Goal: Information Seeking & Learning: Check status

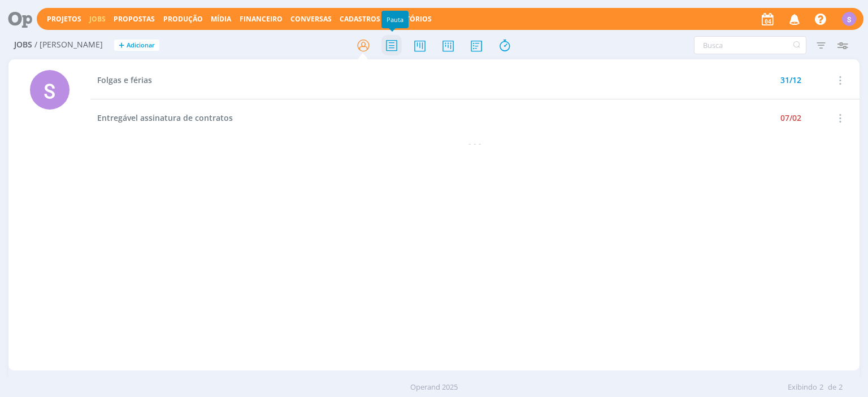
click at [401, 45] on icon at bounding box center [391, 45] width 20 height 22
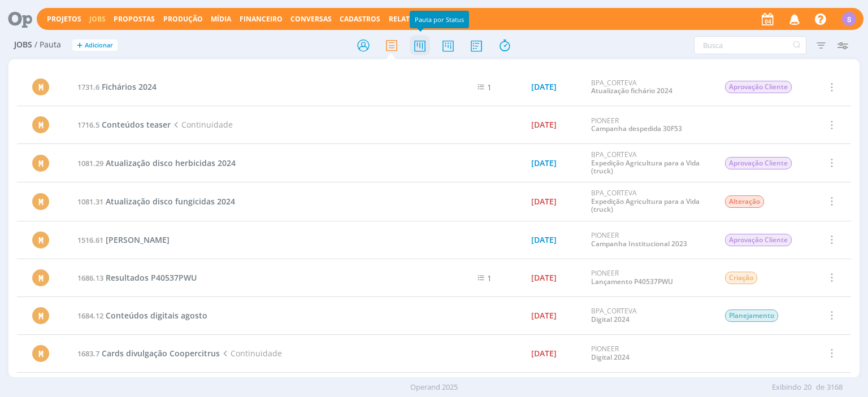
click at [427, 43] on icon at bounding box center [420, 45] width 20 height 22
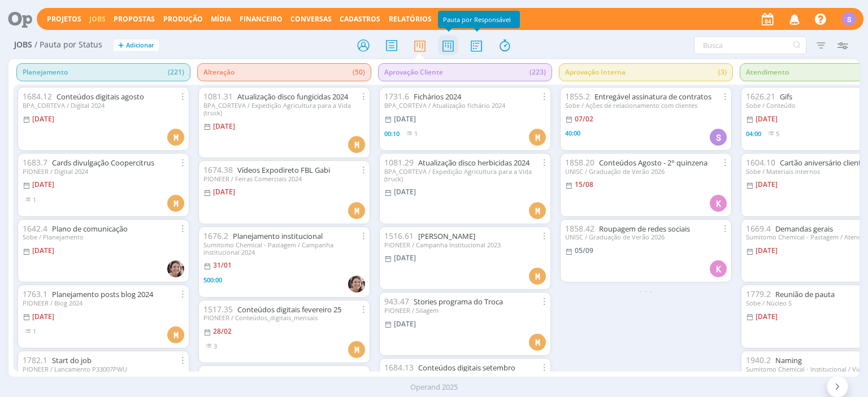
click at [448, 43] on icon at bounding box center [448, 45] width 20 height 22
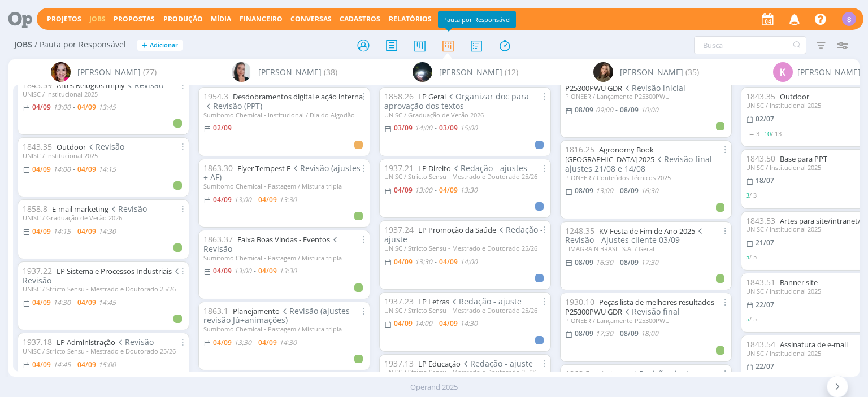
scroll to position [0, 62]
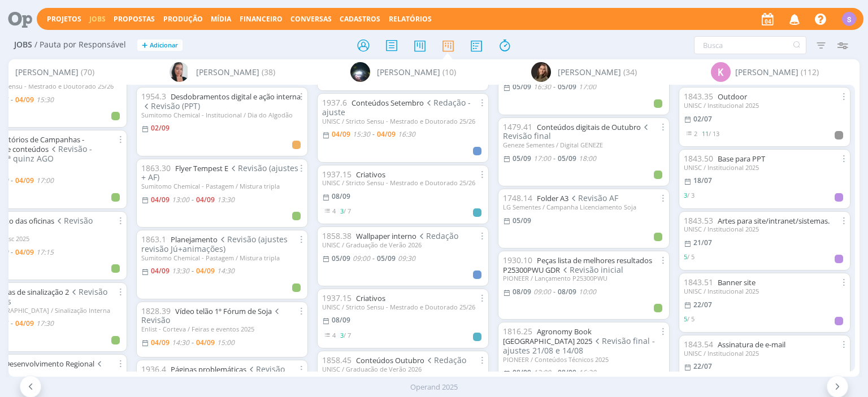
scroll to position [604, 0]
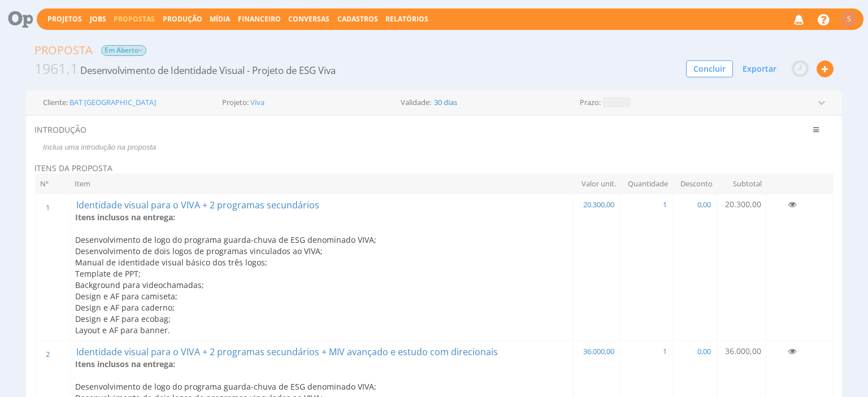
click at [159, 147] on p at bounding box center [430, 147] width 789 height 10
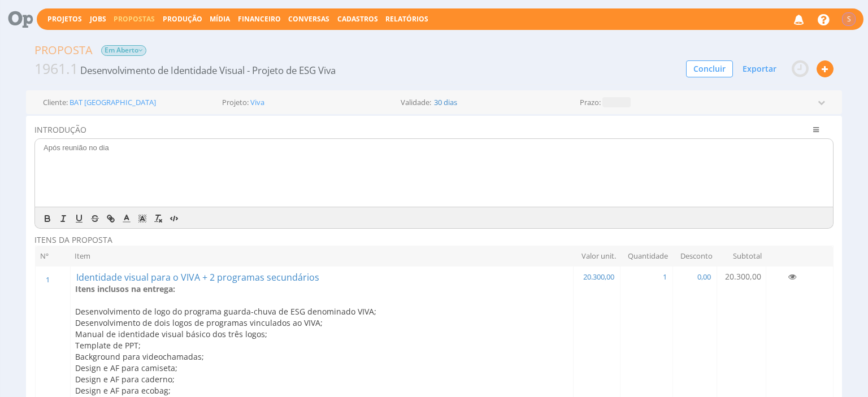
click at [228, 179] on div "Após reunião no dia" at bounding box center [434, 173] width 798 height 68
drag, startPoint x: 147, startPoint y: 156, endPoint x: 0, endPoint y: 148, distance: 147.1
click at [35, 148] on div "Após reunião no dia" at bounding box center [434, 173] width 798 height 68
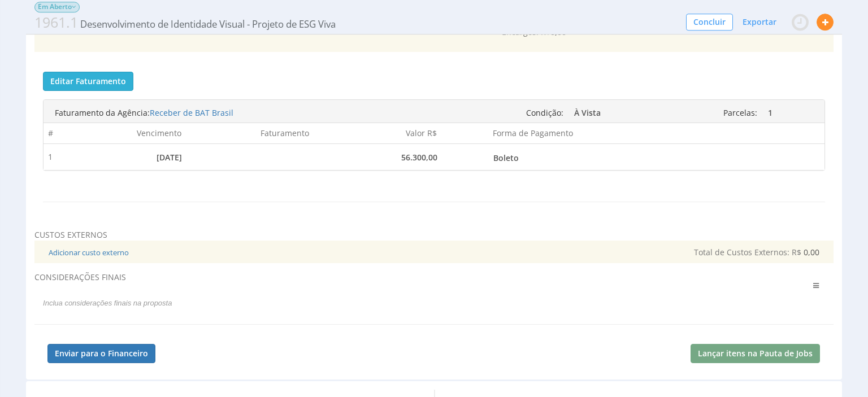
scroll to position [716, 0]
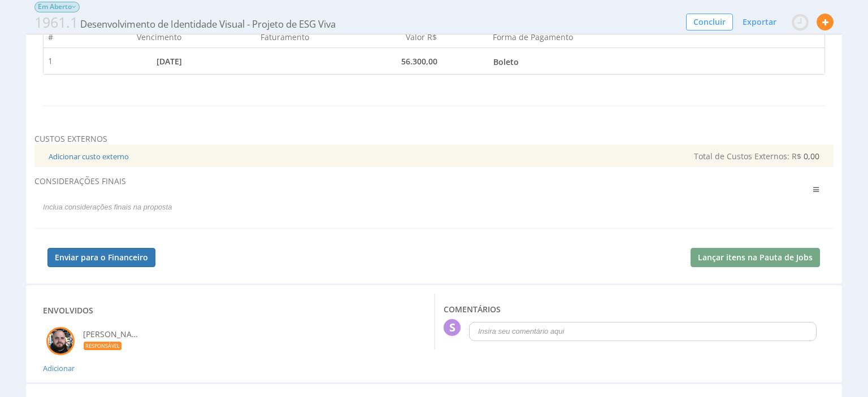
click at [62, 209] on p at bounding box center [430, 207] width 789 height 10
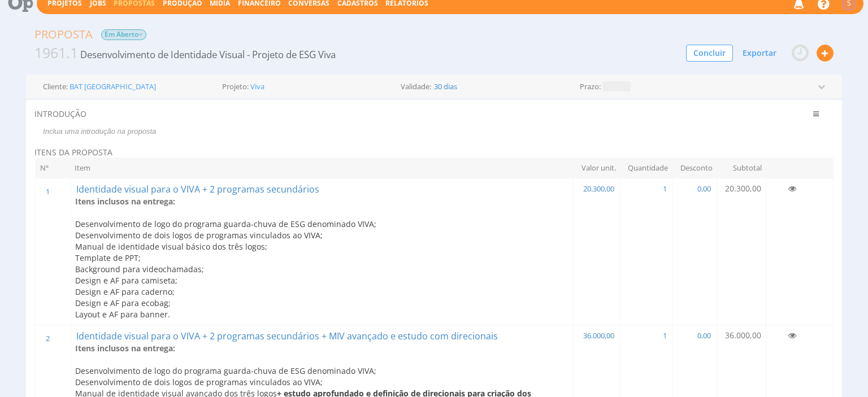
scroll to position [0, 0]
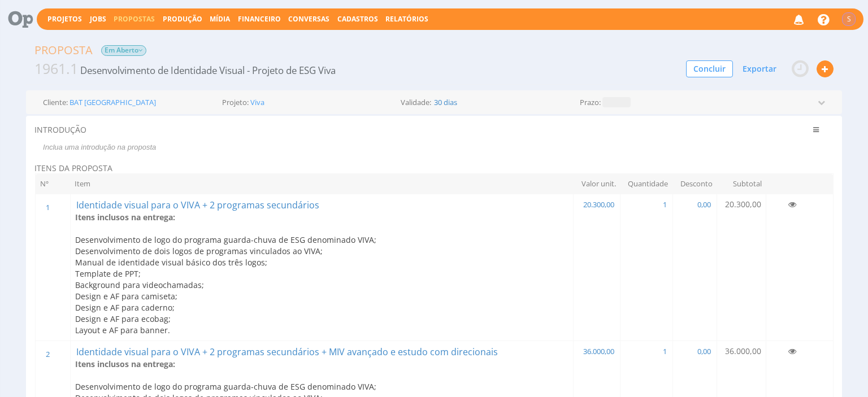
click at [205, 304] on p "Design e AF para caderno;" at bounding box center [322, 307] width 494 height 11
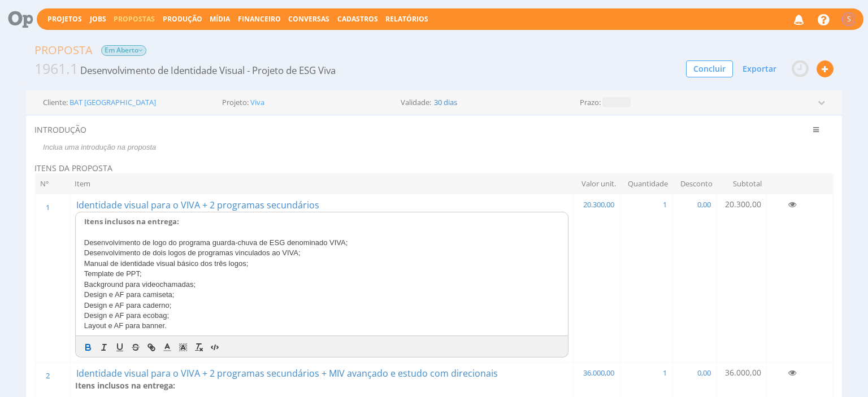
click at [192, 326] on p "Layout e AF para banner." at bounding box center [322, 326] width 476 height 10
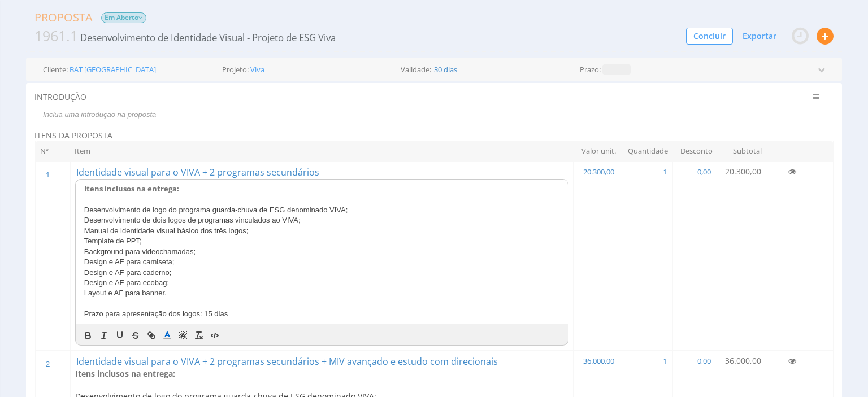
scroll to position [59, 0]
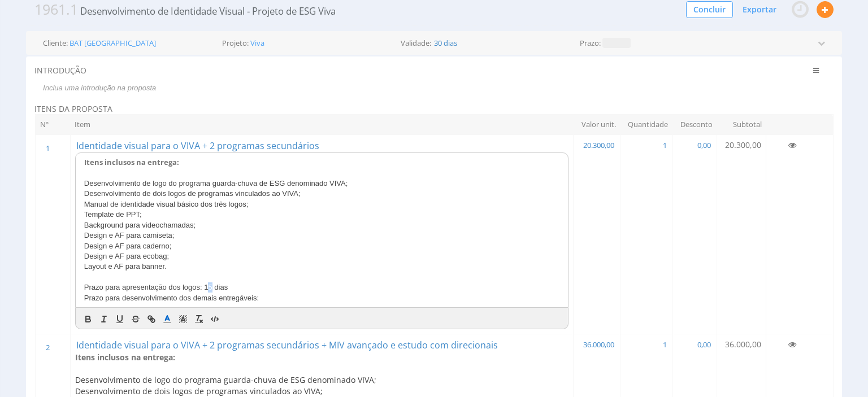
click at [207, 287] on span "Prazo para apresentação dos logos: 15 dias" at bounding box center [156, 287] width 144 height 8
click at [241, 290] on p "Prazo para apresentação dos logos: 15 dias" at bounding box center [322, 288] width 476 height 10
click at [209, 287] on span "Prazo para apresentação dos logos: 15 dias úteis" at bounding box center [164, 287] width 161 height 8
drag, startPoint x: 258, startPoint y: 284, endPoint x: 203, endPoint y: 284, distance: 54.8
click at [203, 284] on p "Prazo para apresentação dos logos: 10 dias úteis" at bounding box center [322, 288] width 476 height 10
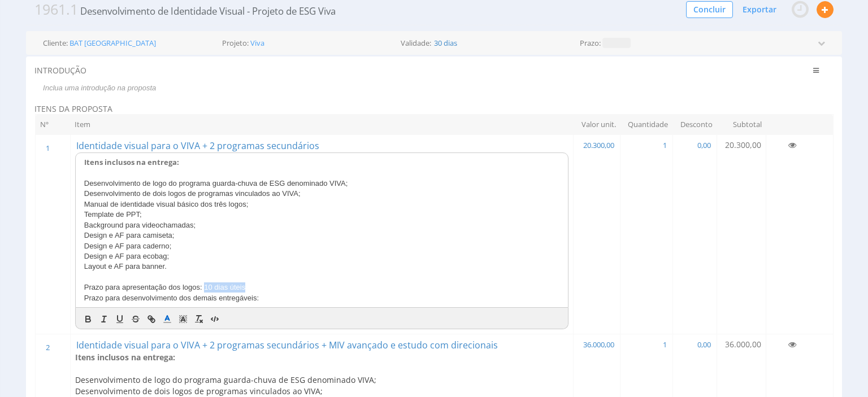
copy span "10 dias úteis"
click at [276, 297] on p "Prazo para desenvolvimento dos demais entregáveis:" at bounding box center [322, 298] width 476 height 10
click at [257, 297] on span "Prazo para desenvolvimento dos demais entregáveis:" at bounding box center [171, 298] width 175 height 8
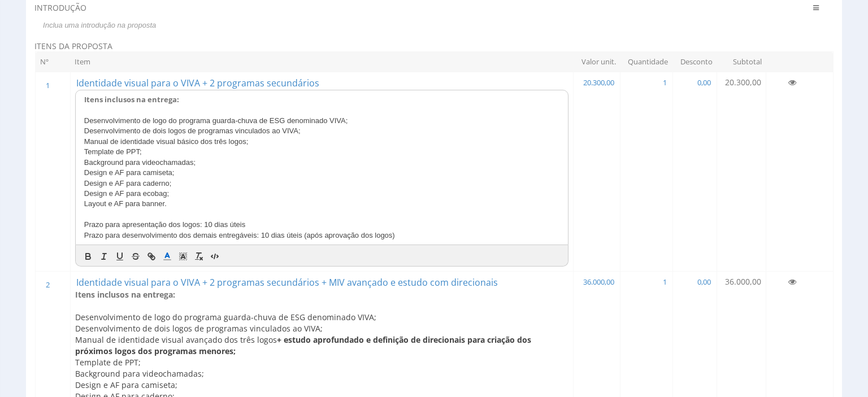
scroll to position [179, 0]
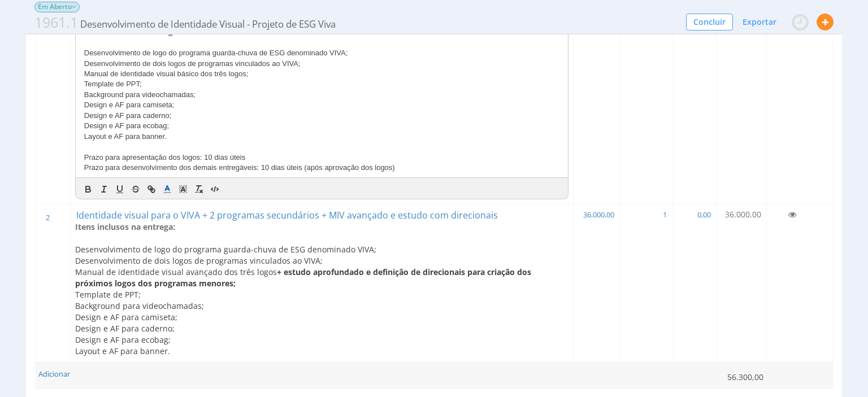
drag, startPoint x: 403, startPoint y: 168, endPoint x: 83, endPoint y: 159, distance: 320.5
click at [83, 159] on div "Itens inclusos na entrega: Desenvolvimento de logo do programa guarda-chuva de …" at bounding box center [322, 100] width 493 height 154
copy div "Prazo para apresentação dos logos: 10 dias úteis Prazo para desenvolvimento dos…"
click at [173, 351] on p "Layout e AF para banner." at bounding box center [322, 351] width 494 height 11
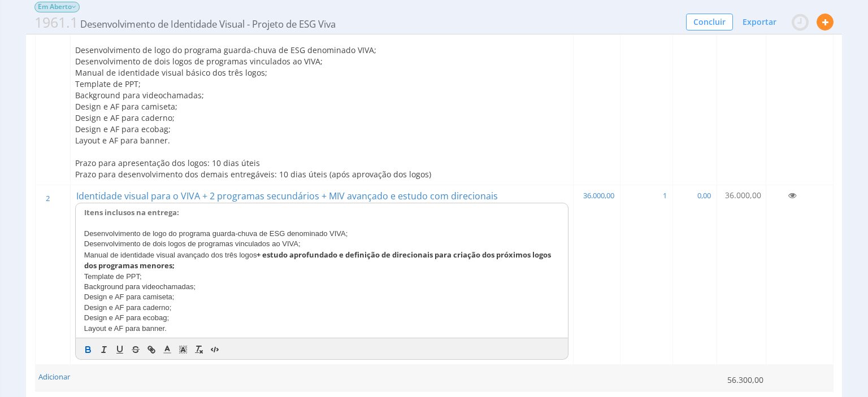
click at [190, 324] on p "Layout e AF para banner." at bounding box center [322, 329] width 476 height 10
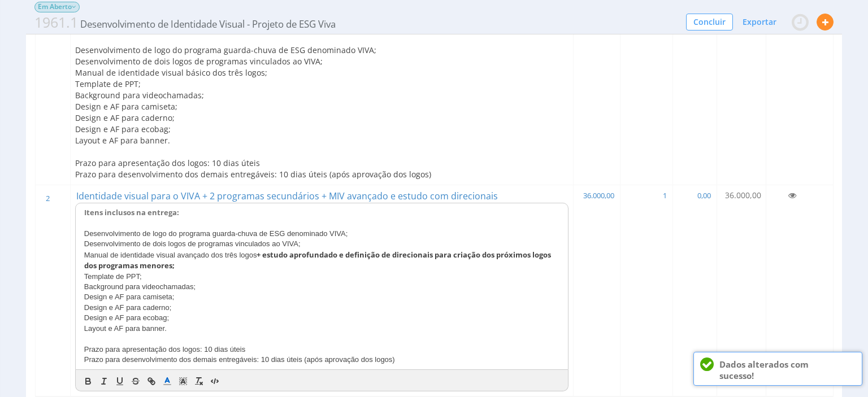
click at [200, 221] on p at bounding box center [322, 223] width 476 height 10
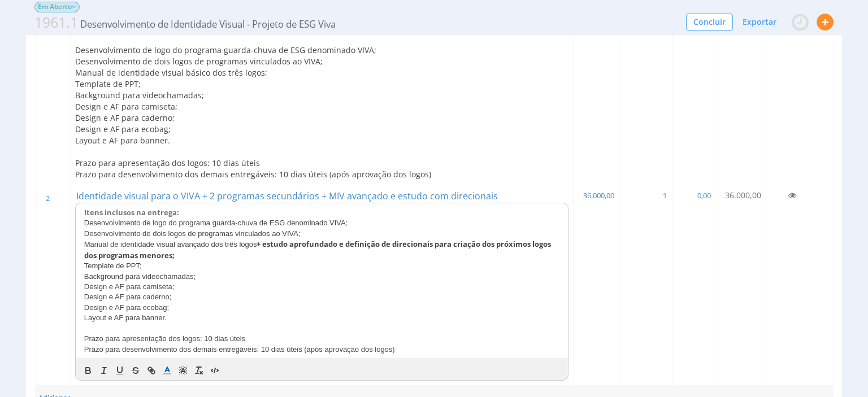
click at [207, 303] on p "Design e AF para ecobag;" at bounding box center [322, 308] width 476 height 10
click at [260, 346] on span "Prazo para desenvolvimento dos demais entregáveis: 10 dias úteis (após aprovaçã…" at bounding box center [239, 349] width 311 height 8
click at [346, 297] on p "Design e AF para caderno;" at bounding box center [322, 297] width 476 height 10
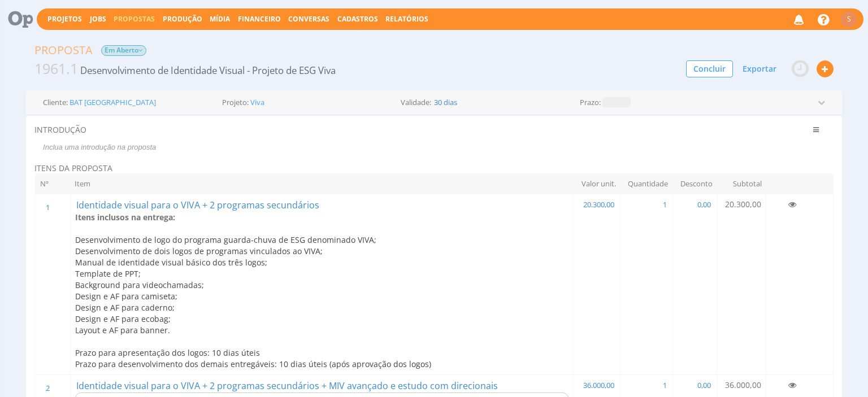
click at [165, 157] on div at bounding box center [433, 160] width 799 height 6
click at [129, 141] on div at bounding box center [433, 147] width 799 height 18
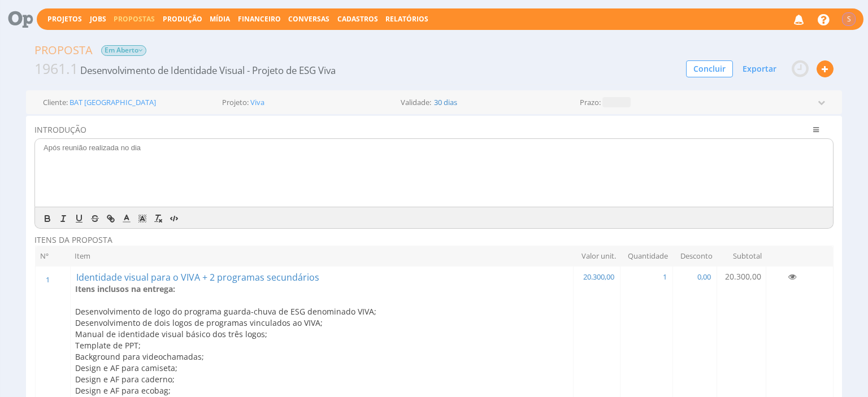
click at [181, 156] on div "Após reunião realizada no dia" at bounding box center [434, 173] width 798 height 68
drag, startPoint x: 183, startPoint y: 150, endPoint x: 231, endPoint y: 150, distance: 48.0
click at [231, 150] on p "Após reunião realizada no dia 02/09/2025, apresentamos duas possibilidades de c…" at bounding box center [434, 148] width 781 height 10
click at [477, 173] on div "Após reunião realizada no dia 02/09/2025, apresentamos duas possibilidades de c…" at bounding box center [434, 173] width 798 height 68
click at [541, 151] on p "Após reunião realizada no dia 02/09/2025, apresentamos duas possibilidades de c…" at bounding box center [434, 148] width 781 height 10
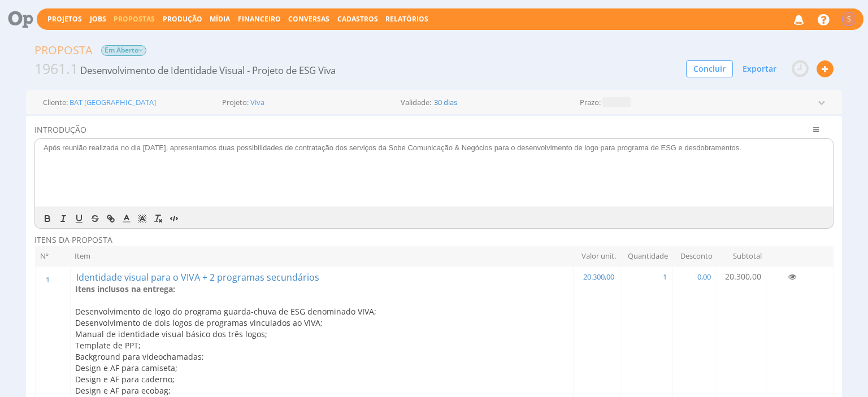
click at [169, 166] on div "Após reunião realizada no dia 02/09/2025, apresentamos duas possibilidades de c…" at bounding box center [434, 173] width 798 height 68
drag, startPoint x: 224, startPoint y: 145, endPoint x: 184, endPoint y: 143, distance: 39.6
click at [184, 143] on p "Após reunião realizada no dia 02/09/2025, apresentamos duas possibilidades de c…" at bounding box center [434, 148] width 781 height 10
click at [189, 176] on div "Após reunião realizada no dia 02/09/2025, apresentamos duas possibilidades de c…" at bounding box center [434, 173] width 798 height 68
click at [691, 150] on p "Após reunião realizada no dia 02/09/2025, apresentamos duas possibilidades de c…" at bounding box center [434, 148] width 781 height 10
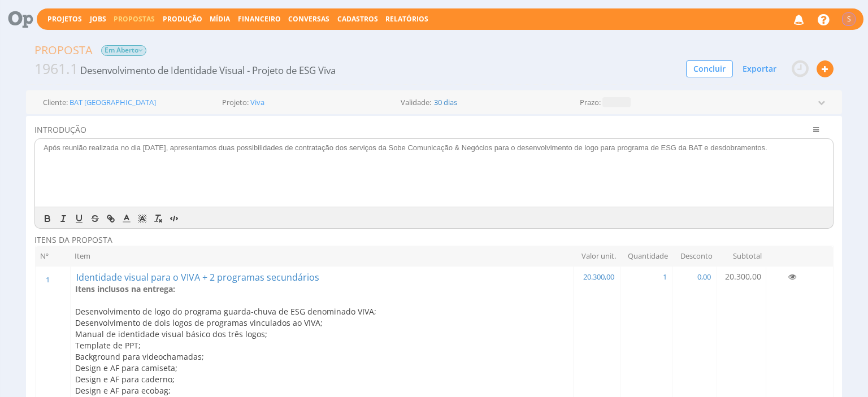
click at [792, 152] on p "Após reunião realizada no dia 02/09/2025, apresentamos duas possibilidades de c…" at bounding box center [434, 148] width 781 height 10
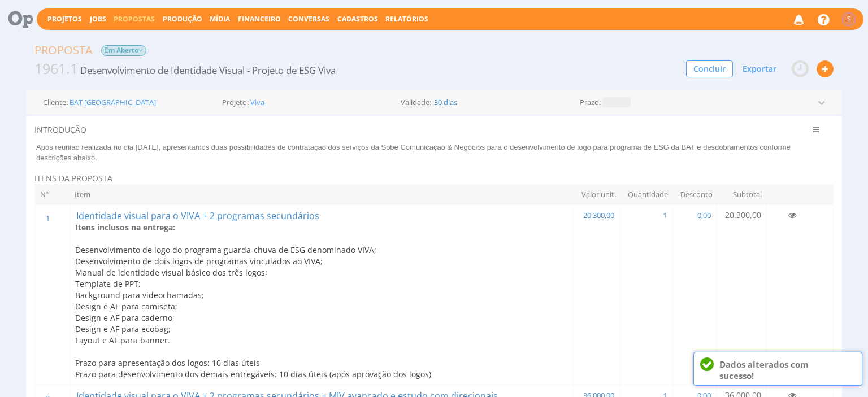
click at [224, 251] on span "Desenvolvimento de logo do programa guarda-chuva de ESG denominado VIVA;" at bounding box center [225, 250] width 301 height 11
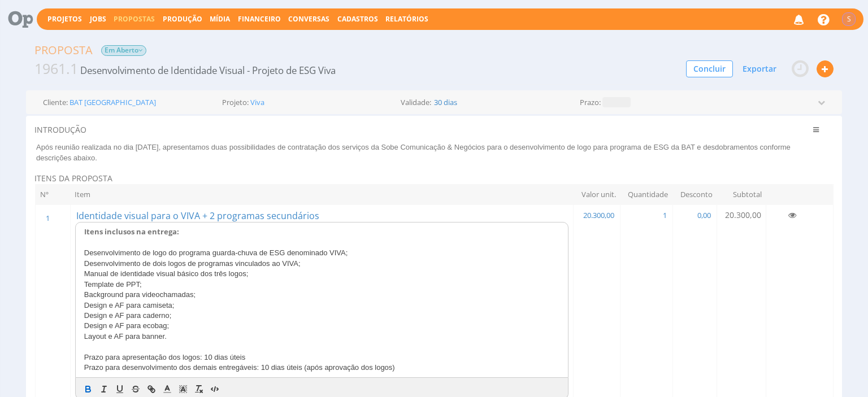
click at [216, 242] on p at bounding box center [322, 243] width 476 height 10
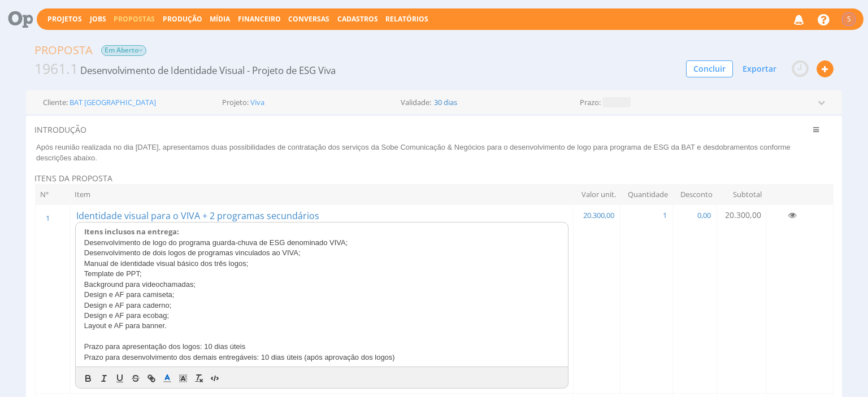
click at [381, 244] on p "Desenvolvimento de logo do programa guarda-chuva de ESG denominado VIVA;" at bounding box center [322, 243] width 476 height 10
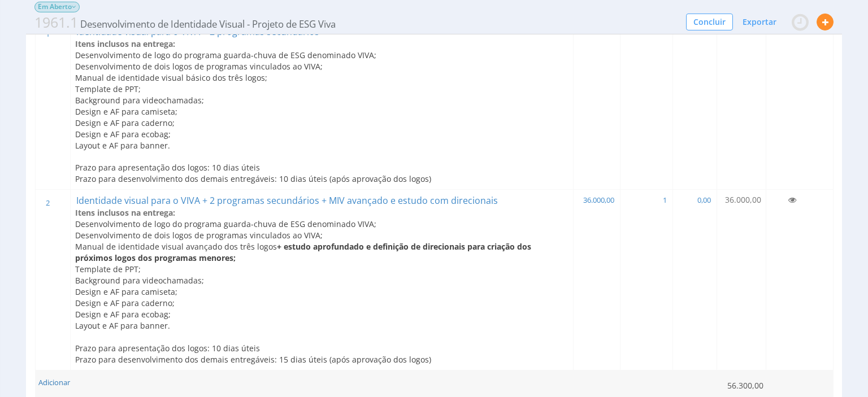
scroll to position [119, 0]
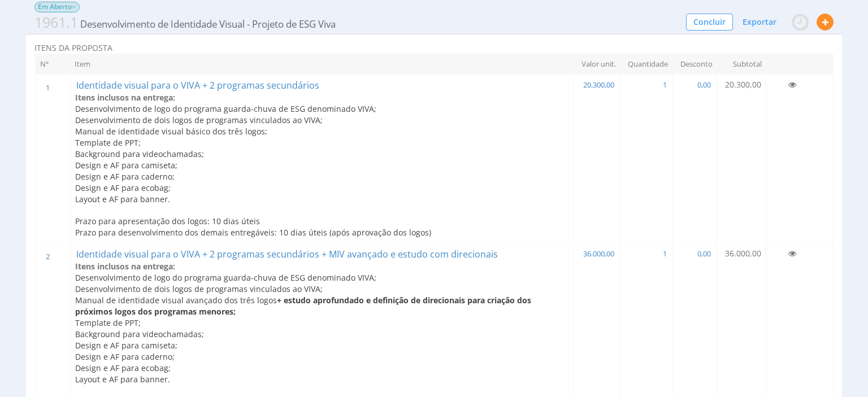
click at [185, 222] on span "Prazo para apresentação dos logos: 10 dias úteis" at bounding box center [167, 221] width 185 height 11
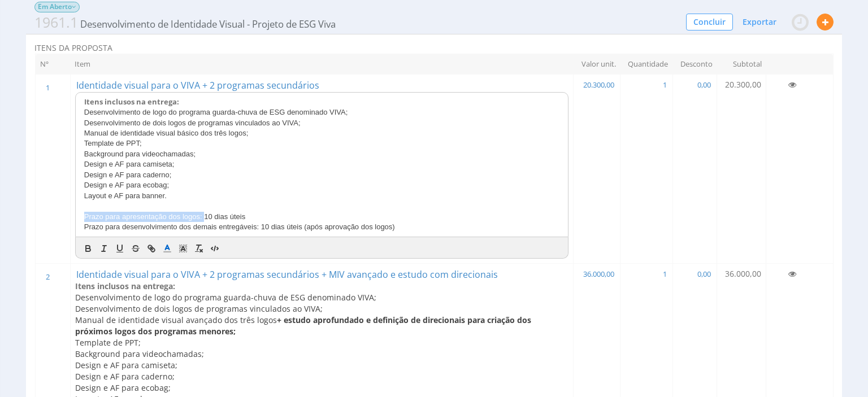
drag, startPoint x: 202, startPoint y: 216, endPoint x: 58, endPoint y: 211, distance: 144.2
click at [76, 211] on div "Itens inclusos na entrega: Desenvolvimento de logo do programa guarda-chuva de …" at bounding box center [322, 165] width 493 height 144
click at [83, 244] on icon "button" at bounding box center [88, 249] width 10 height 10
click at [98, 215] on strong "Prazo para apresentação dos logos:" at bounding box center [148, 217] width 128 height 10
drag, startPoint x: 258, startPoint y: 225, endPoint x: 49, endPoint y: 223, distance: 209.1
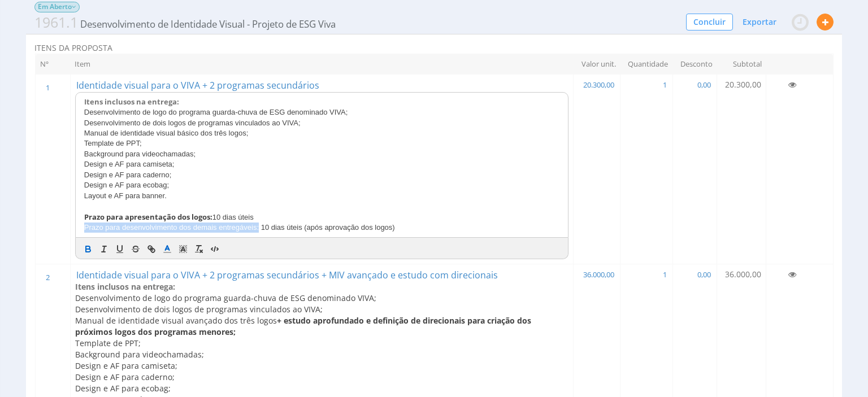
click at [76, 223] on div "Itens inclusos na entrega: Desenvolvimento de logo do programa guarda-chuva de …" at bounding box center [322, 165] width 493 height 145
click at [87, 249] on icon "button" at bounding box center [88, 250] width 5 height 3
click at [281, 227] on span "10 dias úteis (após aprovação dos logos)" at bounding box center [346, 228] width 134 height 8
click at [281, 224] on span "10 dias úteis (após aprovação dos logos)" at bounding box center [346, 228] width 134 height 8
click at [280, 224] on span "10 dias úteis (após aprovação dos logos)" at bounding box center [346, 228] width 134 height 8
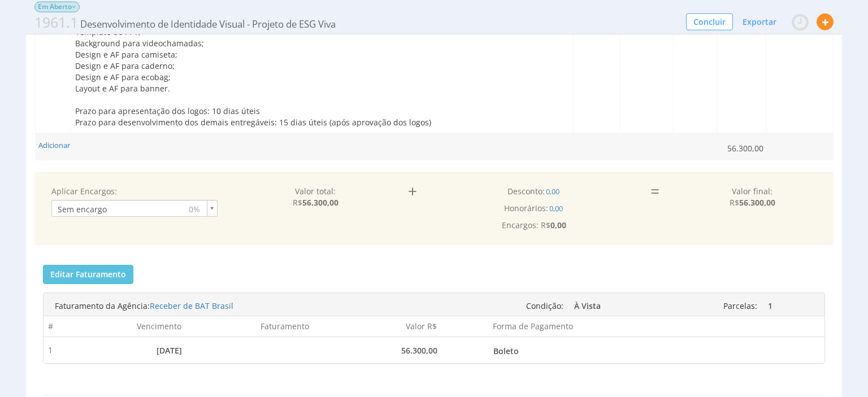
scroll to position [358, 0]
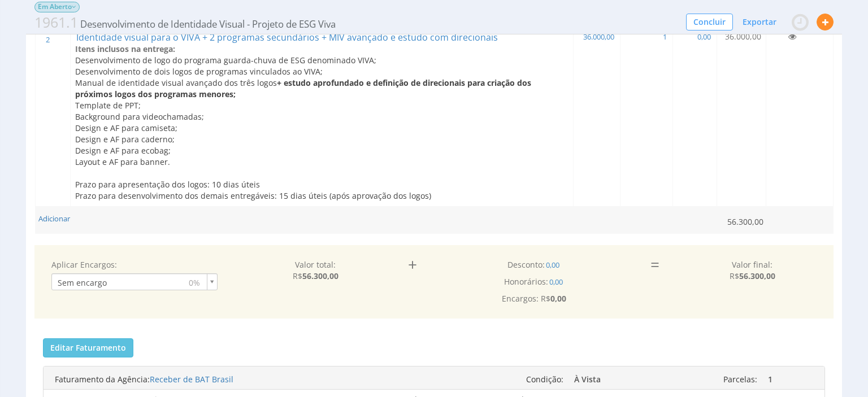
click at [118, 157] on span "Layout e AF para banner." at bounding box center [122, 162] width 95 height 11
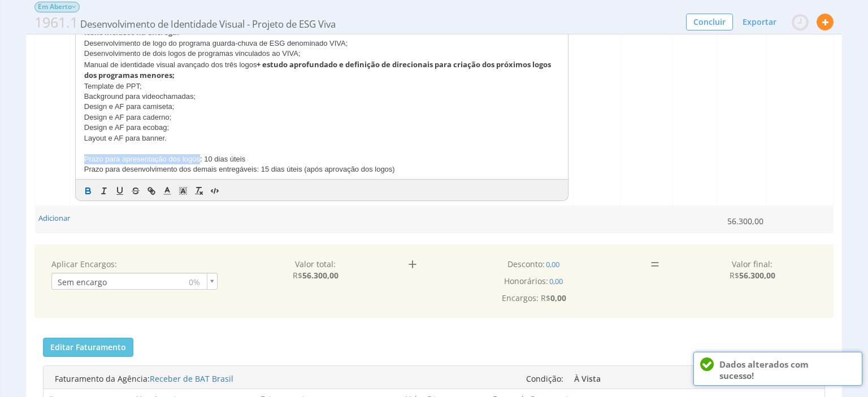
drag, startPoint x: 198, startPoint y: 157, endPoint x: 72, endPoint y: 154, distance: 126.1
click at [76, 154] on div "Itens inclusos na entrega: Desenvolvimento de logo do programa guarda-chuva de …" at bounding box center [322, 100] width 493 height 155
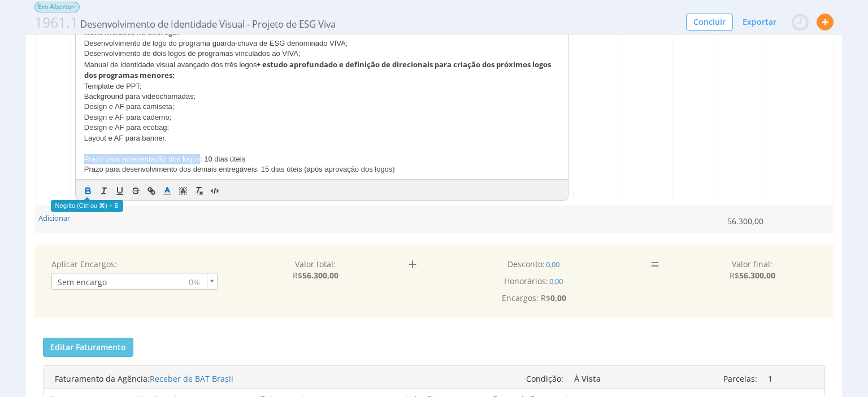
click at [90, 189] on icon "button" at bounding box center [88, 191] width 10 height 10
click at [141, 151] on p at bounding box center [322, 149] width 476 height 10
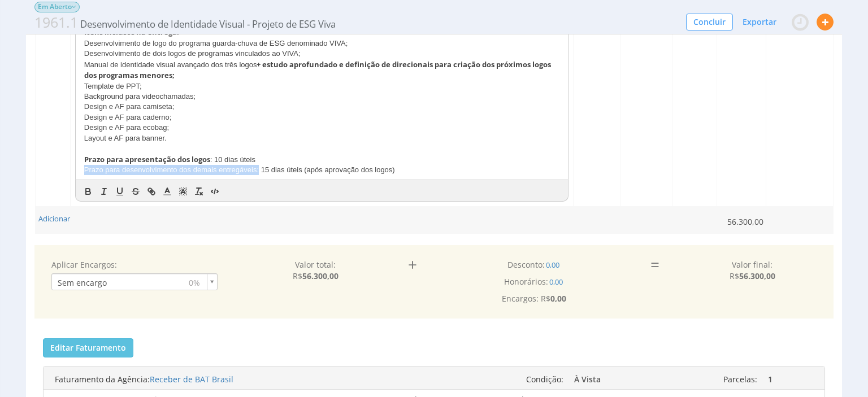
drag, startPoint x: 257, startPoint y: 169, endPoint x: 75, endPoint y: 168, distance: 182.0
click at [76, 168] on div "Itens inclusos na entrega: Desenvolvimento de logo do programa guarda-chuva de …" at bounding box center [322, 101] width 493 height 156
click at [83, 190] on icon "button" at bounding box center [88, 191] width 10 height 10
click at [33, 166] on div "INTRODUÇÃO Clique aqui para cadastrar uma Introdução predefinida. Após reunião …" at bounding box center [434, 197] width 816 height 900
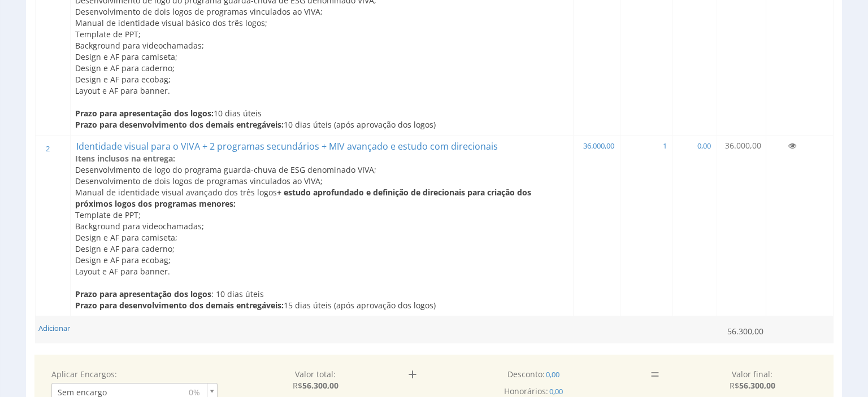
scroll to position [0, 0]
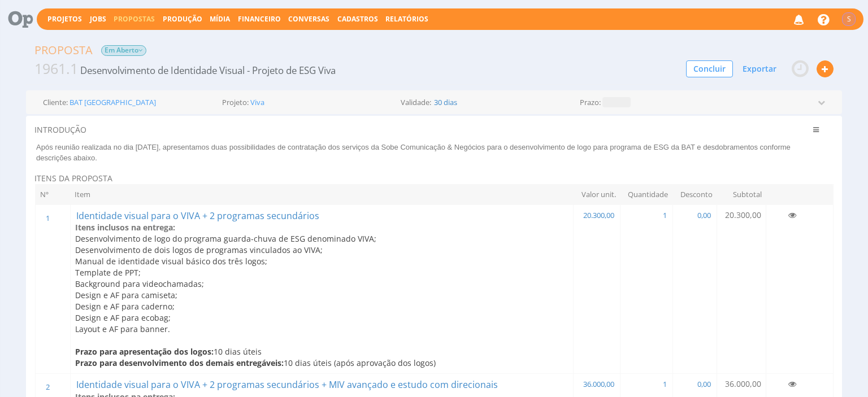
drag, startPoint x: 119, startPoint y: 157, endPoint x: 38, endPoint y: 144, distance: 81.8
click at [38, 144] on p "Após reunião realizada no dia 02/09/2025, apresentamos duas possibilidades de c…" at bounding box center [430, 152] width 789 height 21
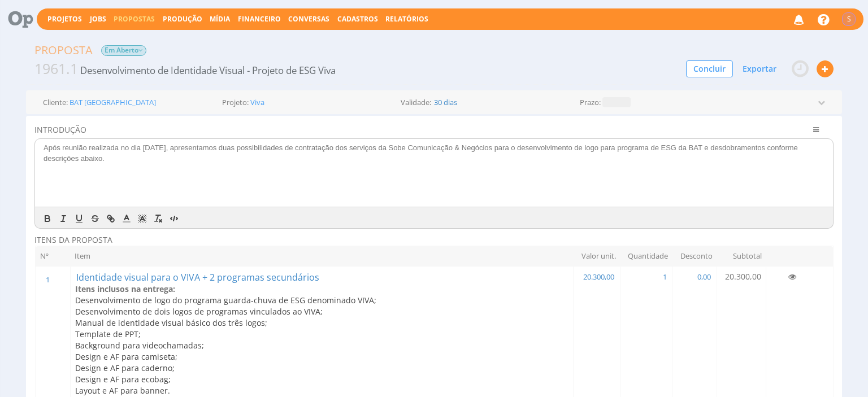
copy p "Após reunião realizada no dia 02/09/2025, apresentamos duas possibilidades de c…"
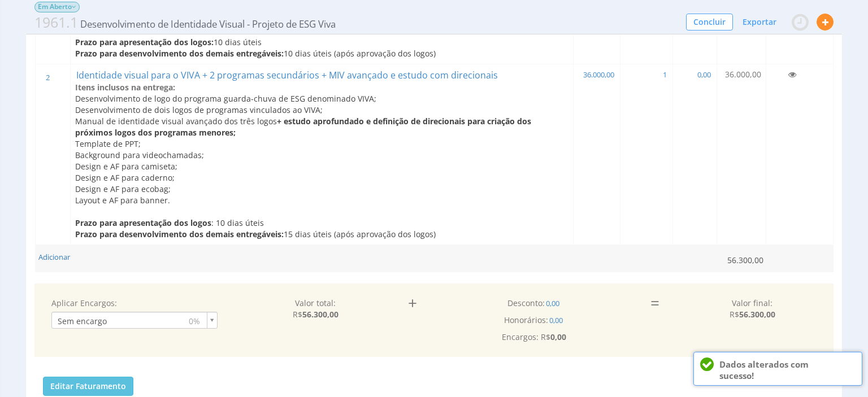
scroll to position [179, 0]
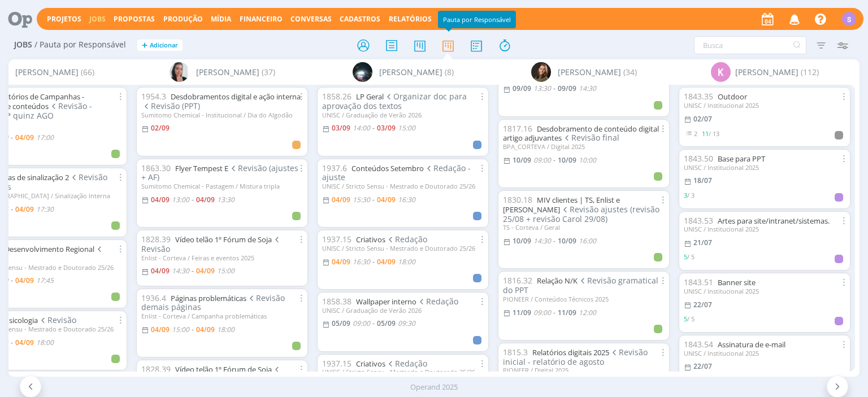
click at [89, 19] on link "Jobs" at bounding box center [97, 19] width 16 height 10
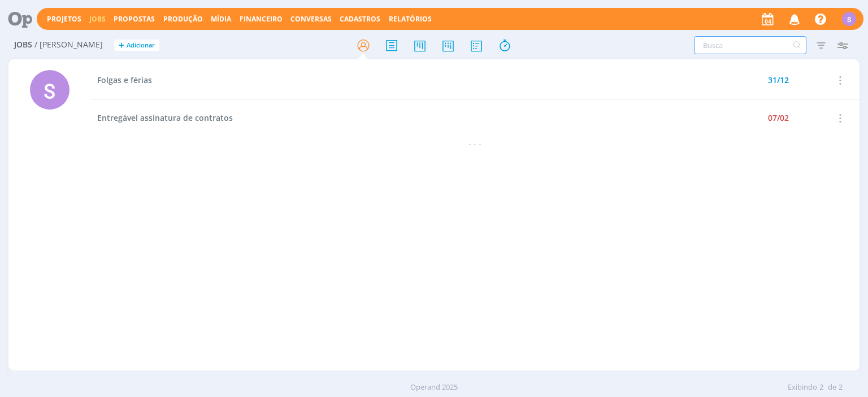
click at [729, 46] on input "text" at bounding box center [750, 45] width 112 height 18
click at [395, 38] on icon at bounding box center [391, 45] width 20 height 22
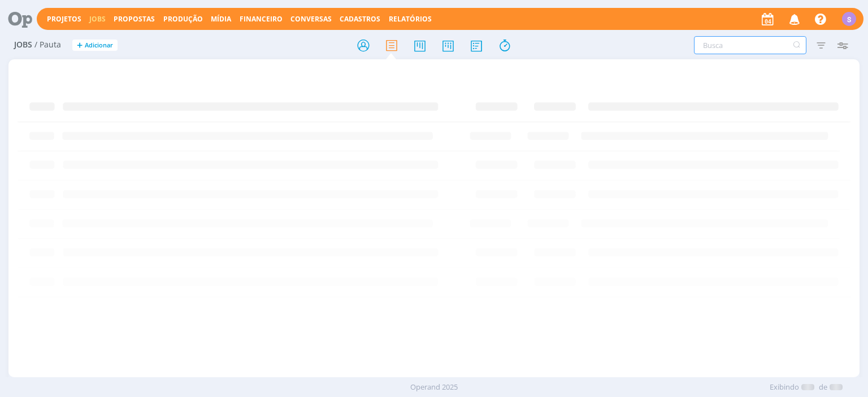
click at [736, 46] on input "text" at bounding box center [750, 45] width 112 height 18
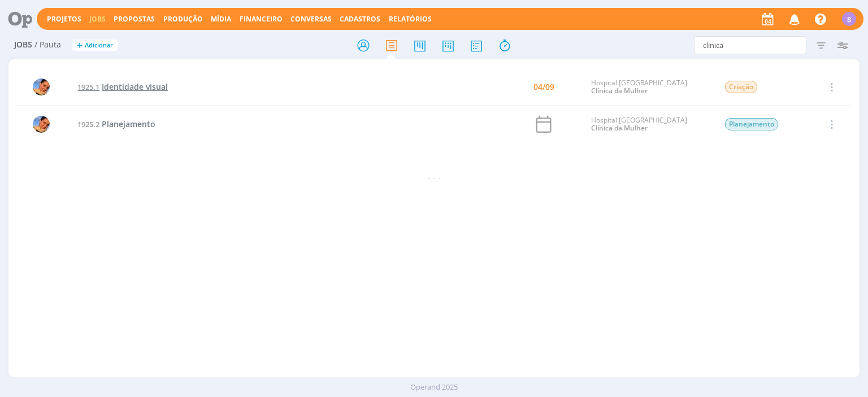
click at [145, 88] on span "Identidade visual" at bounding box center [135, 86] width 66 height 11
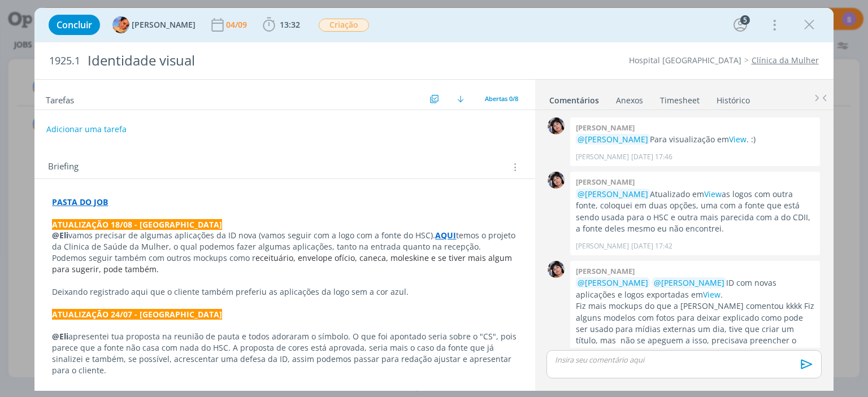
scroll to position [21, 0]
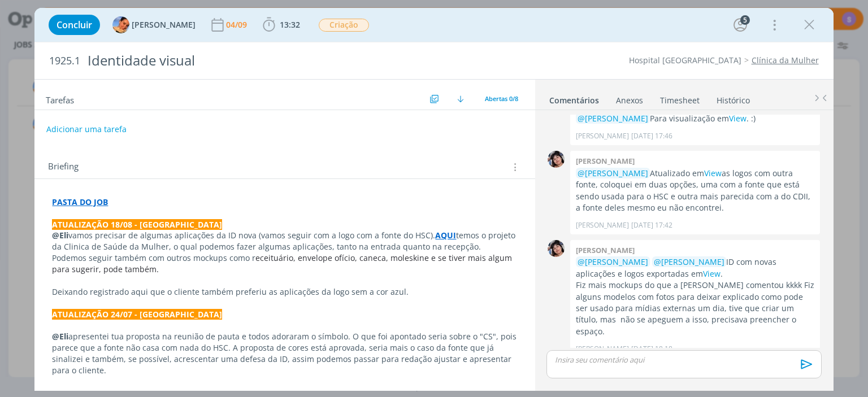
click at [691, 100] on link "Timesheet" at bounding box center [679, 98] width 41 height 16
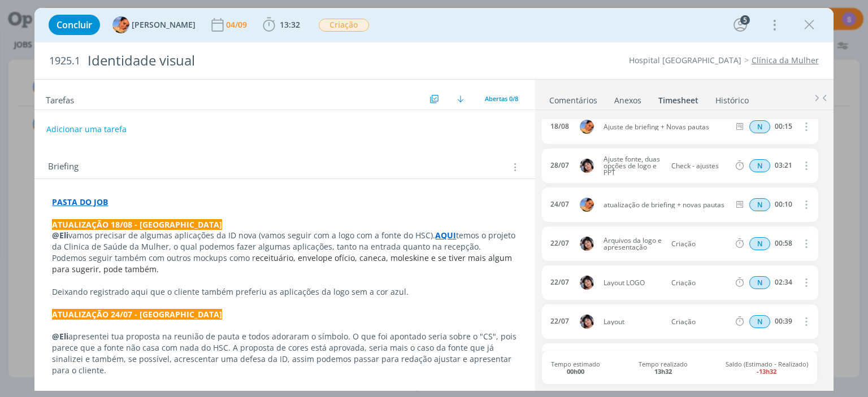
scroll to position [157, 0]
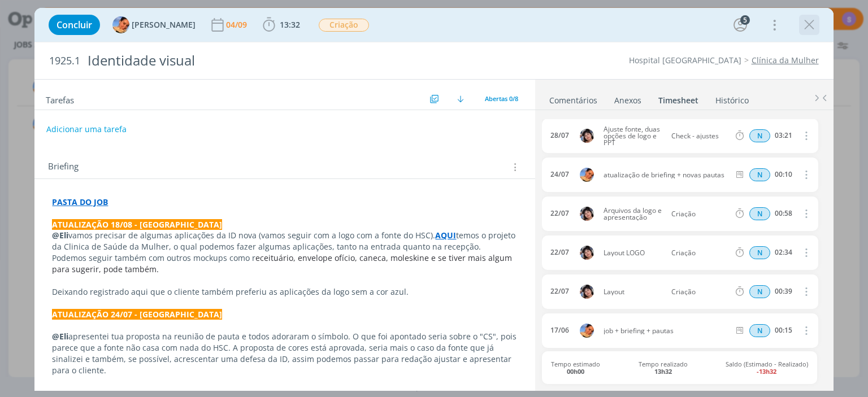
click at [806, 27] on icon "dialog" at bounding box center [809, 24] width 17 height 17
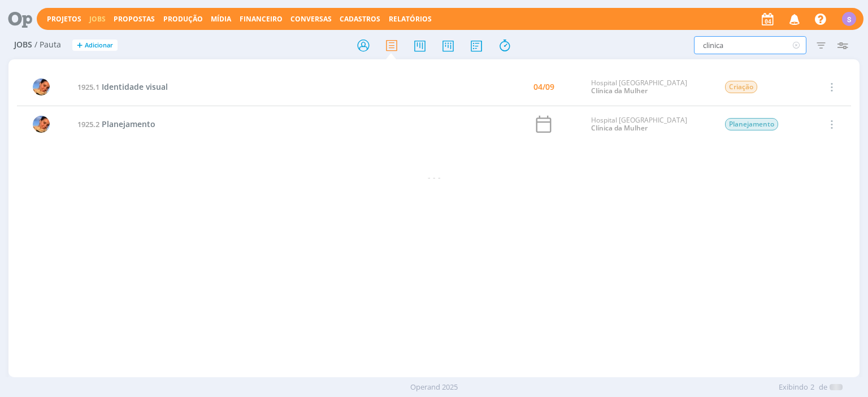
drag, startPoint x: 732, startPoint y: 46, endPoint x: 614, endPoint y: 46, distance: 118.1
click at [694, 46] on input "clinica" at bounding box center [750, 45] width 112 height 18
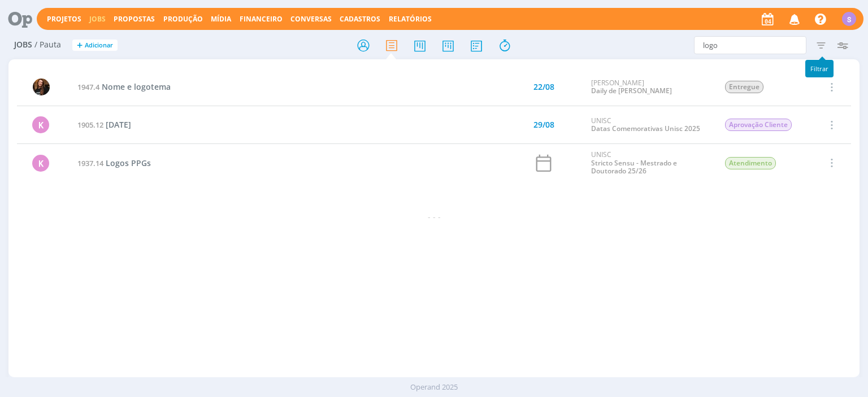
click at [818, 44] on icon "button" at bounding box center [821, 45] width 20 height 20
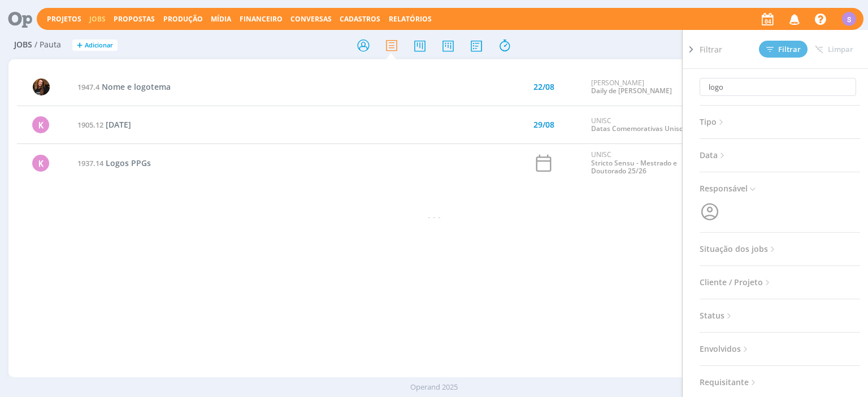
click at [748, 284] on span "Cliente / Projeto" at bounding box center [736, 282] width 73 height 15
click at [752, 257] on div "logo Tipo Jobs e Tarefas Data Personalizado a Responsável Situação dos jobs Abe…" at bounding box center [785, 248] width 170 height 359
click at [761, 251] on span "Situação dos jobs" at bounding box center [739, 249] width 78 height 15
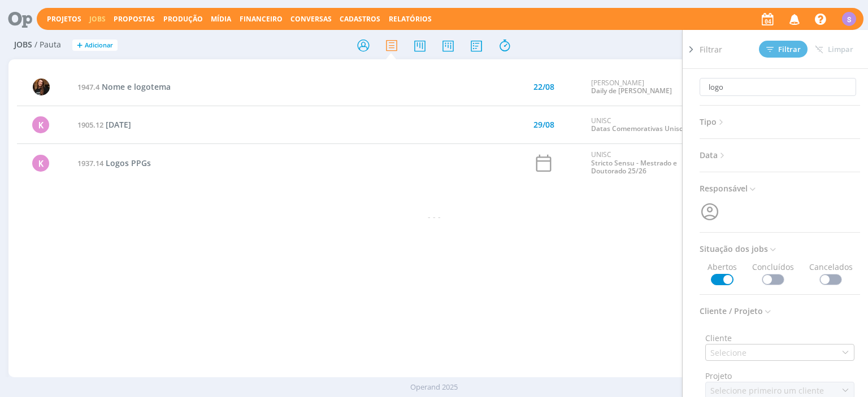
click at [771, 276] on span at bounding box center [773, 279] width 23 height 11
click at [780, 49] on span "Filtrar" at bounding box center [783, 49] width 34 height 7
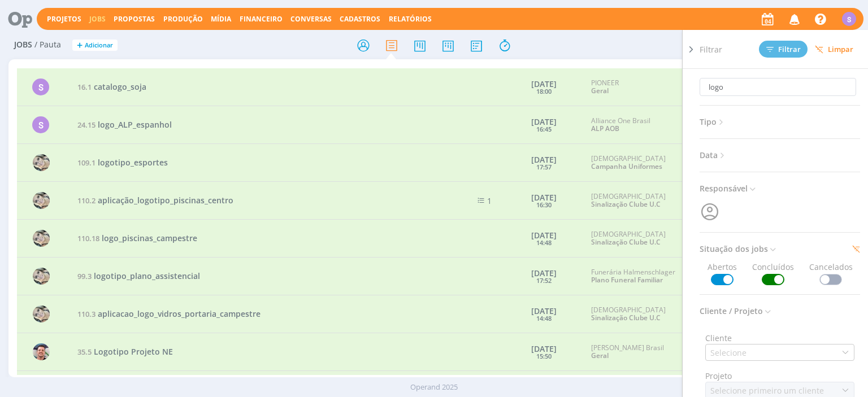
click at [0, 225] on div "Jobs / Pauta + Adicionar logo Filtrar Filtrar Limpar logo Tipo Jobs e Tarefas D…" at bounding box center [434, 217] width 868 height 371
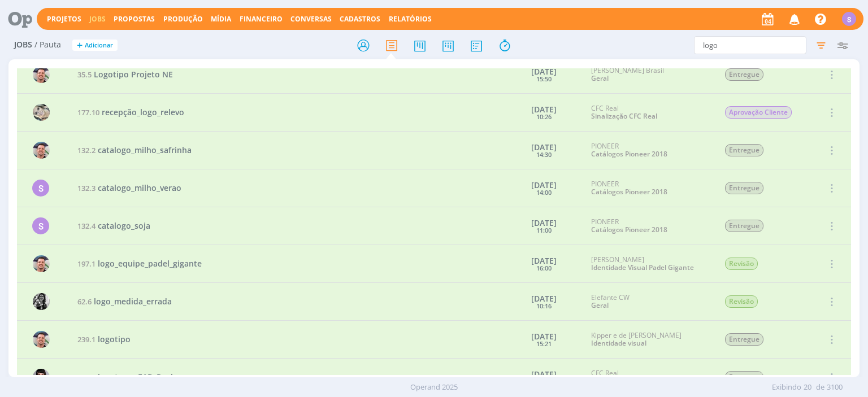
scroll to position [455, 0]
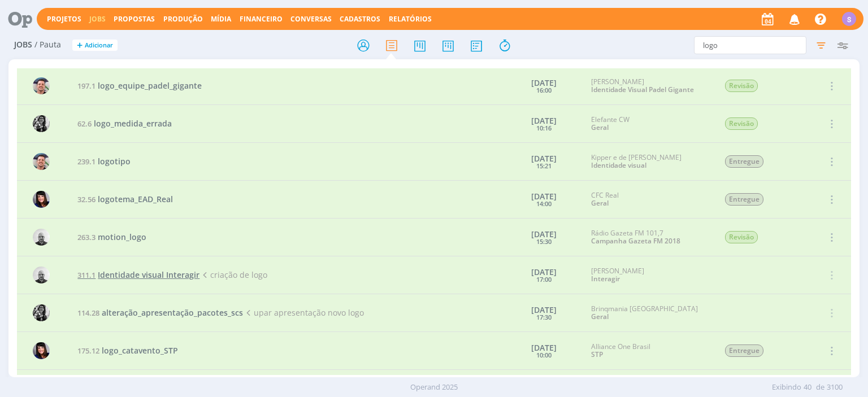
click at [186, 271] on span "Identidade visual Interagir" at bounding box center [149, 275] width 102 height 11
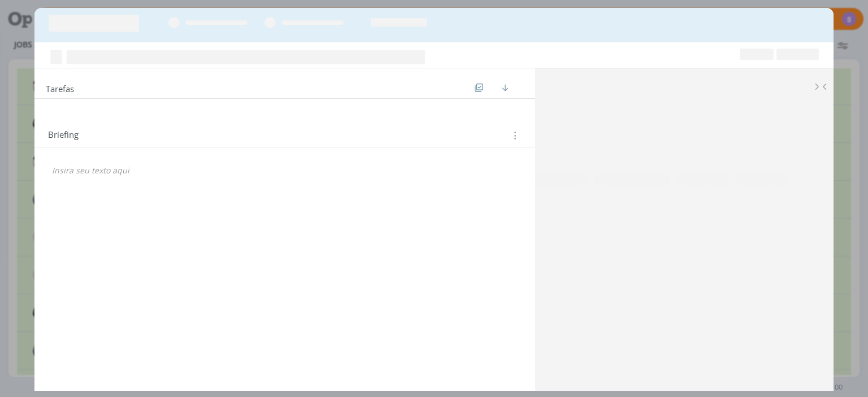
scroll to position [455, 0]
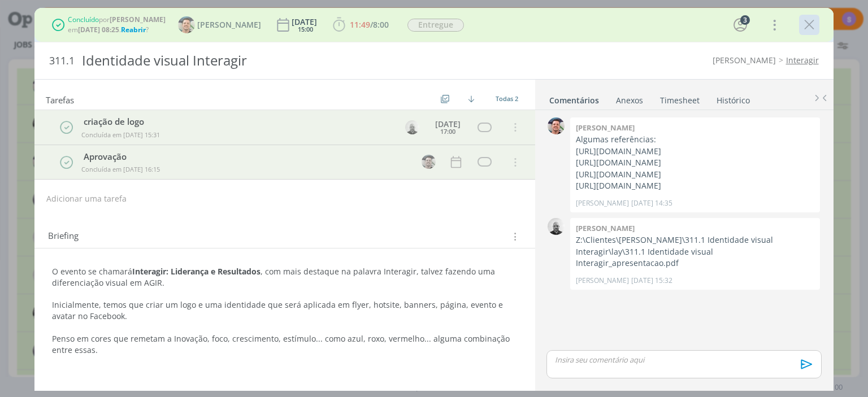
click at [802, 28] on icon "dialog" at bounding box center [809, 24] width 17 height 17
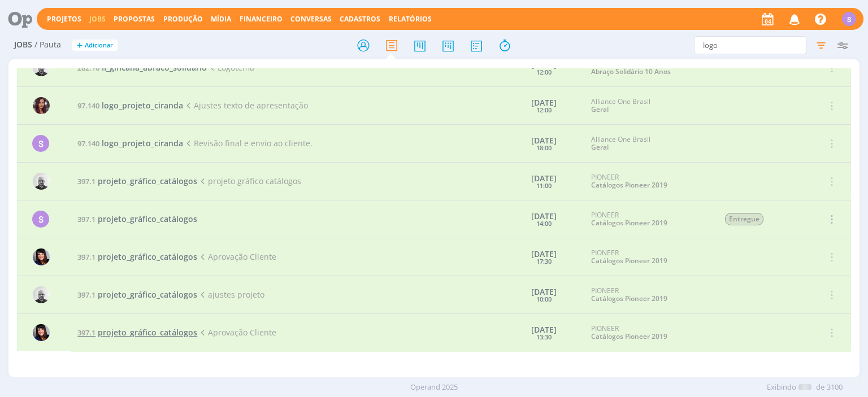
scroll to position [1435, 0]
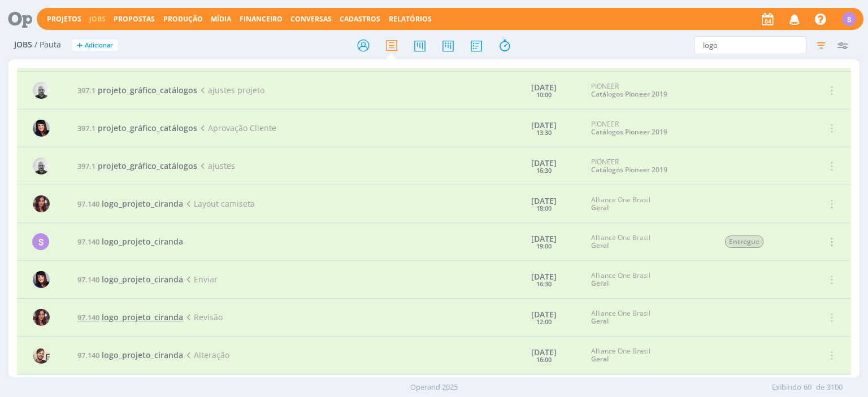
click at [137, 315] on span "logo_projeto_ciranda" at bounding box center [142, 317] width 81 height 11
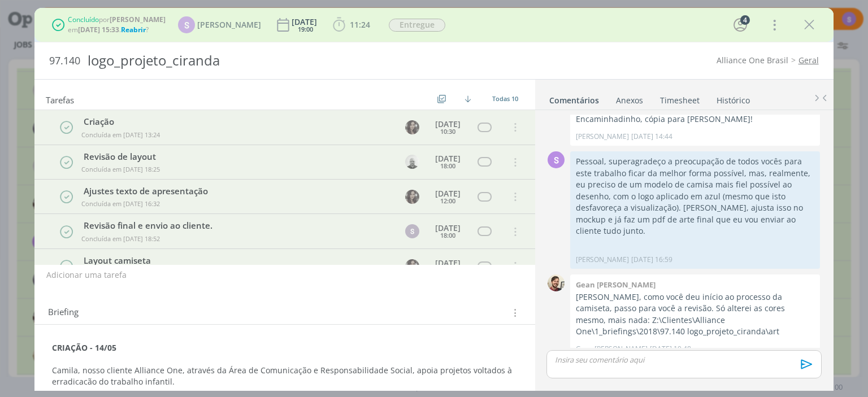
scroll to position [173, 0]
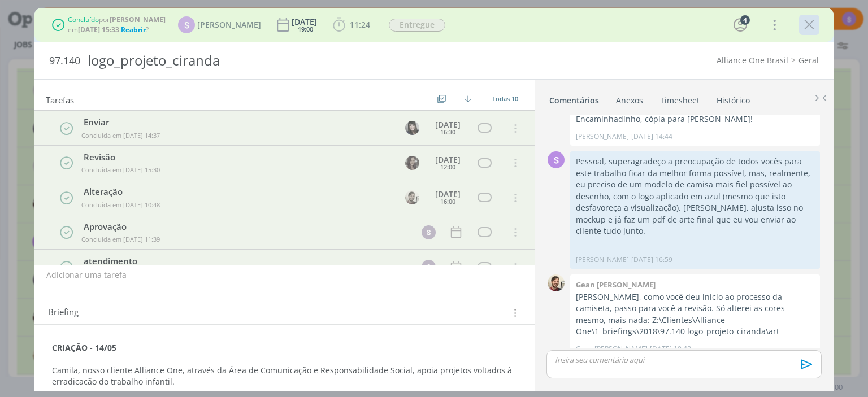
click at [809, 23] on icon "dialog" at bounding box center [809, 24] width 17 height 17
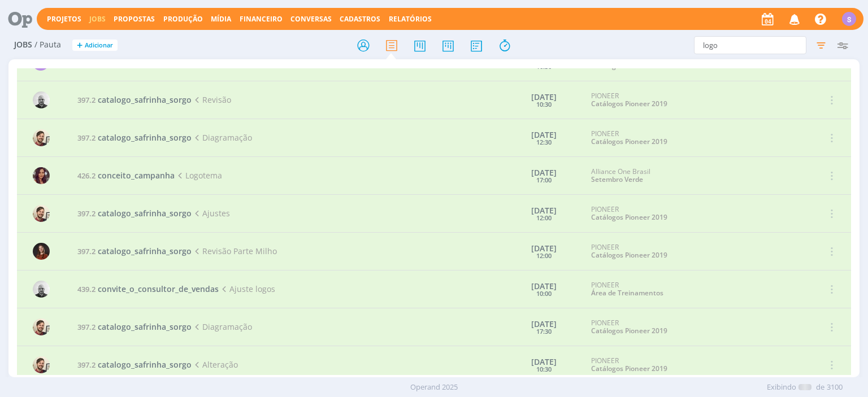
scroll to position [2190, 0]
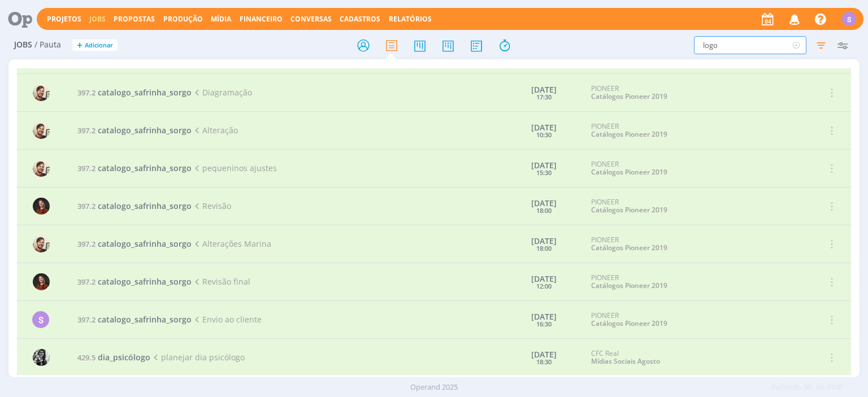
drag, startPoint x: 736, startPoint y: 42, endPoint x: 639, endPoint y: 40, distance: 96.7
click at [694, 40] on input "logo" at bounding box center [750, 45] width 112 height 18
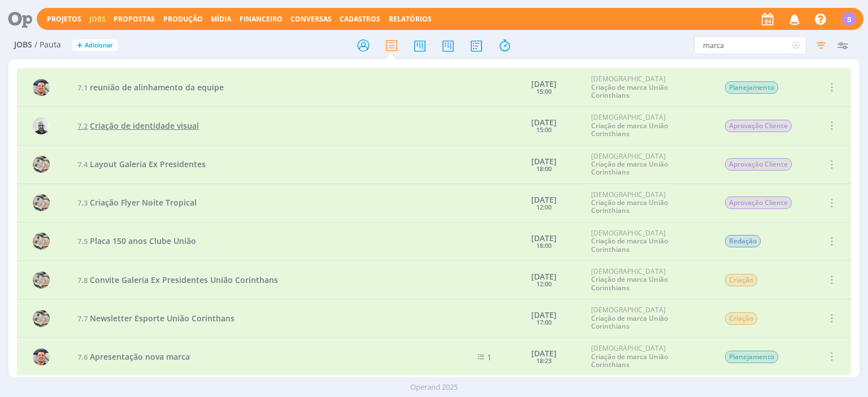
click at [137, 124] on span "Criação de identidade visual" at bounding box center [144, 125] width 109 height 11
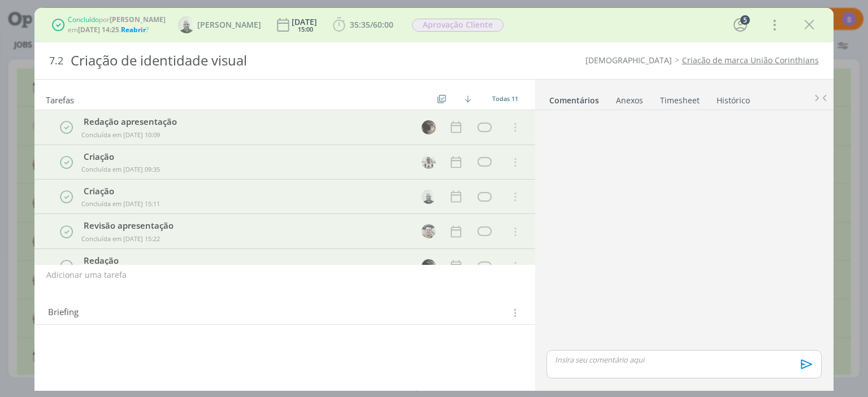
scroll to position [233, 0]
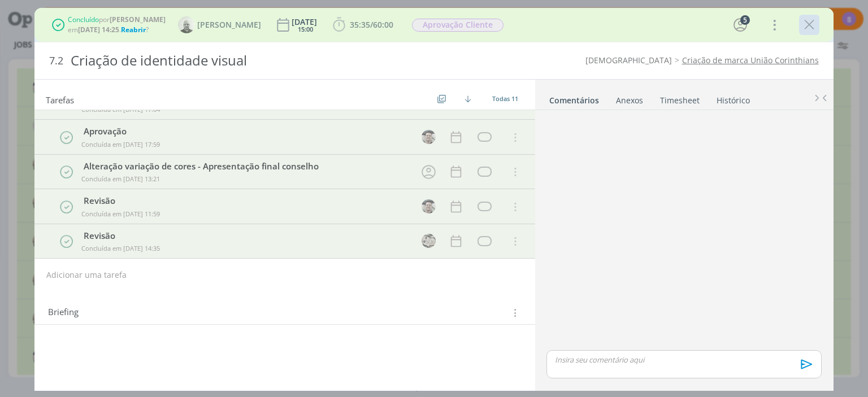
click at [805, 27] on icon "dialog" at bounding box center [809, 24] width 17 height 17
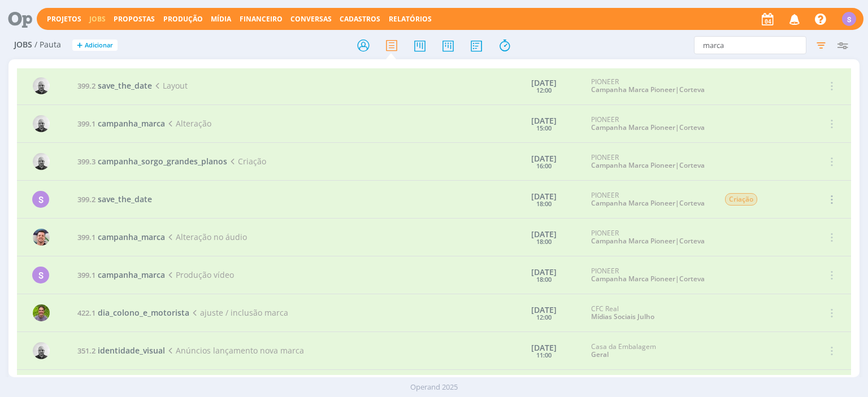
scroll to position [2020, 0]
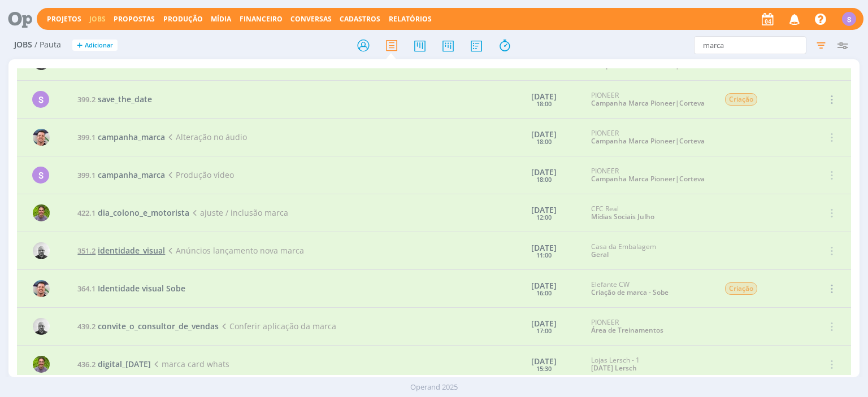
click at [143, 245] on span "identidade_visual" at bounding box center [131, 250] width 67 height 11
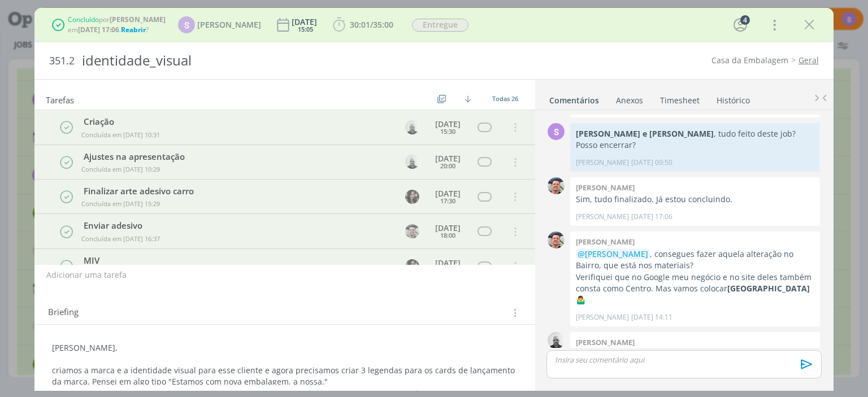
scroll to position [449, 0]
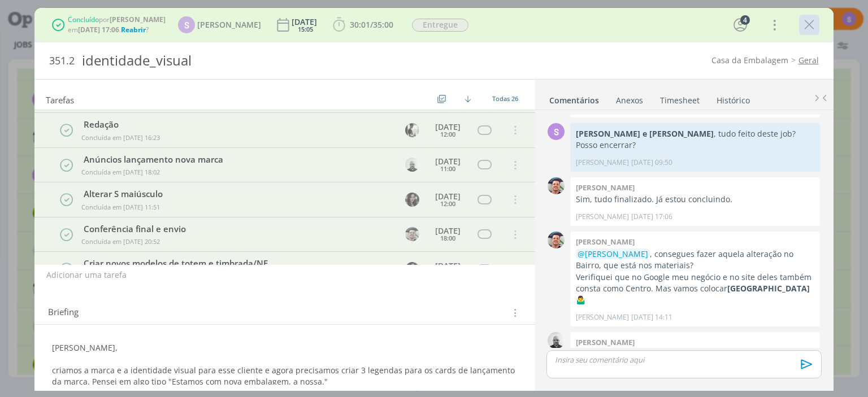
click at [805, 31] on icon "dialog" at bounding box center [809, 24] width 17 height 17
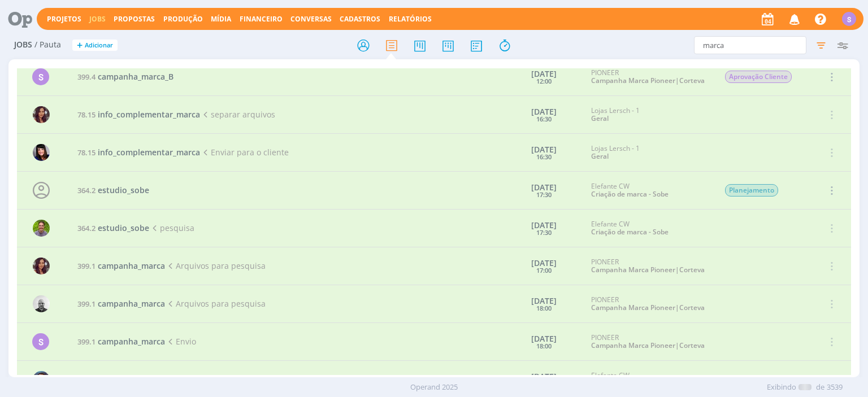
scroll to position [2805, 0]
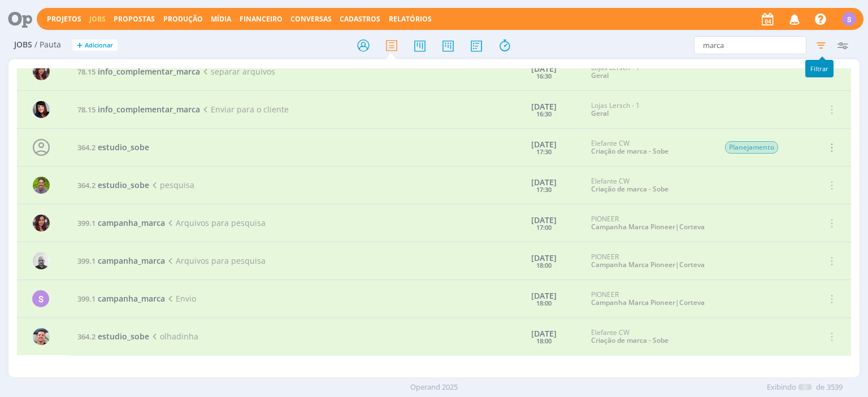
click at [822, 44] on icon "button" at bounding box center [821, 45] width 20 height 20
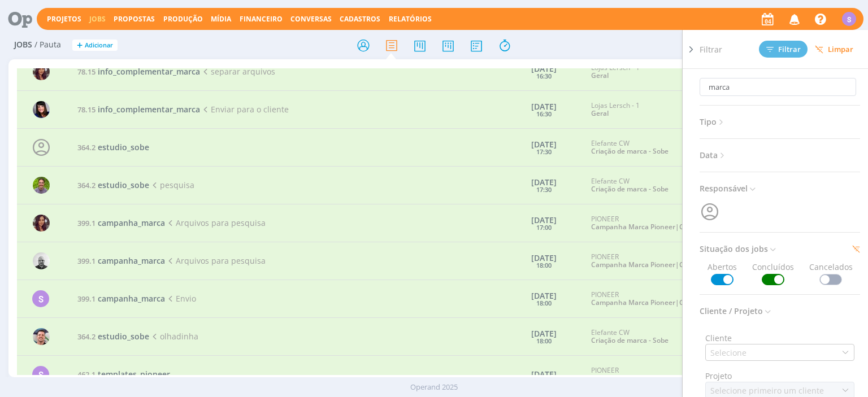
scroll to position [260, 0]
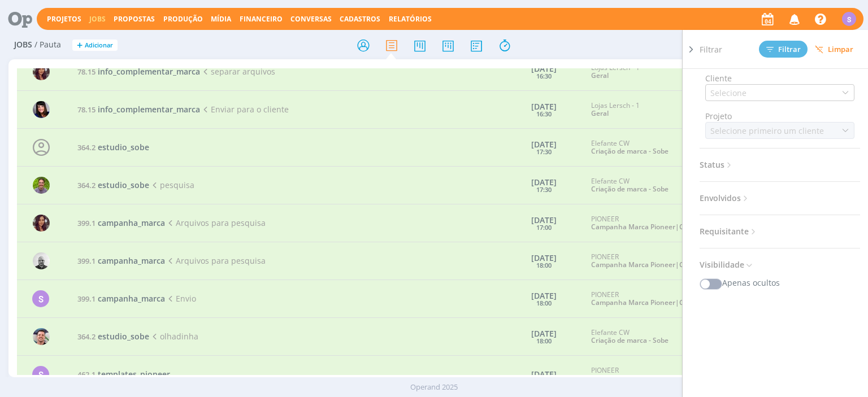
click at [13, 270] on div "7.1 reunião de alinhamento da equipe 25/08/16 15:00 União Corinthians Criação d…" at bounding box center [433, 221] width 850 height 307
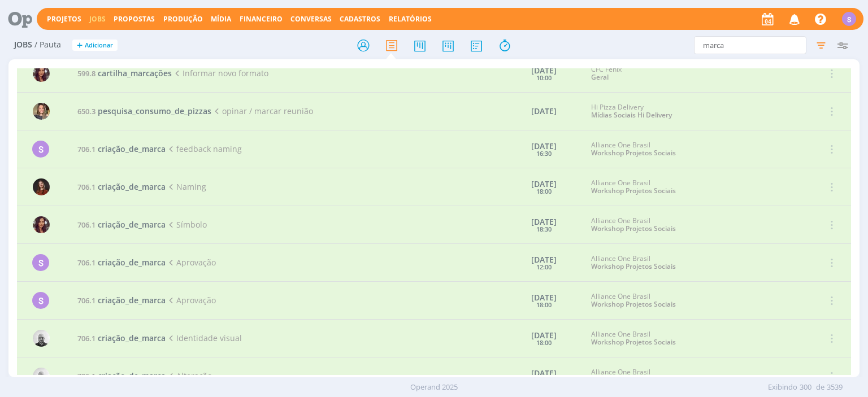
scroll to position [10440, 0]
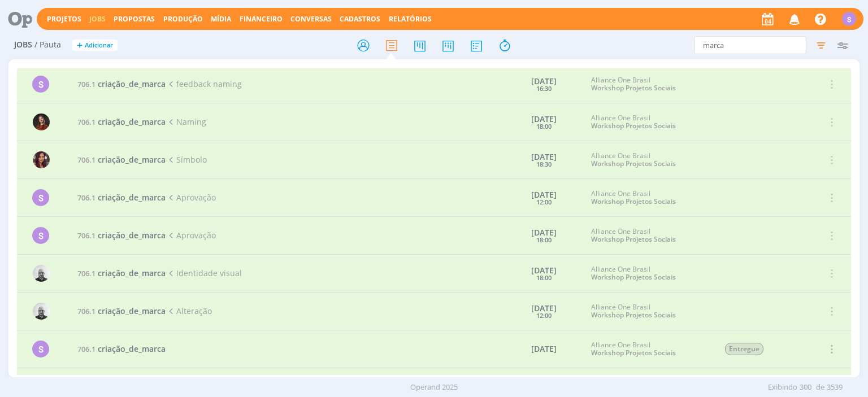
click at [132, 306] on span "criação_de_marca" at bounding box center [132, 311] width 68 height 11
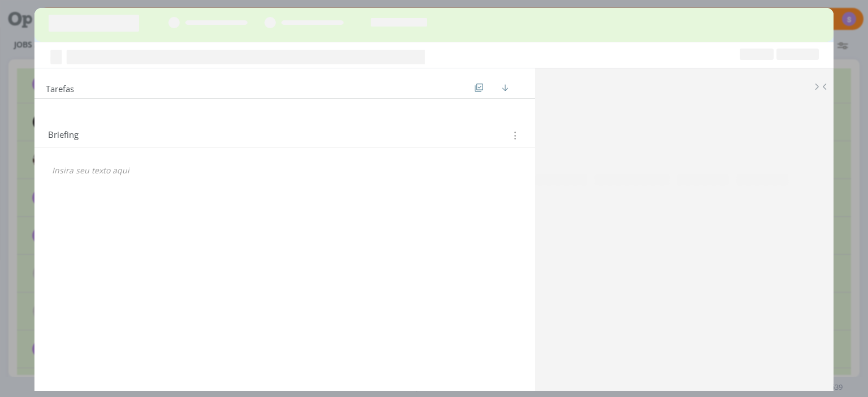
scroll to position [10440, 0]
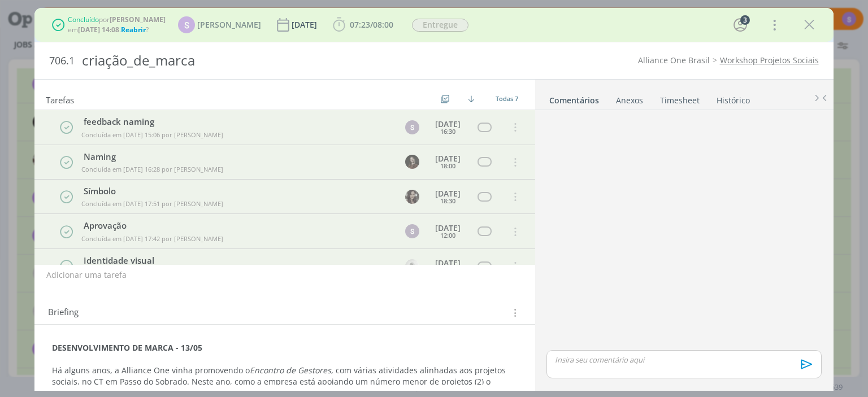
click at [811, 25] on icon "dialog" at bounding box center [809, 24] width 17 height 17
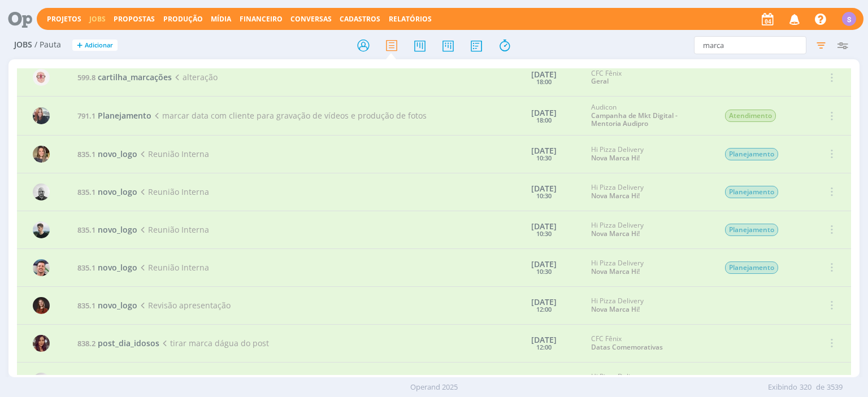
scroll to position [11456, 0]
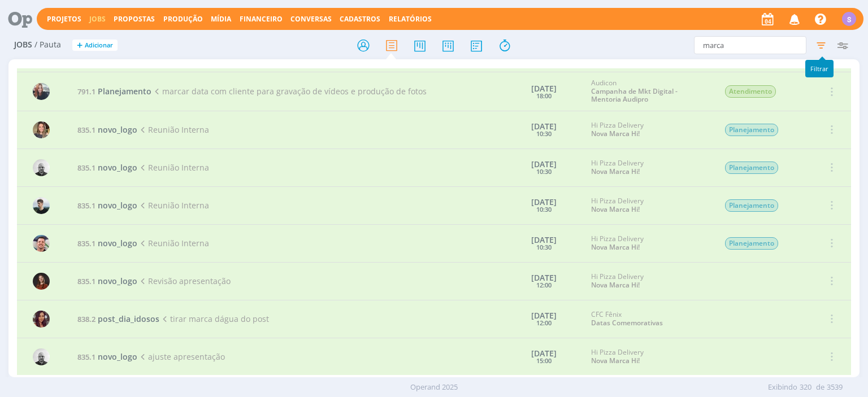
click at [819, 47] on icon "button" at bounding box center [821, 45] width 20 height 20
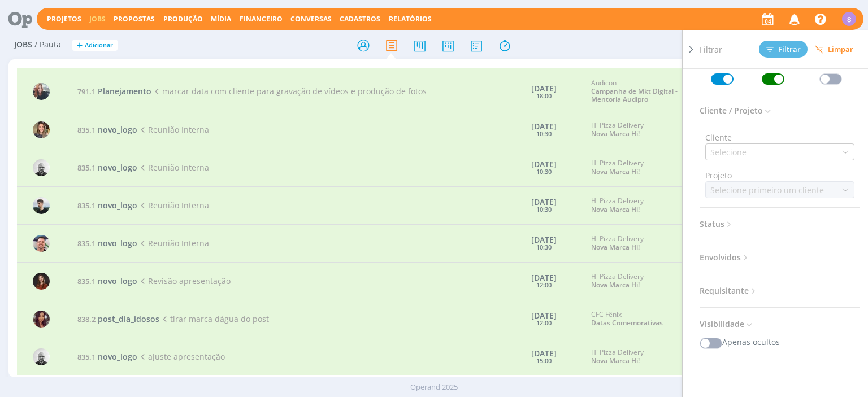
scroll to position [130, 0]
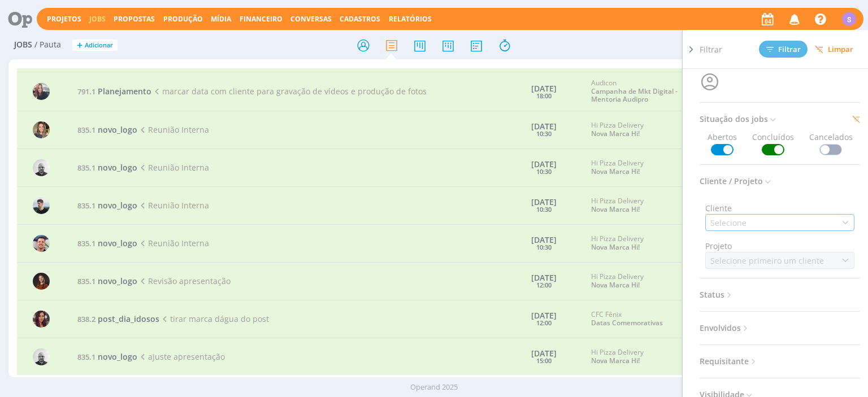
click at [765, 221] on div "Selecione" at bounding box center [779, 222] width 149 height 17
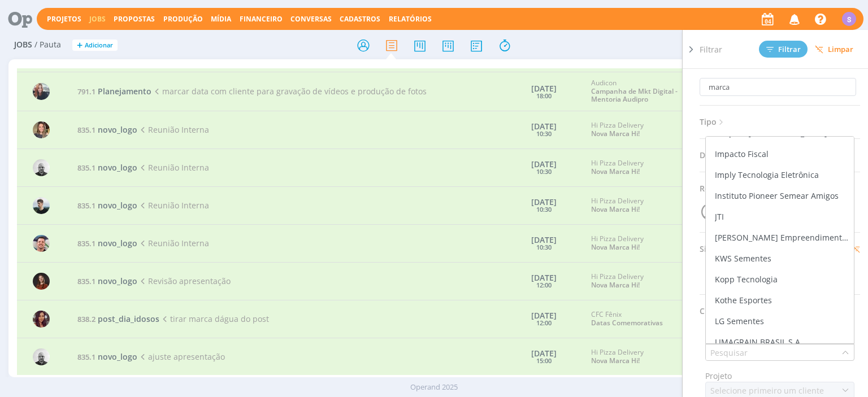
scroll to position [1367, 0]
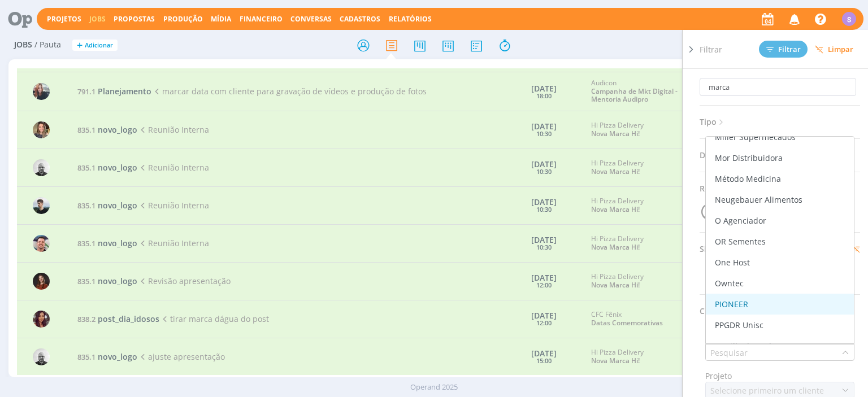
click at [753, 298] on div "PIONEER" at bounding box center [779, 304] width 139 height 12
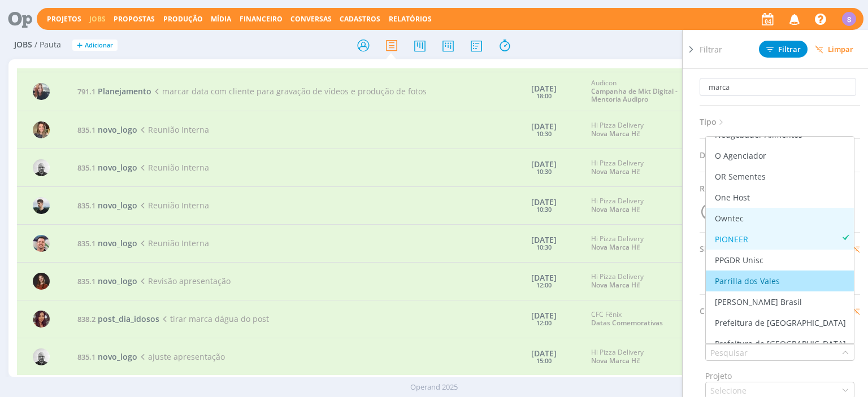
scroll to position [1497, 0]
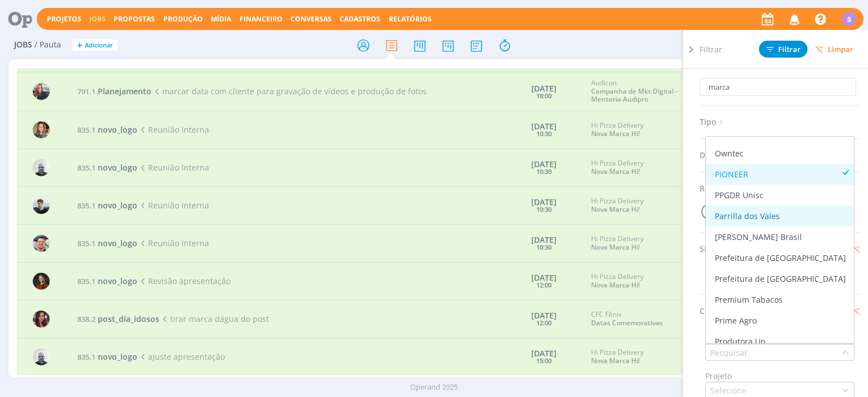
click at [789, 214] on div "Parrilla dos Vales" at bounding box center [779, 216] width 139 height 12
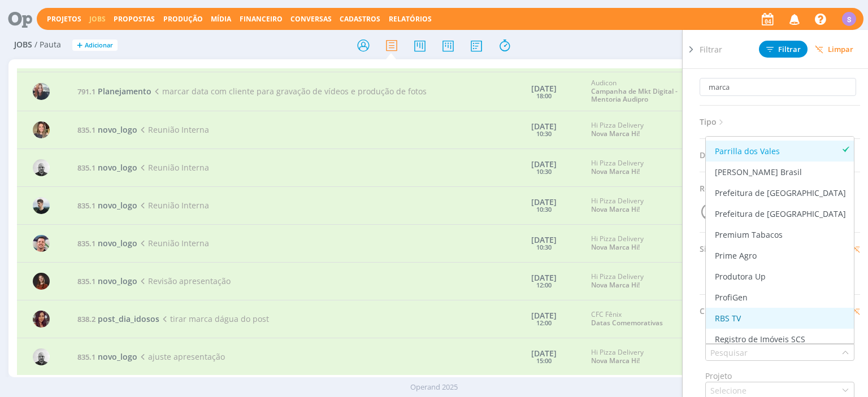
scroll to position [1627, 0]
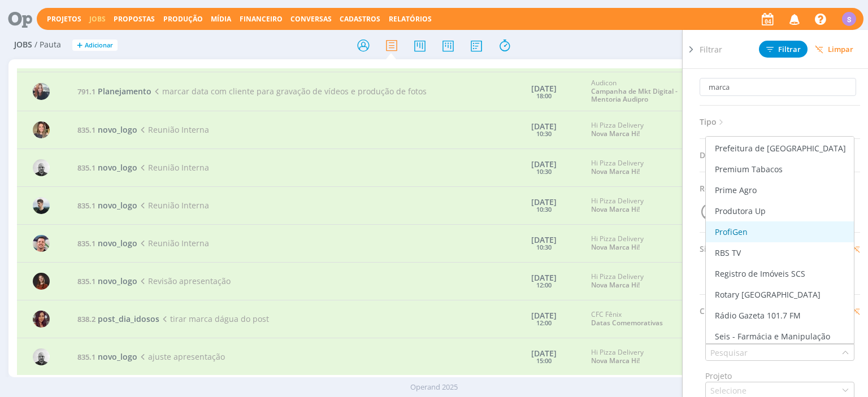
click at [791, 236] on div "ProfiGen" at bounding box center [779, 232] width 139 height 12
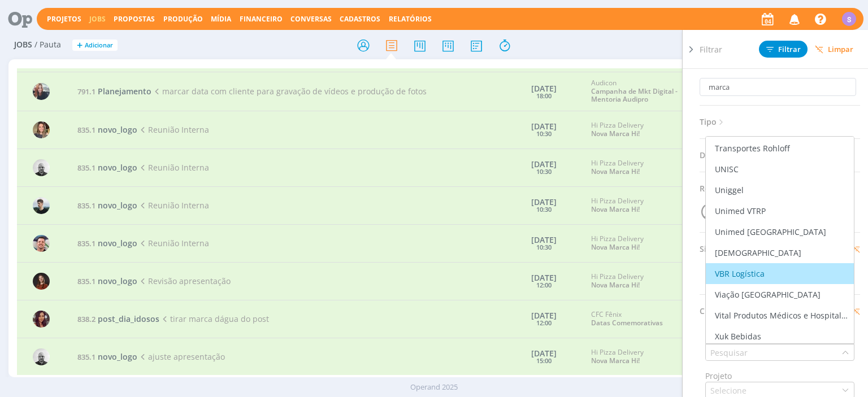
scroll to position [2343, 0]
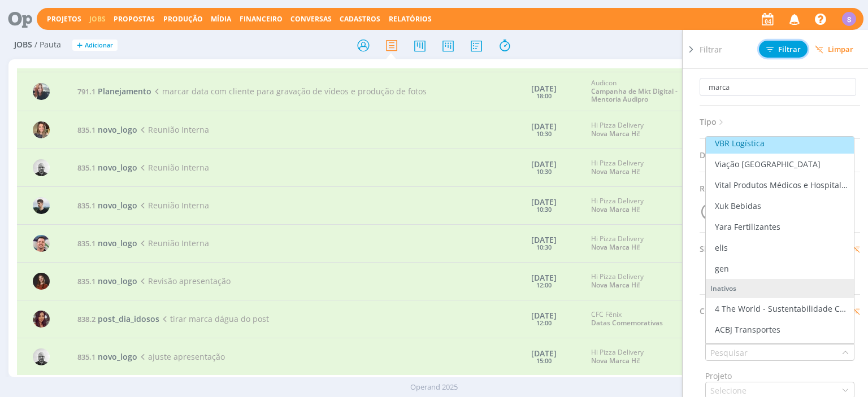
click at [781, 44] on button "Filtrar" at bounding box center [783, 49] width 49 height 17
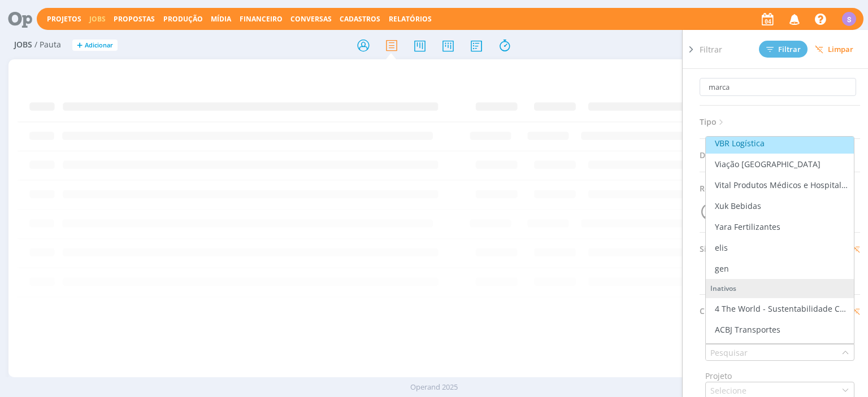
scroll to position [0, 0]
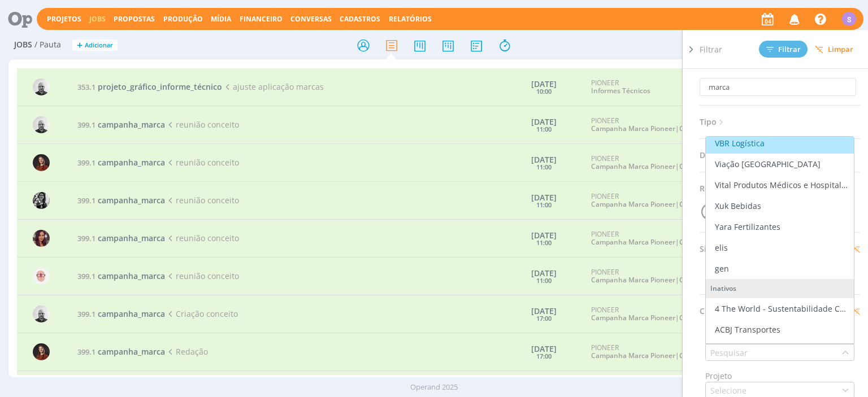
click at [203, 51] on h2 "Jobs / Pauta + Adicionar" at bounding box center [150, 44] width 272 height 24
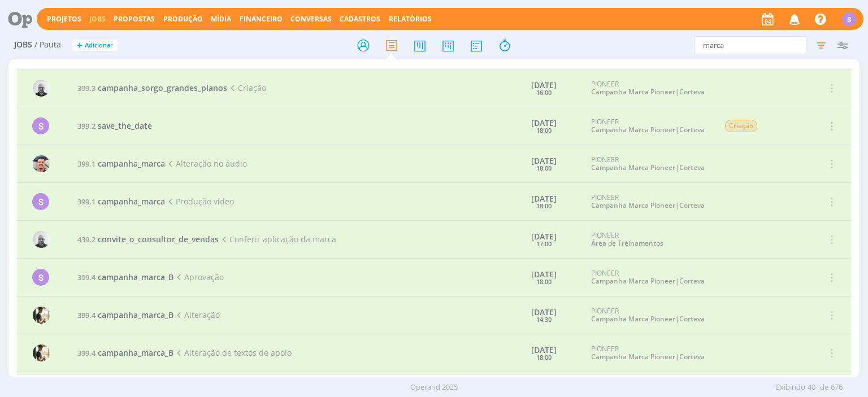
scroll to position [940, 0]
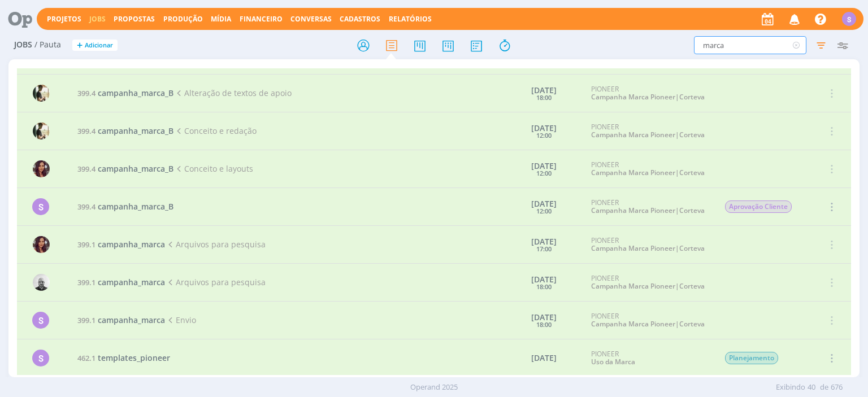
drag, startPoint x: 720, startPoint y: 44, endPoint x: 664, endPoint y: 37, distance: 56.4
click at [694, 37] on input "marca" at bounding box center [750, 45] width 112 height 18
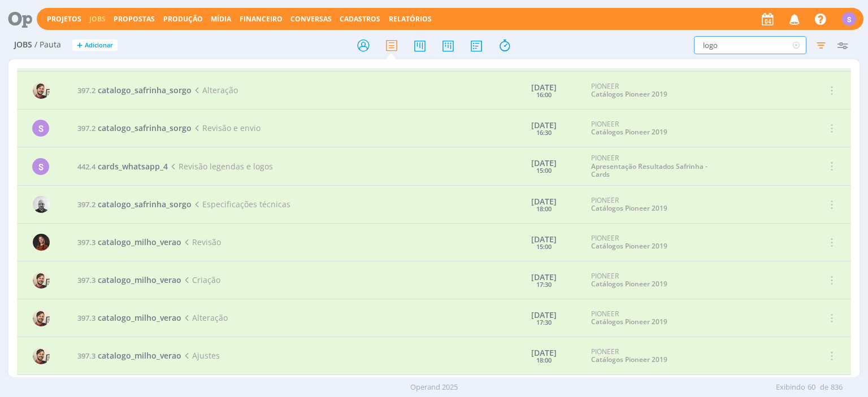
scroll to position [1826, 0]
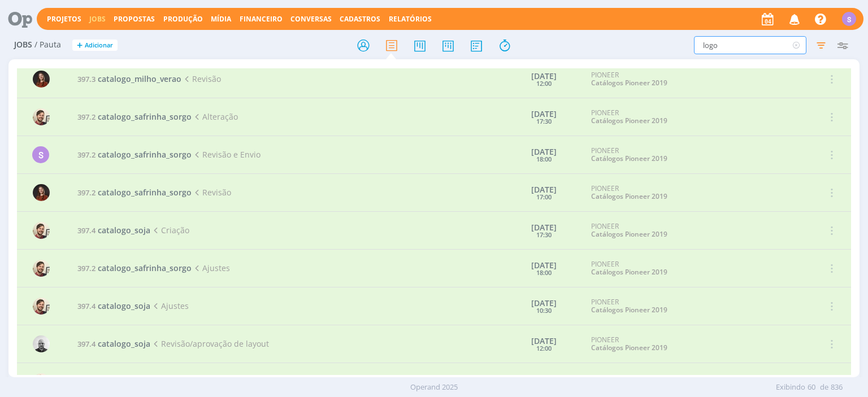
drag, startPoint x: 709, startPoint y: 44, endPoint x: 689, endPoint y: 42, distance: 19.3
click at [694, 42] on input "logo" at bounding box center [750, 45] width 112 height 18
type input "identidade visual"
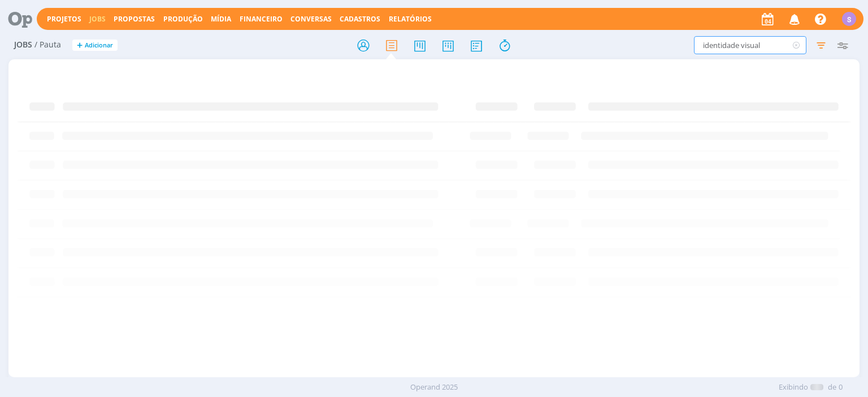
scroll to position [0, 0]
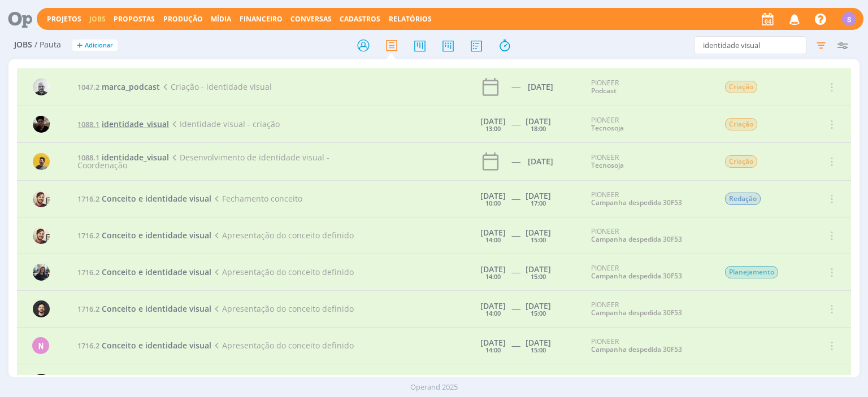
click at [127, 124] on span "identidade_visual" at bounding box center [135, 124] width 67 height 11
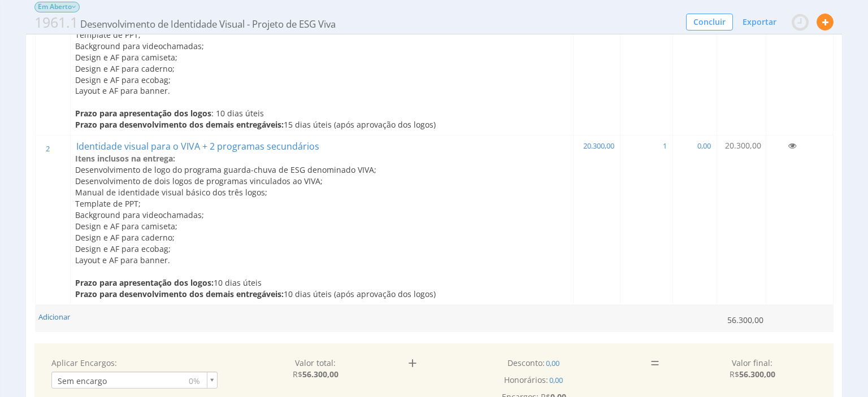
scroll to position [59, 0]
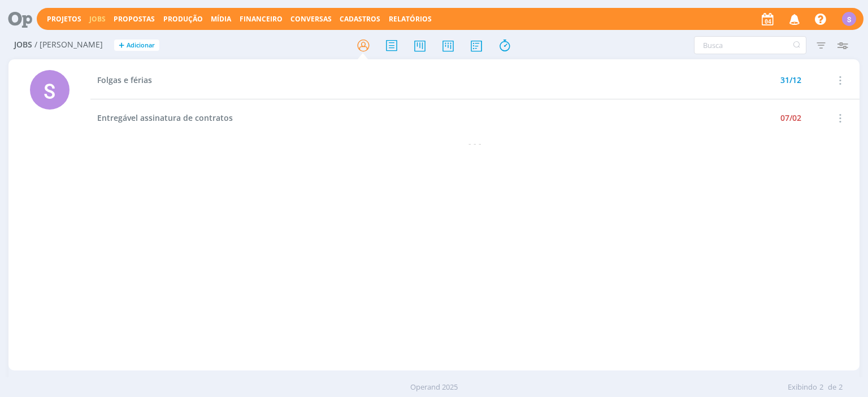
click at [129, 20] on span "Propostas" at bounding box center [134, 19] width 41 height 10
click at [132, 33] on link "Propostas Comerciais" at bounding box center [137, 38] width 95 height 18
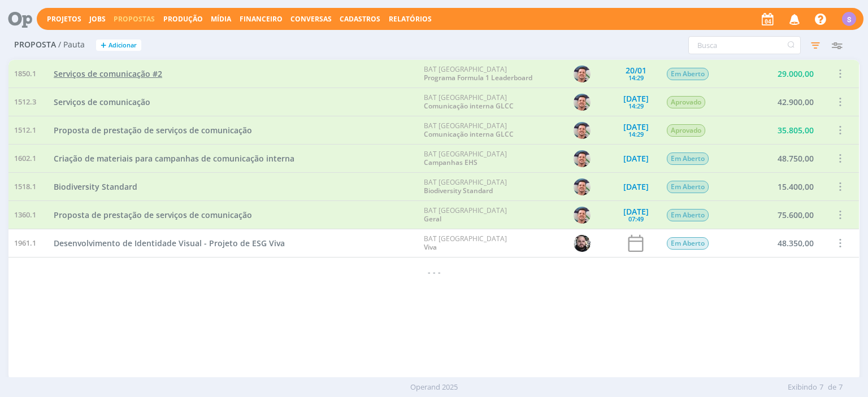
click at [118, 77] on span "Serviços de comunicação #2" at bounding box center [108, 73] width 108 height 11
click at [107, 98] on span "Serviços de comunicação" at bounding box center [102, 102] width 97 height 11
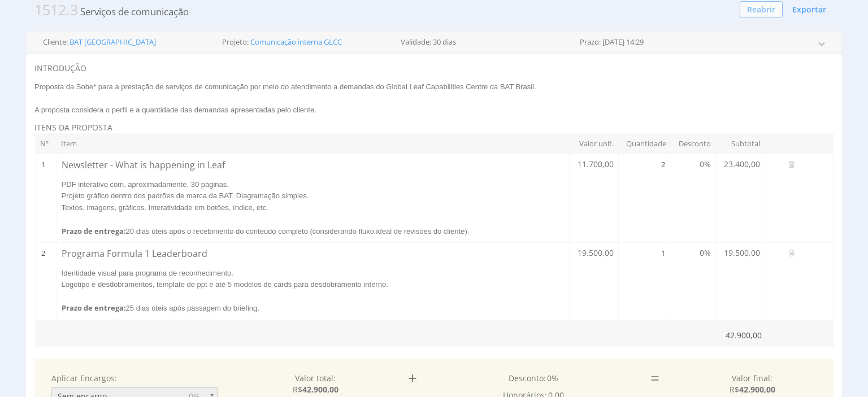
scroll to position [59, 0]
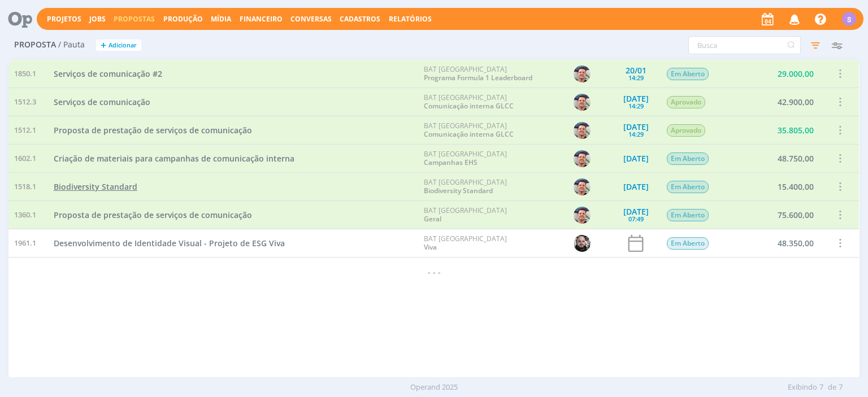
click at [114, 184] on span "Biodiversity Standard" at bounding box center [96, 186] width 84 height 11
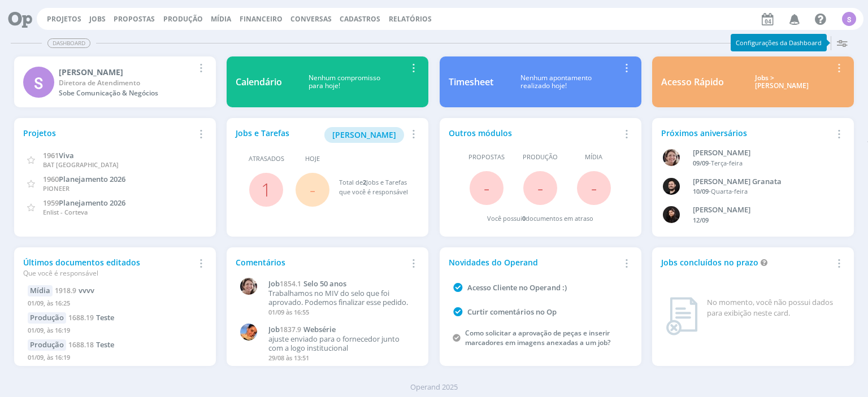
click at [94, 22] on link "Jobs" at bounding box center [97, 19] width 16 height 10
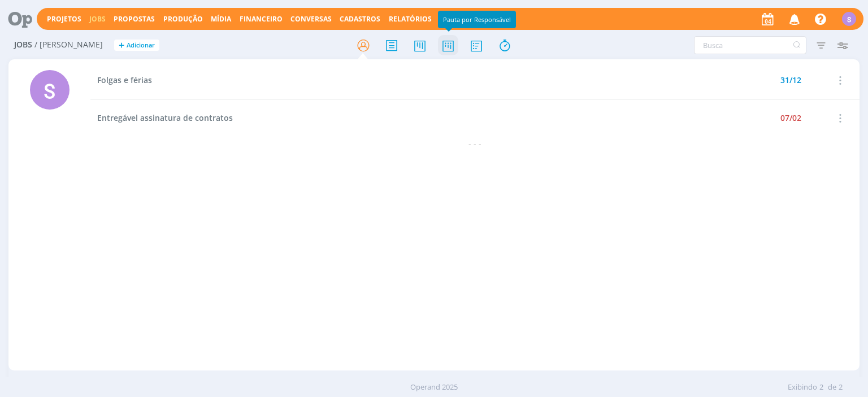
click at [451, 46] on icon at bounding box center [448, 45] width 20 height 22
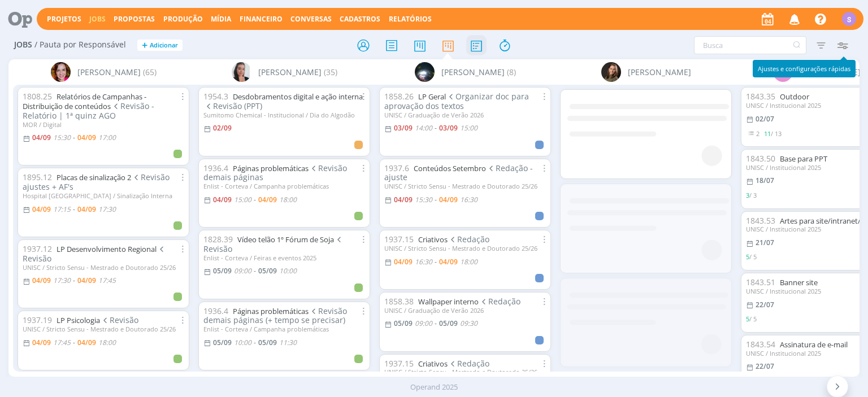
click at [480, 45] on icon at bounding box center [476, 45] width 20 height 22
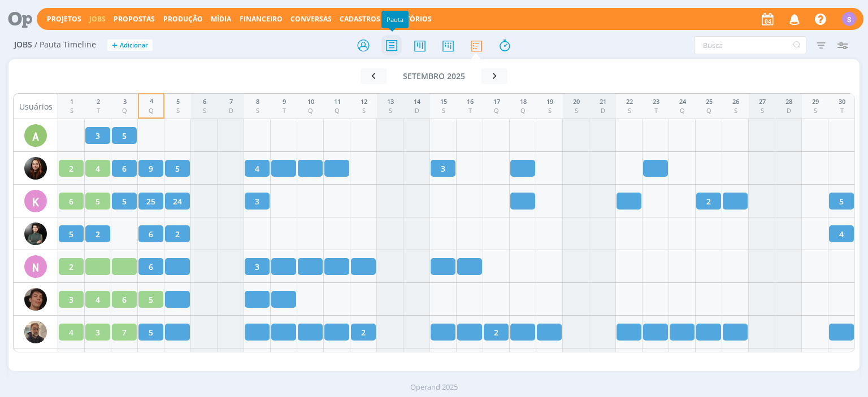
click at [389, 46] on icon at bounding box center [391, 45] width 20 height 22
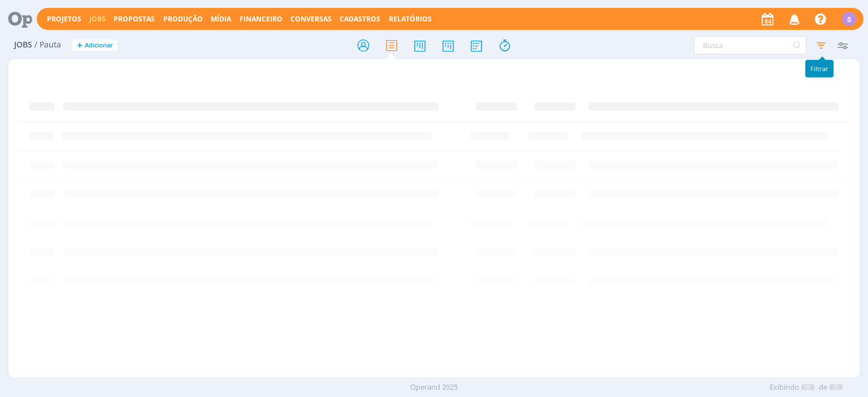
click at [819, 41] on icon "button" at bounding box center [821, 45] width 20 height 20
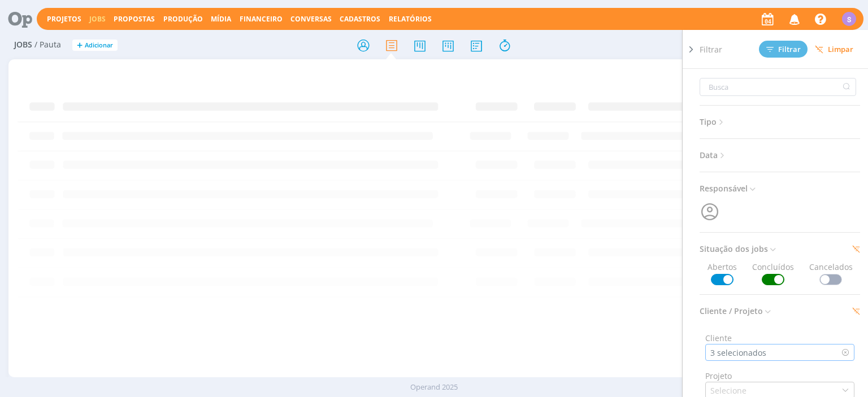
click at [768, 354] on div "3 selecionados" at bounding box center [779, 352] width 149 height 17
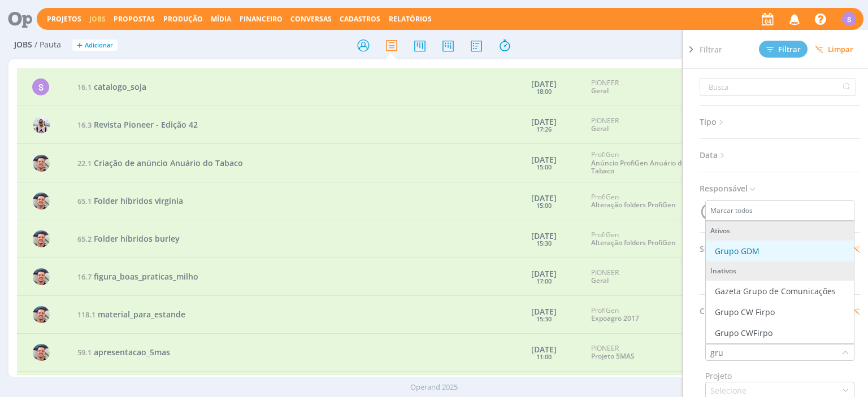
type input "gru"
click at [766, 253] on div "Grupo GDM" at bounding box center [779, 251] width 139 height 12
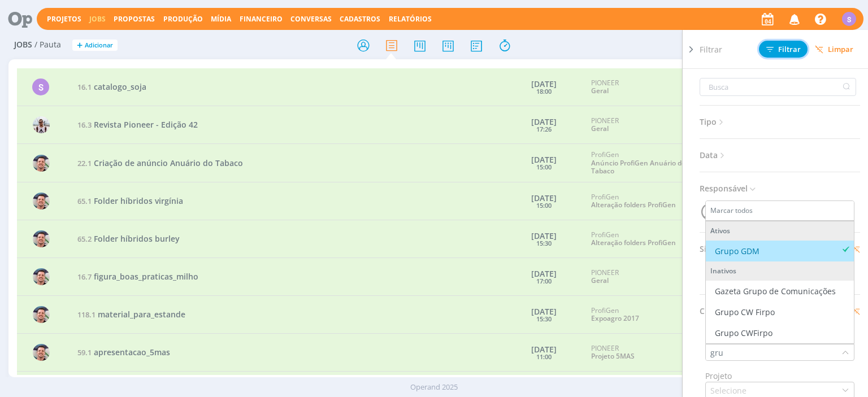
click at [795, 47] on span "Filtrar" at bounding box center [783, 49] width 34 height 7
click at [691, 48] on icon at bounding box center [690, 50] width 11 height 12
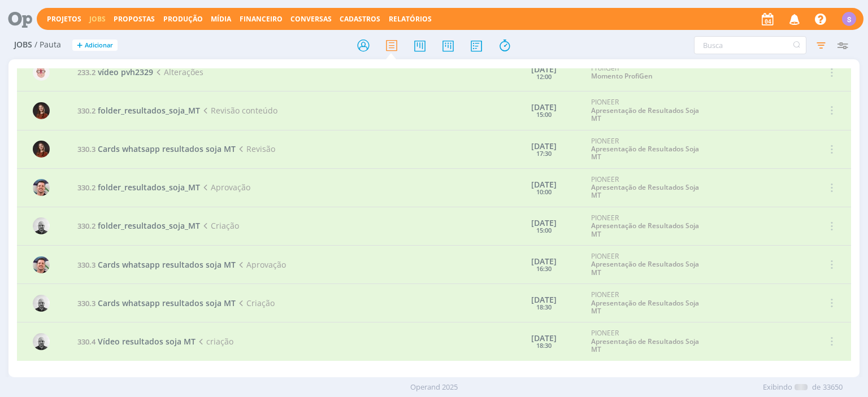
scroll to position [1236, 0]
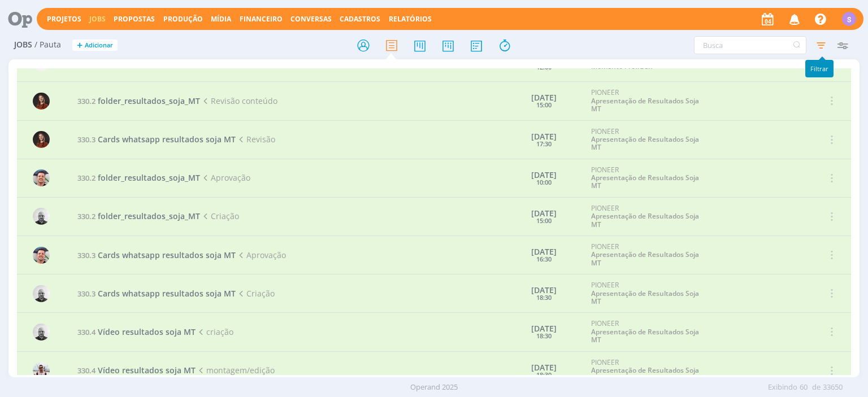
click at [824, 42] on icon "button" at bounding box center [821, 45] width 20 height 20
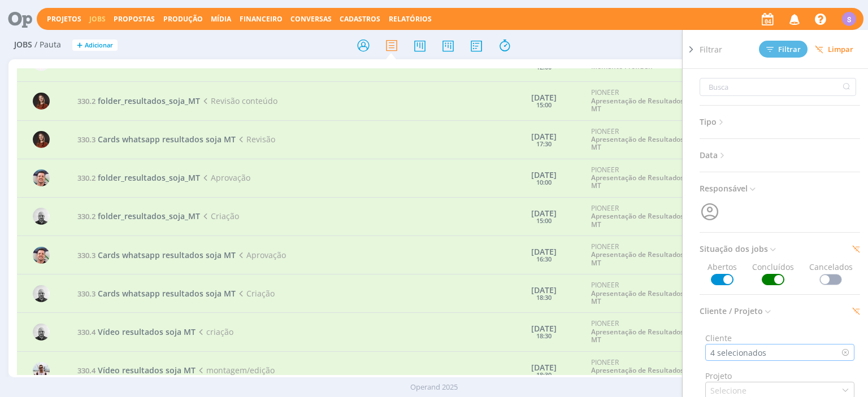
click at [743, 351] on div "4 selecionados" at bounding box center [739, 353] width 58 height 12
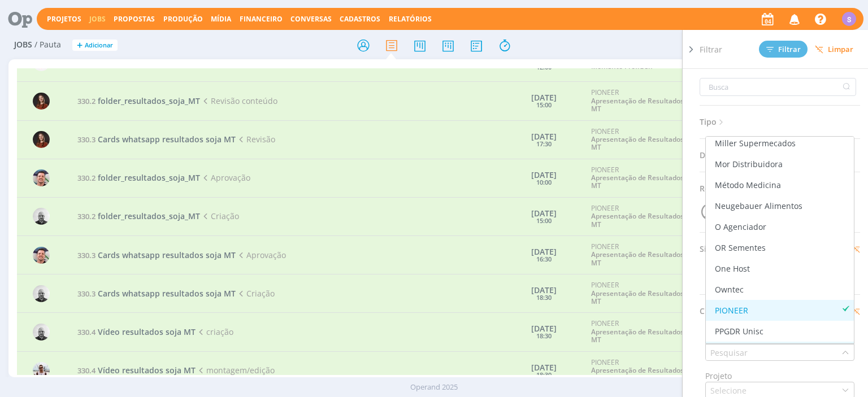
scroll to position [1432, 0]
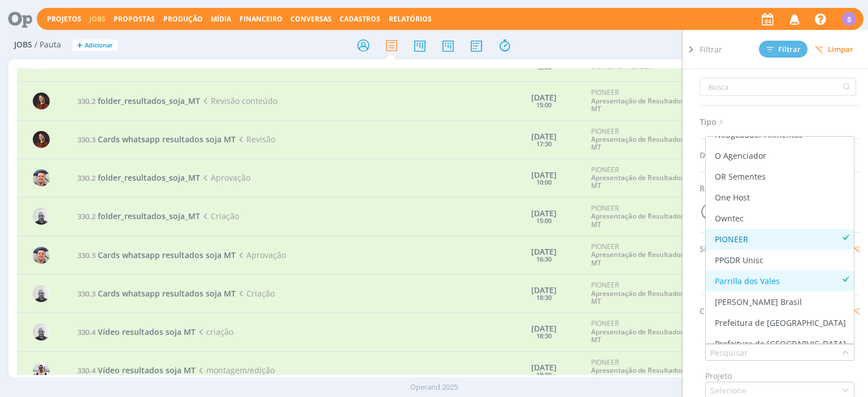
click at [741, 235] on div "PIONEER" at bounding box center [731, 239] width 33 height 12
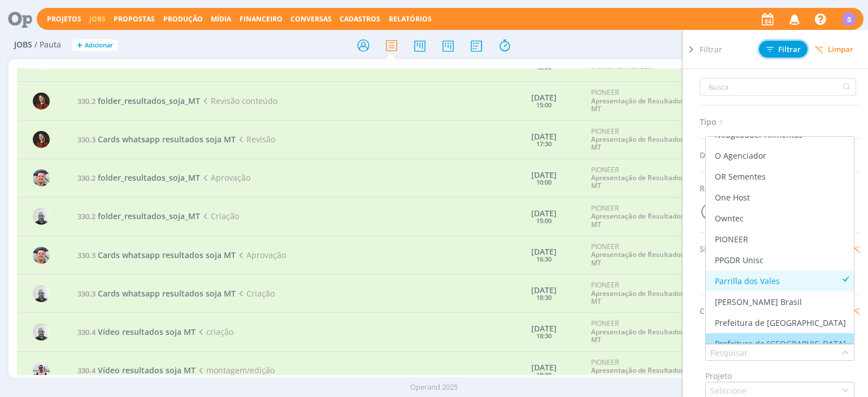
click at [790, 43] on button "Filtrar" at bounding box center [783, 49] width 49 height 17
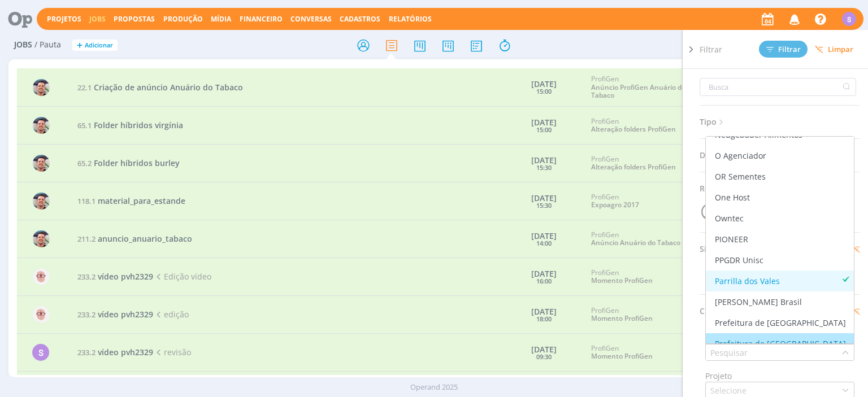
click at [687, 53] on icon at bounding box center [690, 50] width 11 height 12
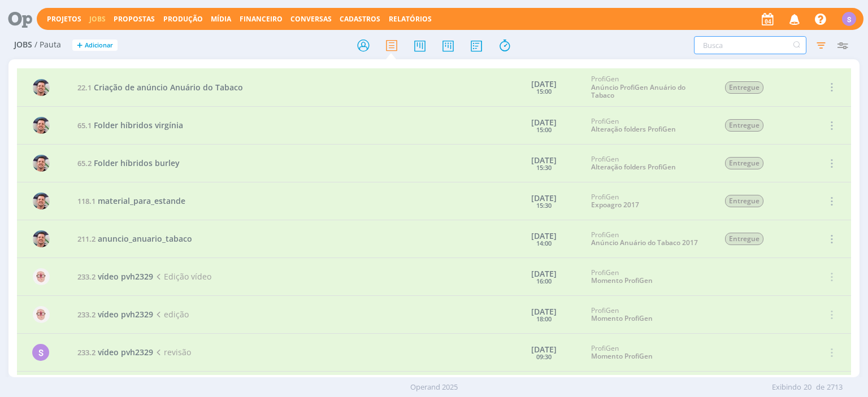
click at [719, 46] on input "text" at bounding box center [750, 45] width 112 height 18
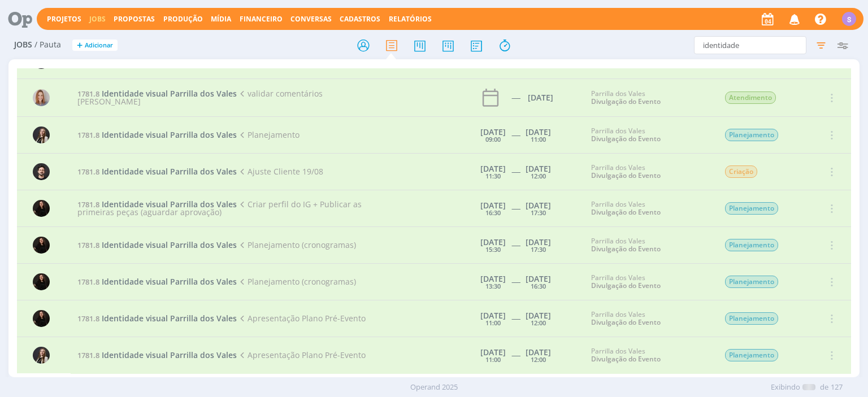
scroll to position [1397, 0]
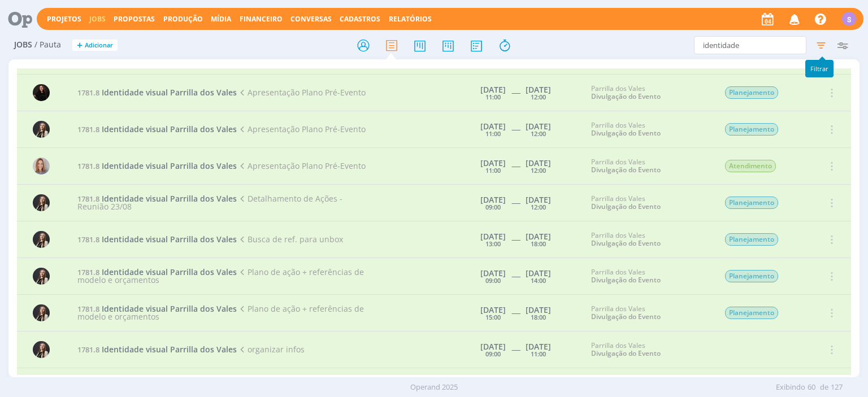
click at [821, 47] on icon "button" at bounding box center [821, 45] width 20 height 20
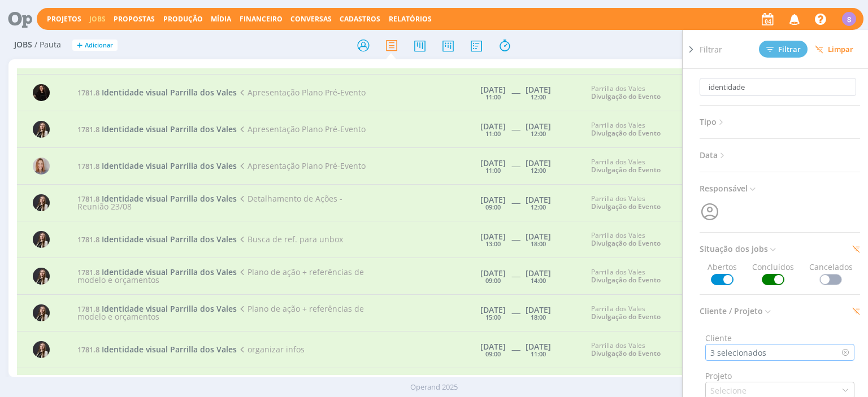
click at [754, 354] on div "3 selecionados" at bounding box center [739, 353] width 58 height 12
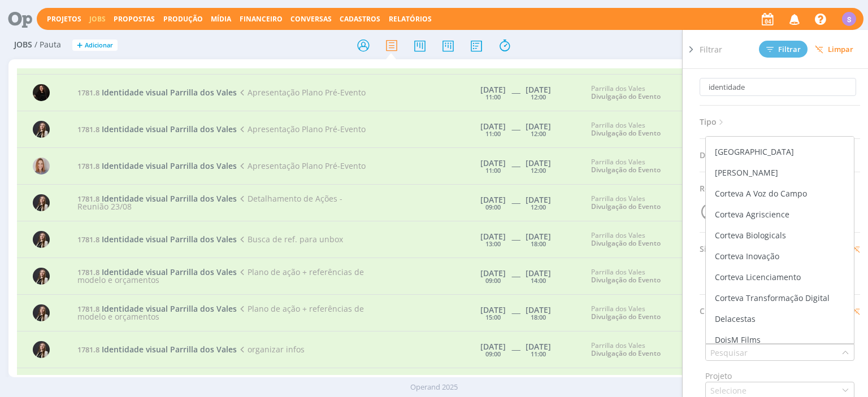
scroll to position [0, 0]
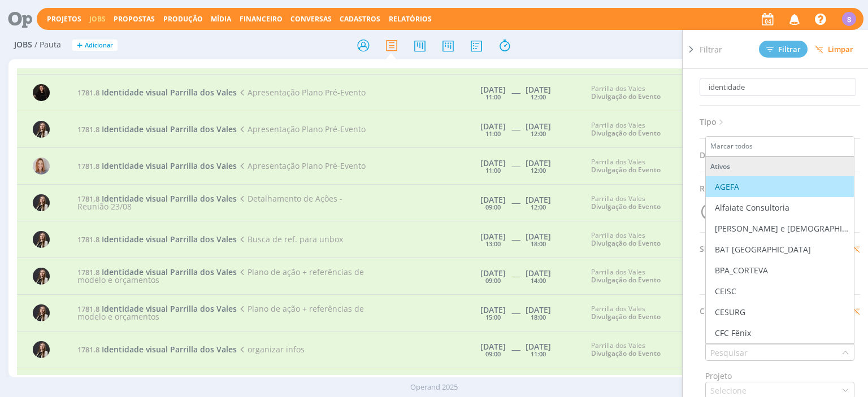
click at [774, 145] on li "Marcar todos" at bounding box center [780, 147] width 148 height 20
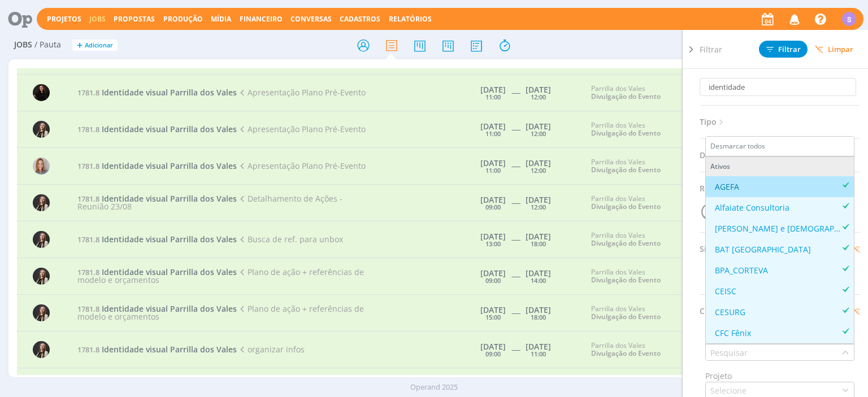
click at [774, 145] on li "Desmarcar todos" at bounding box center [780, 147] width 148 height 20
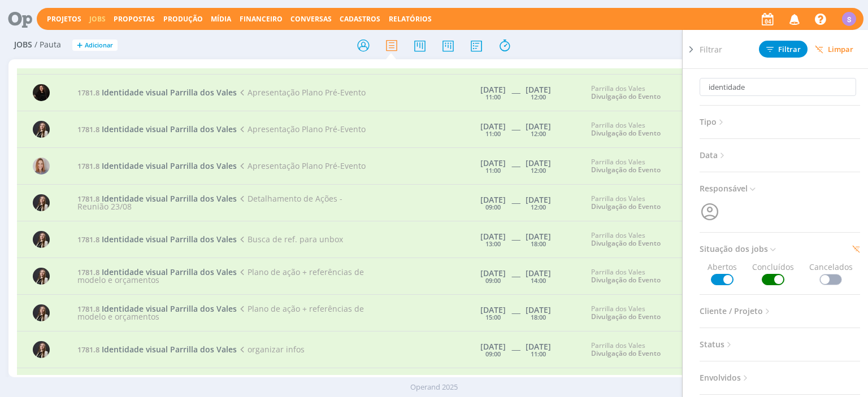
click at [613, 45] on div "identidade Filtrar Filtrar Limpar identidade Tipo Jobs e Tarefas Data Personali…" at bounding box center [717, 45] width 272 height 18
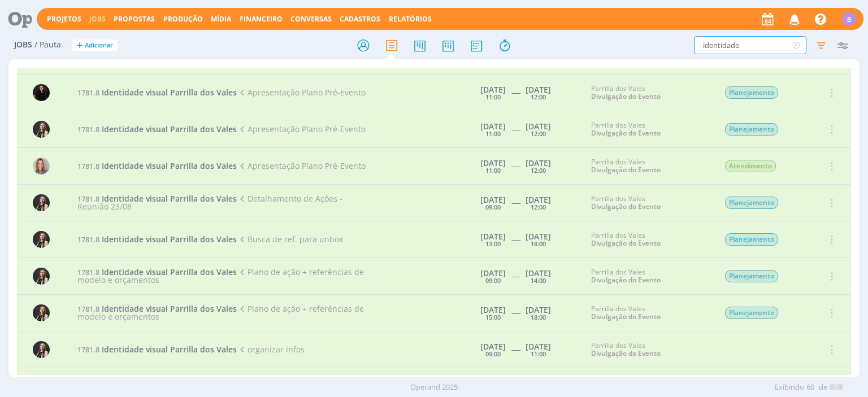
click at [732, 48] on input "identidade" at bounding box center [750, 45] width 112 height 18
drag, startPoint x: 750, startPoint y: 45, endPoint x: 591, endPoint y: 34, distance: 159.7
click at [694, 36] on input "identidade" at bounding box center [750, 45] width 112 height 18
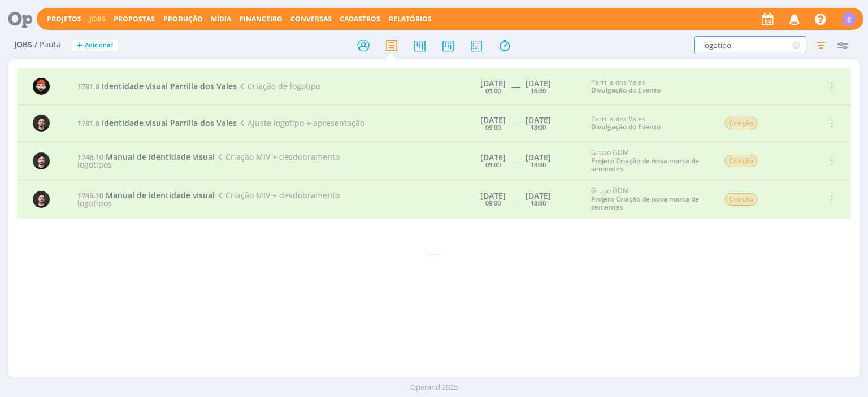
drag, startPoint x: 770, startPoint y: 43, endPoint x: 559, endPoint y: 46, distance: 210.8
click at [694, 46] on input "logotipo" at bounding box center [750, 45] width 112 height 18
type input "m"
type input "identidade"
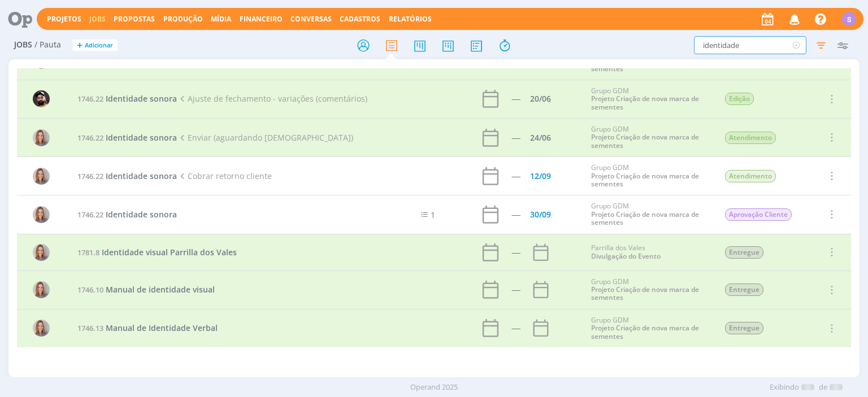
scroll to position [3998, 0]
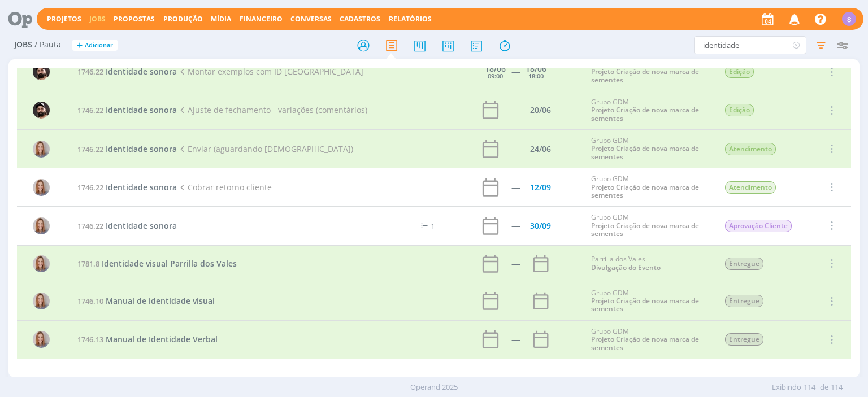
click at [822, 40] on icon "button" at bounding box center [821, 45] width 20 height 20
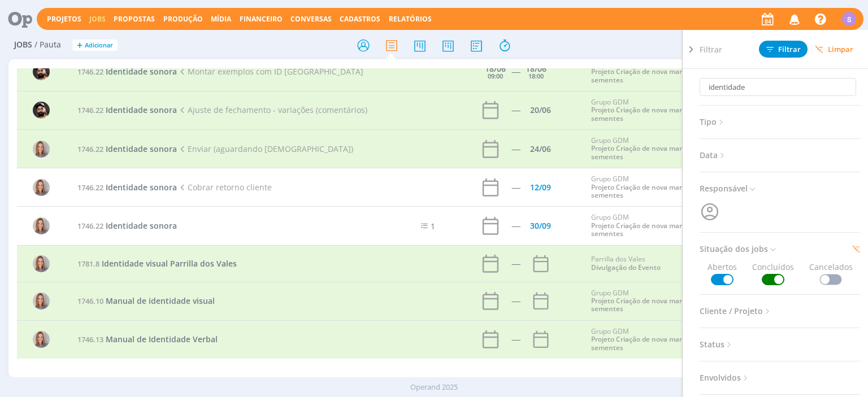
click at [746, 317] on span "Cliente / Projeto" at bounding box center [736, 311] width 73 height 15
click at [762, 350] on div "Selecione" at bounding box center [779, 352] width 149 height 17
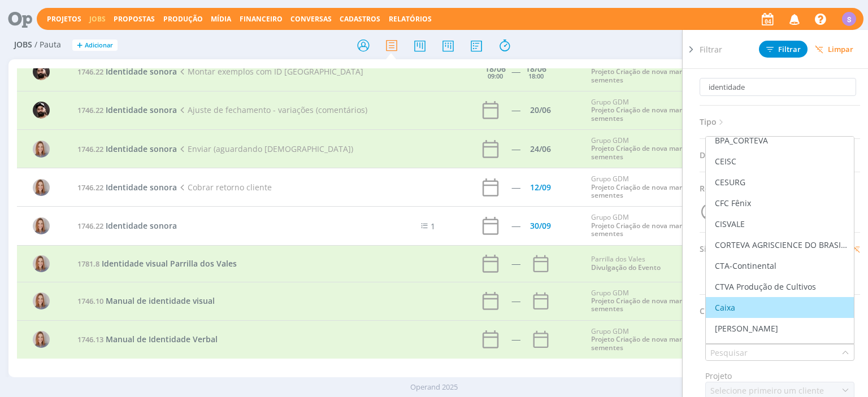
scroll to position [0, 0]
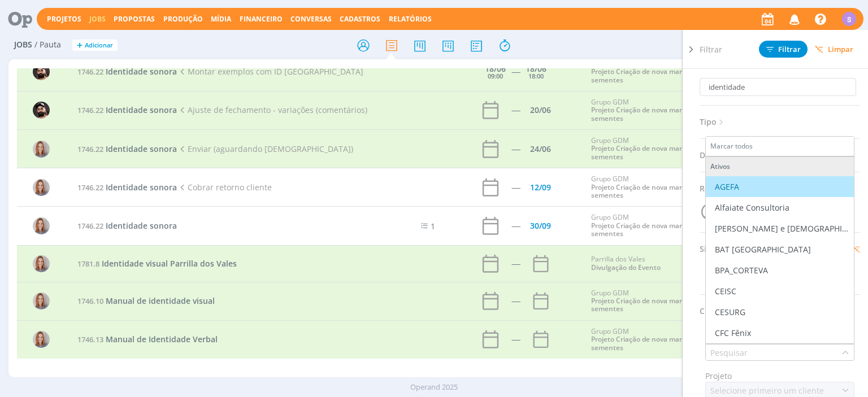
click at [752, 140] on li "Marcar todos" at bounding box center [780, 147] width 148 height 20
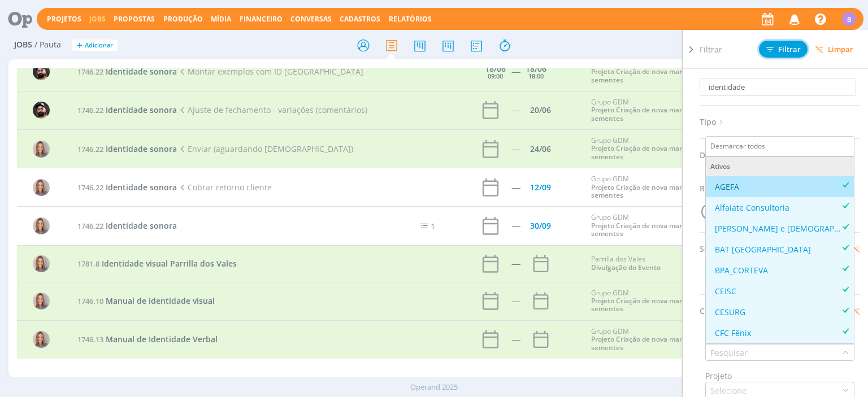
click at [780, 50] on span "Filtrar" at bounding box center [783, 49] width 34 height 7
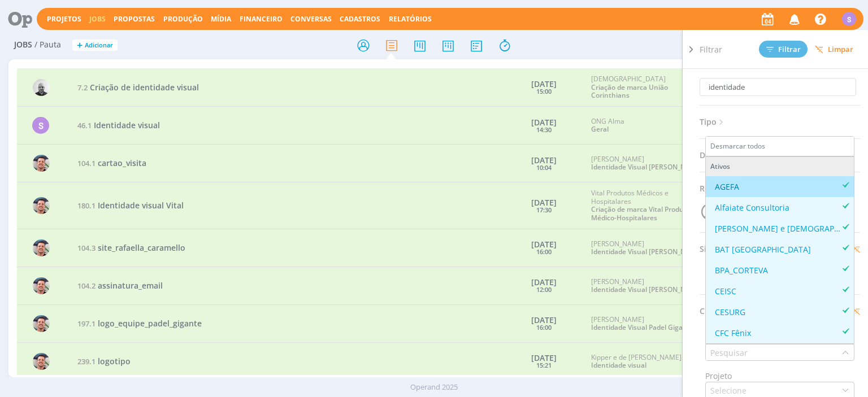
click at [692, 47] on icon at bounding box center [690, 50] width 11 height 12
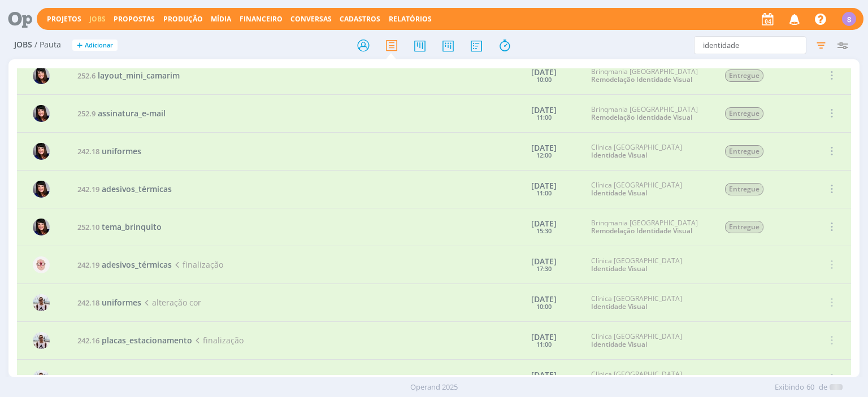
scroll to position [1251, 0]
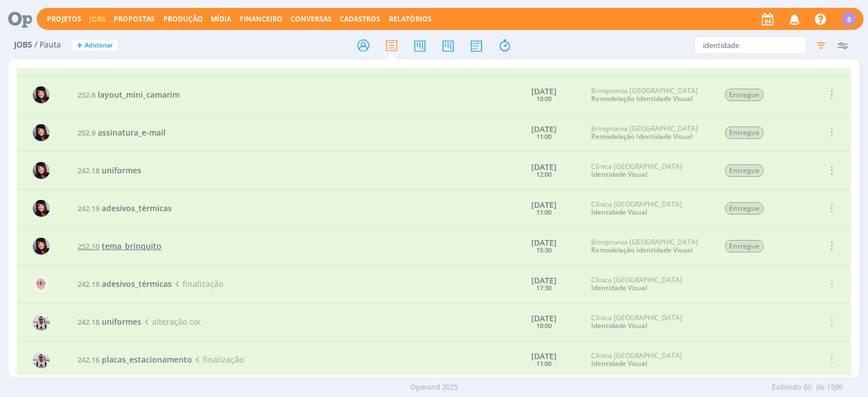
click at [123, 243] on span "tema_brinquito" at bounding box center [132, 246] width 60 height 11
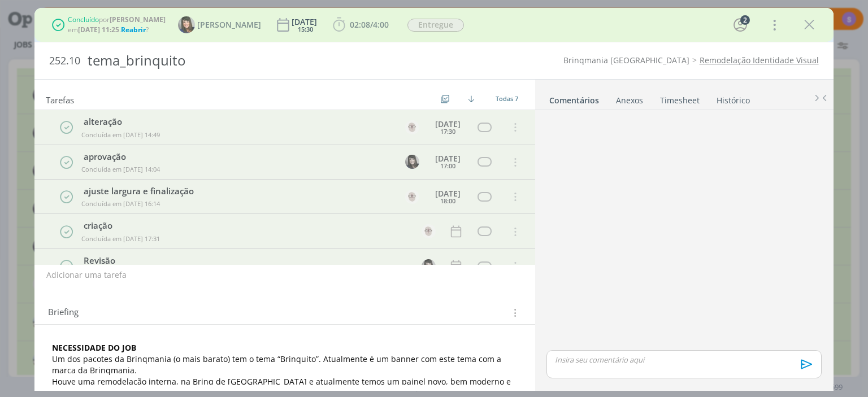
scroll to position [41, 0]
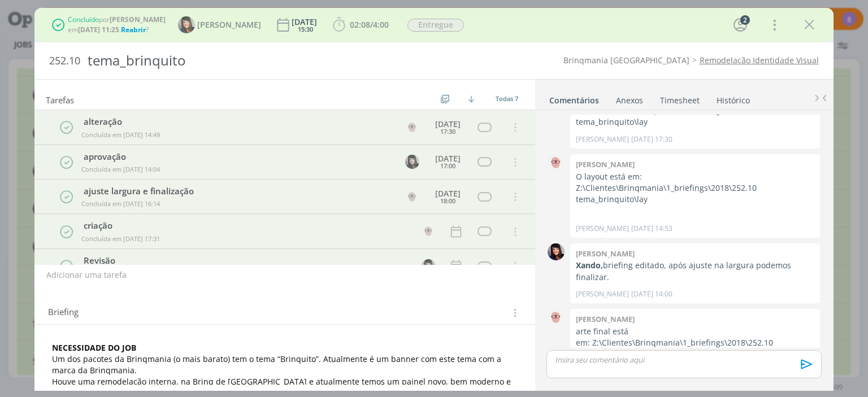
click at [732, 62] on link "Remodelação Identidade Visual" at bounding box center [759, 60] width 119 height 11
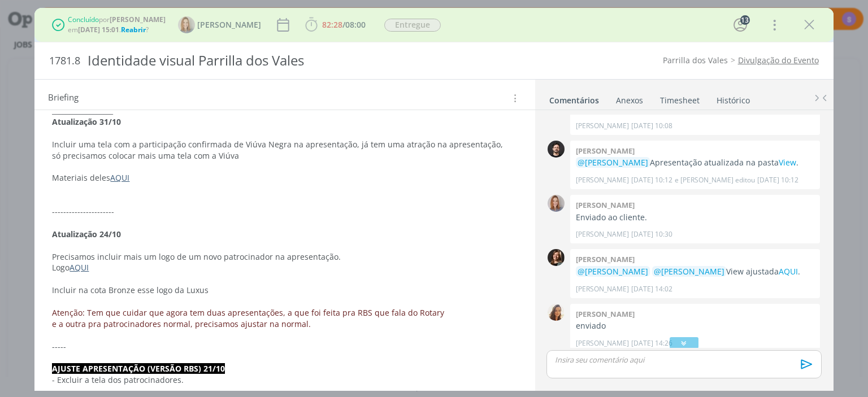
scroll to position [627, 0]
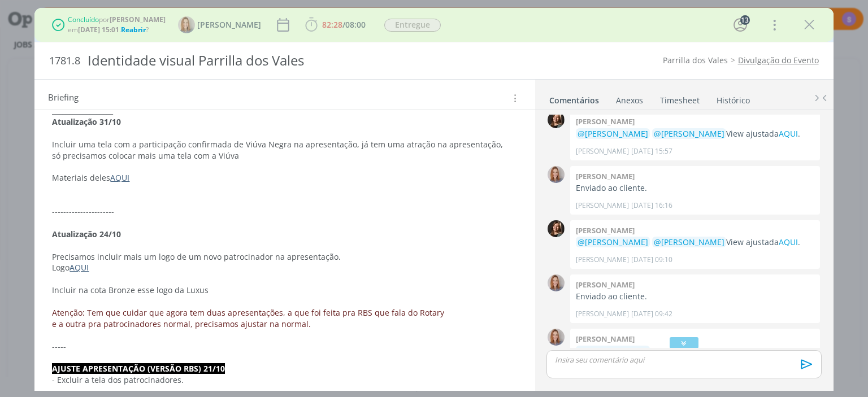
click at [682, 98] on link "Timesheet" at bounding box center [679, 98] width 41 height 16
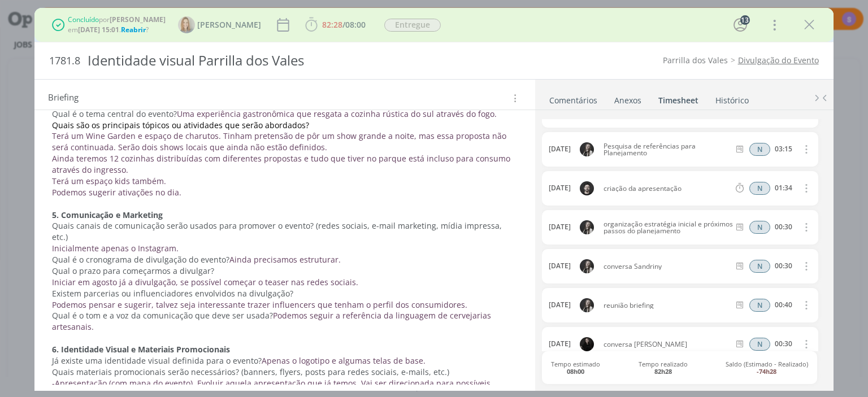
scroll to position [3021, 0]
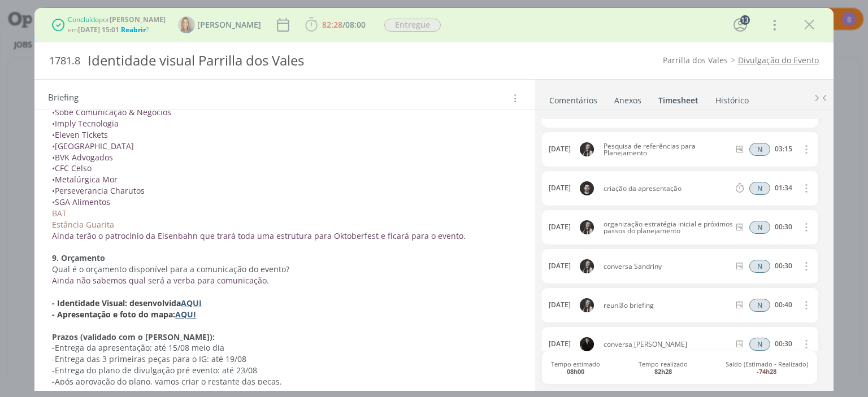
click at [199, 298] on strong "AQUI" at bounding box center [191, 303] width 21 height 11
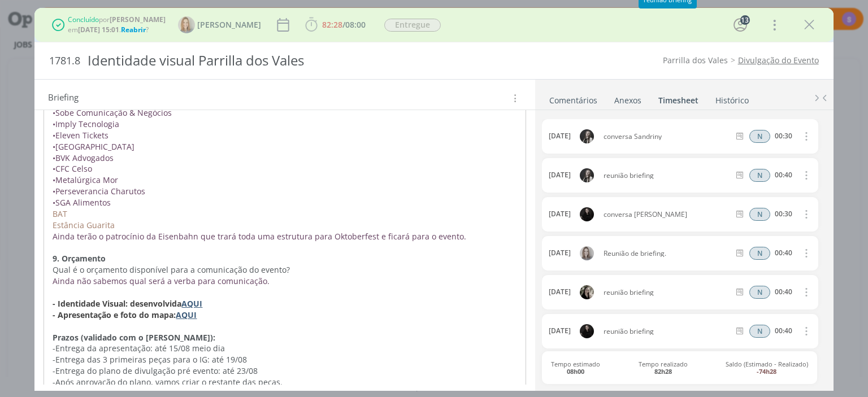
scroll to position [3510, 0]
click at [815, 26] on icon "dialog" at bounding box center [809, 24] width 17 height 17
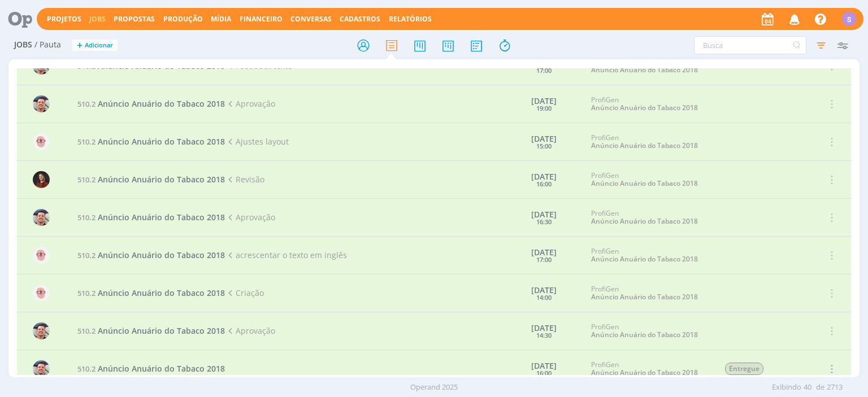
scroll to position [1232, 0]
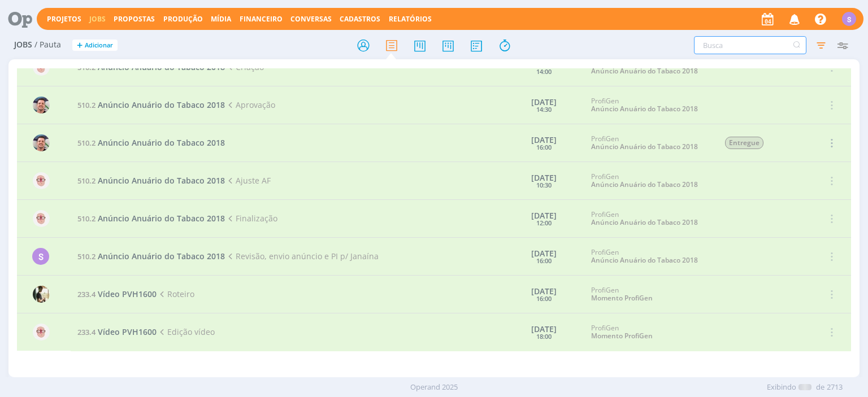
click at [709, 49] on input "text" at bounding box center [750, 45] width 112 height 18
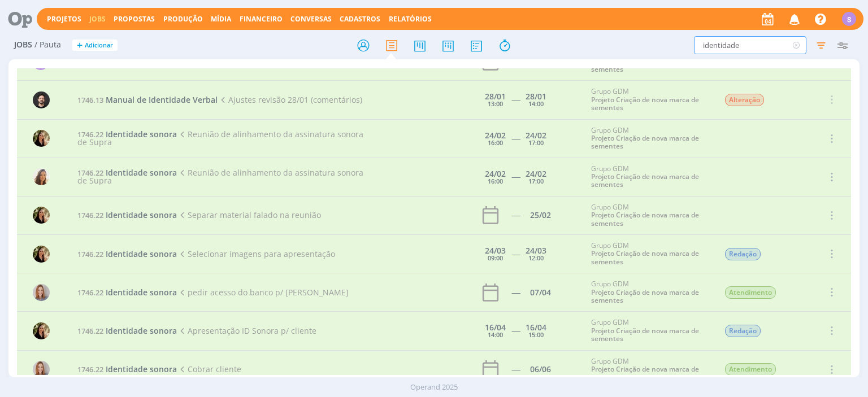
scroll to position [4101, 0]
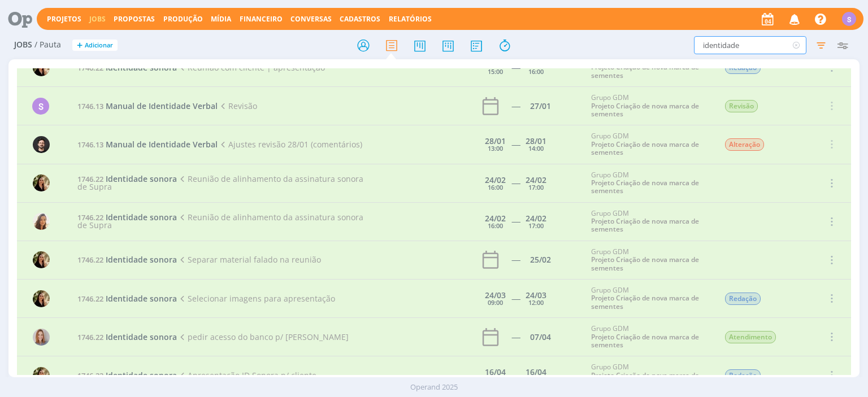
drag, startPoint x: 749, startPoint y: 49, endPoint x: 611, endPoint y: 37, distance: 138.3
click at [694, 37] on input "identidade" at bounding box center [750, 45] width 112 height 18
type input "marca"
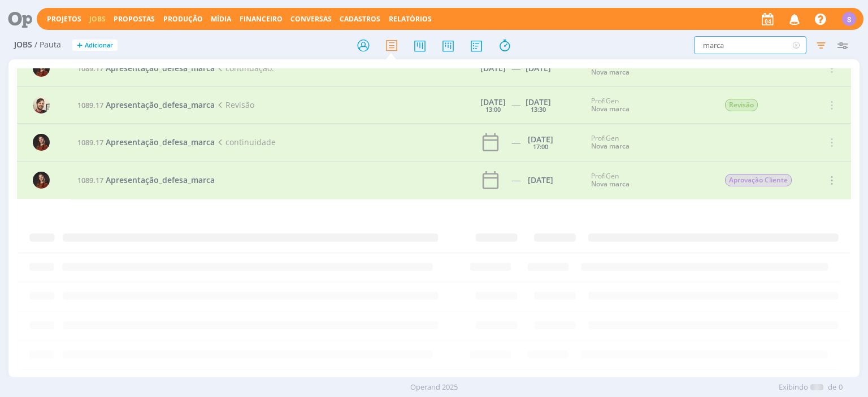
scroll to position [6591, 0]
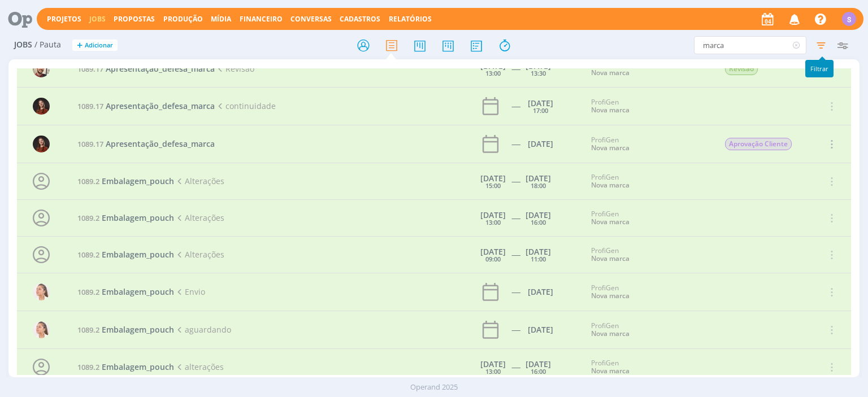
click at [822, 46] on icon "button" at bounding box center [821, 45] width 20 height 20
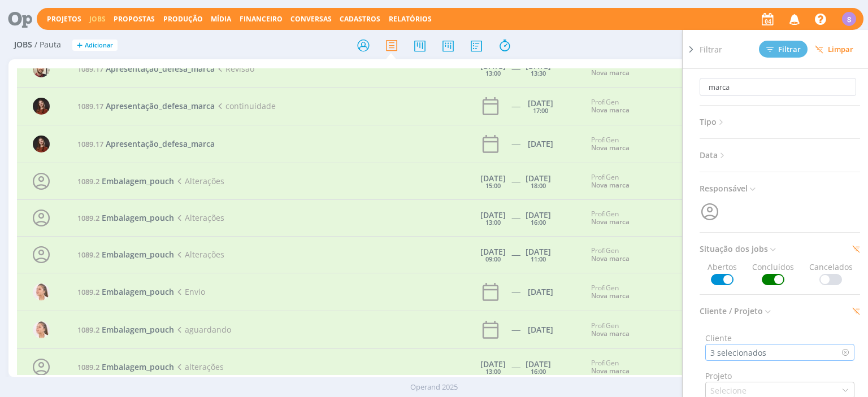
click at [746, 354] on div "3 selecionados" at bounding box center [739, 353] width 58 height 12
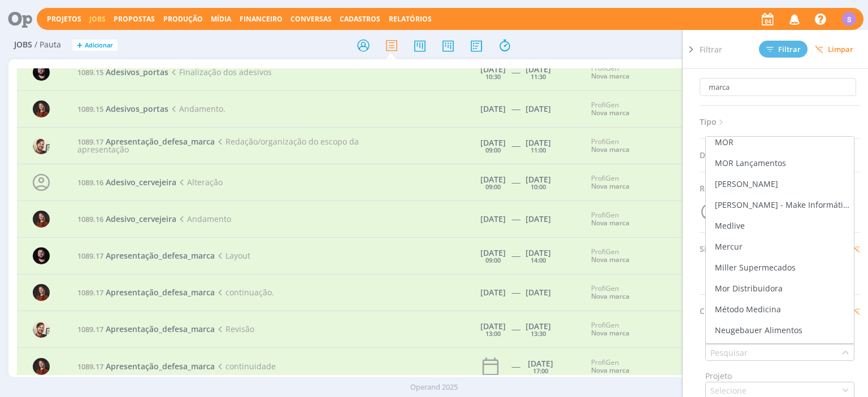
scroll to position [1497, 0]
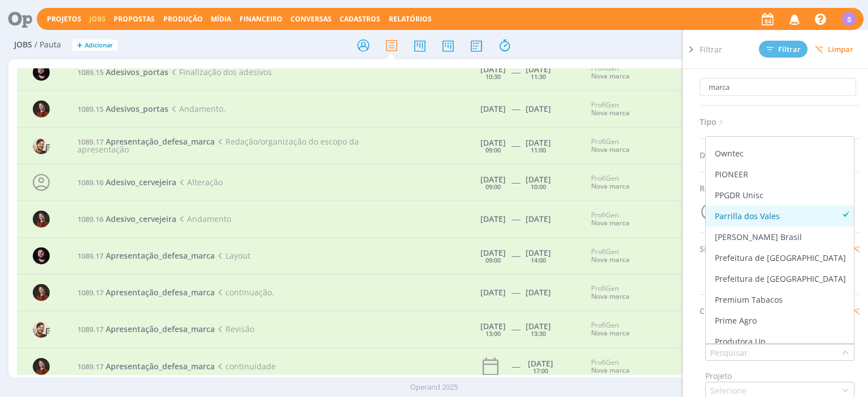
click at [817, 214] on div "Parrilla dos Vales" at bounding box center [779, 216] width 139 height 12
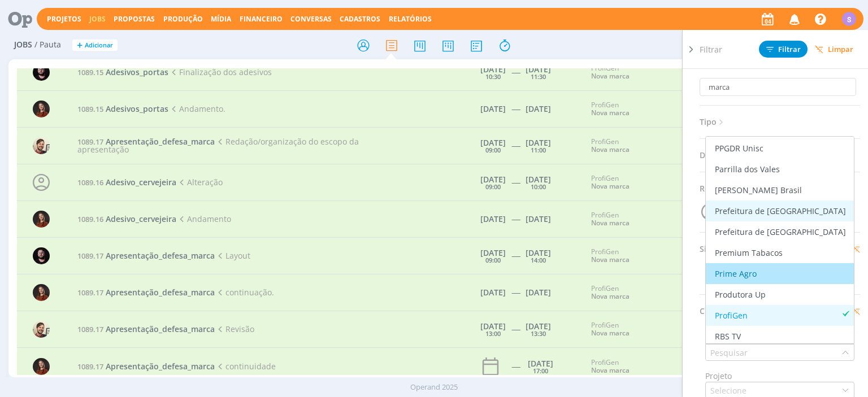
scroll to position [1562, 0]
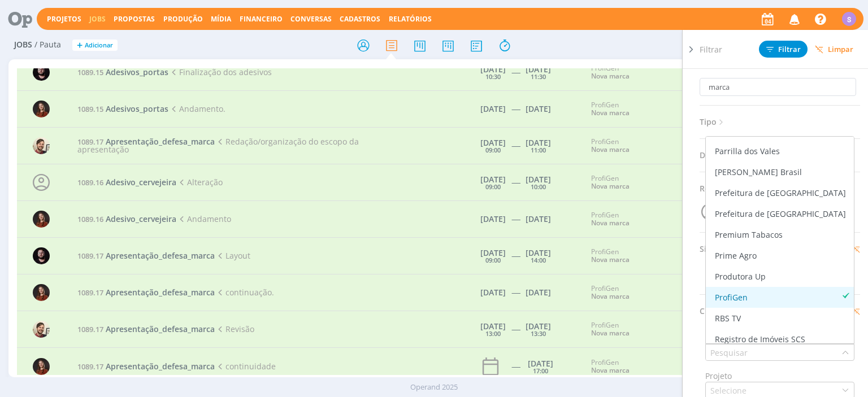
click at [790, 293] on div "ProfiGen" at bounding box center [779, 298] width 139 height 12
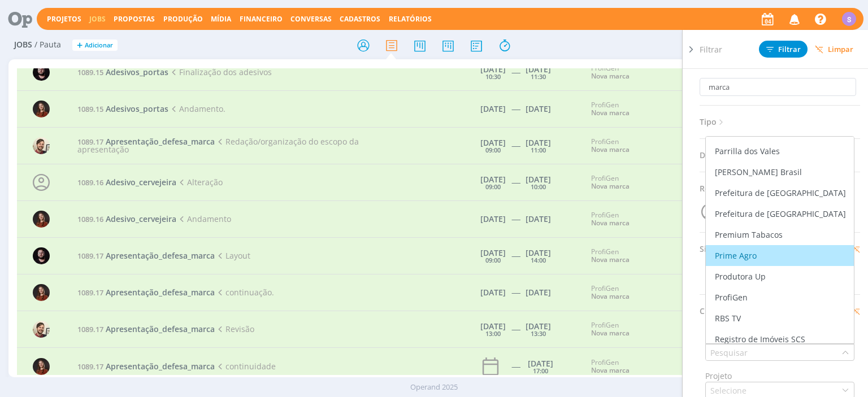
click at [693, 50] on icon at bounding box center [690, 50] width 11 height 12
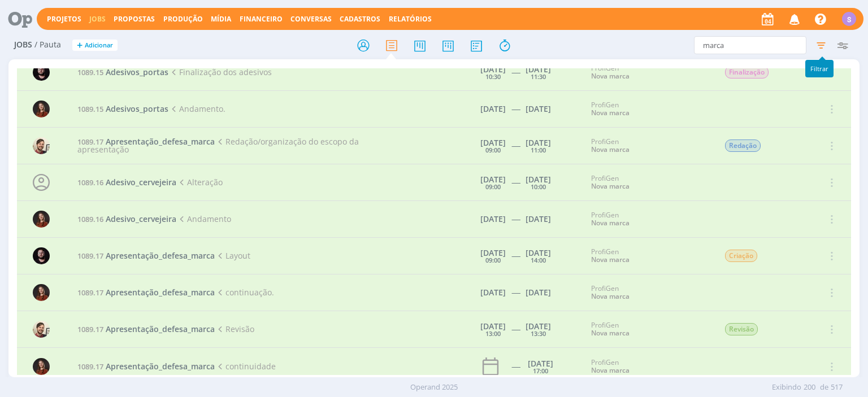
click at [823, 45] on icon "button" at bounding box center [821, 45] width 20 height 20
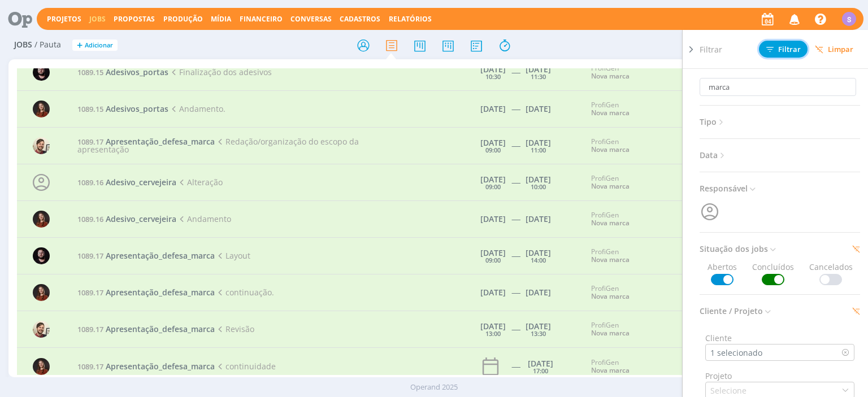
click at [791, 50] on span "Filtrar" at bounding box center [783, 49] width 34 height 7
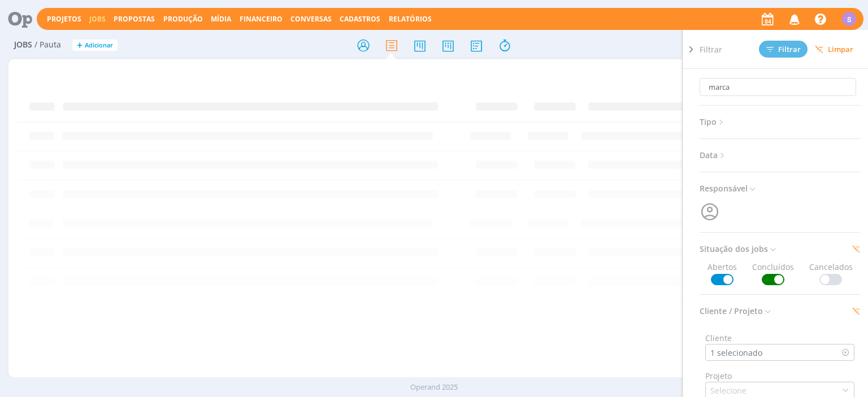
scroll to position [0, 0]
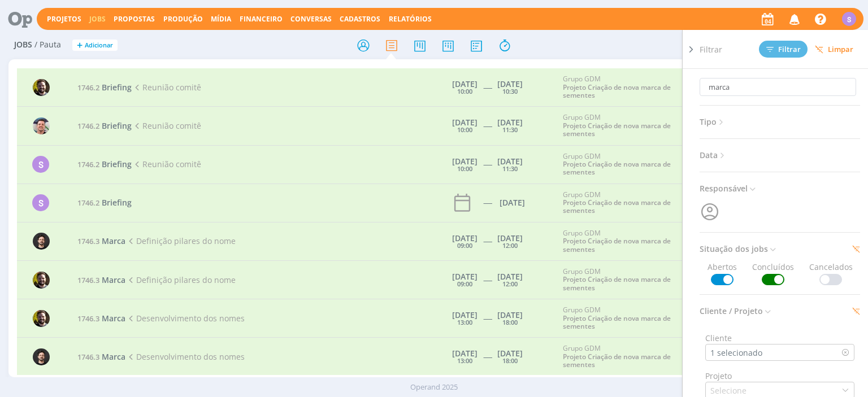
click at [691, 49] on icon at bounding box center [690, 50] width 11 height 12
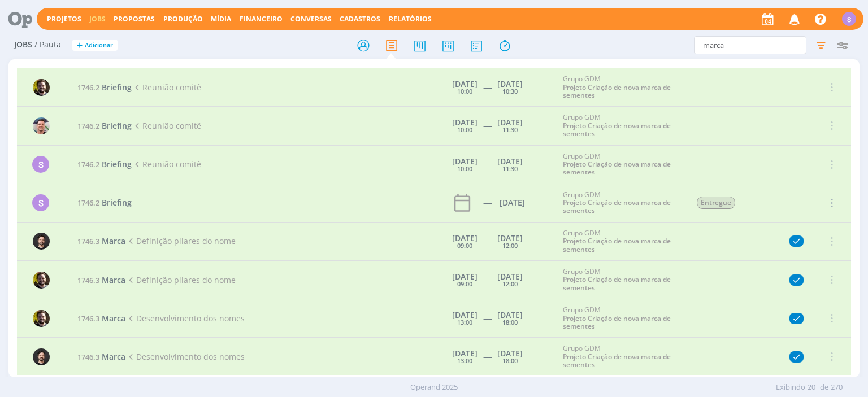
click at [105, 241] on span "Marca" at bounding box center [114, 241] width 24 height 11
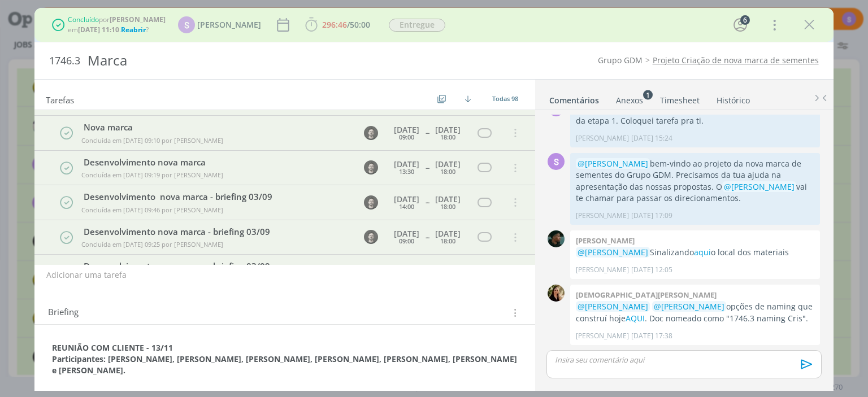
scroll to position [1887, 0]
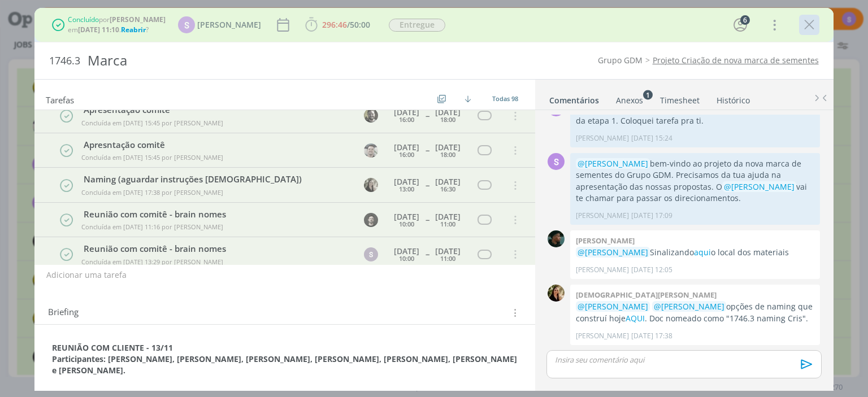
click at [806, 28] on icon "dialog" at bounding box center [809, 24] width 17 height 17
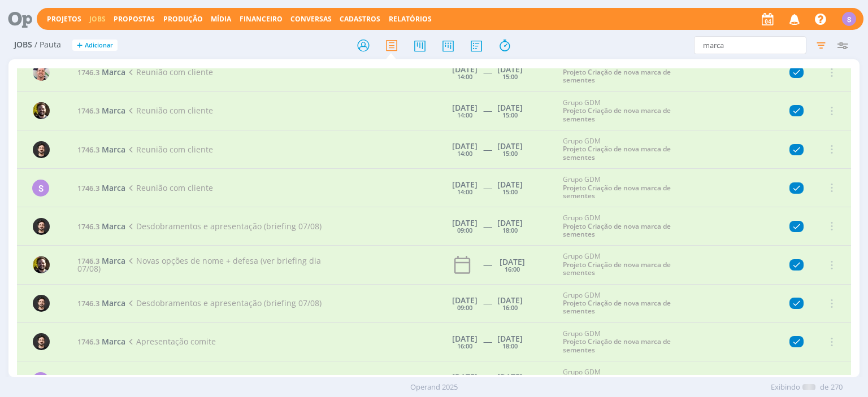
scroll to position [2026, 0]
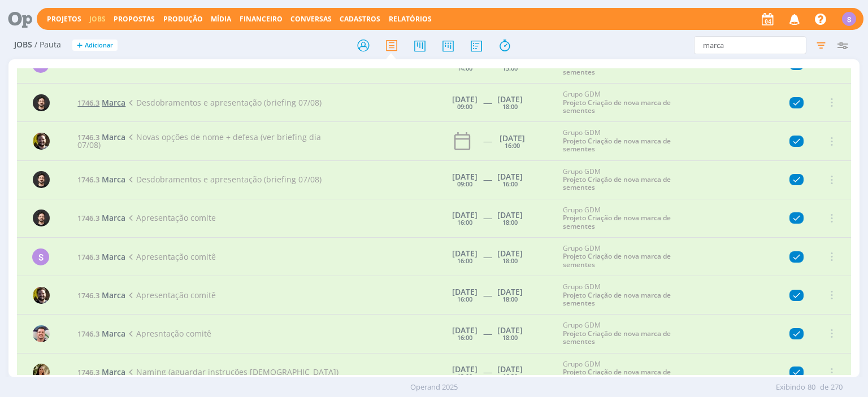
click at [111, 98] on span "Marca" at bounding box center [114, 102] width 24 height 11
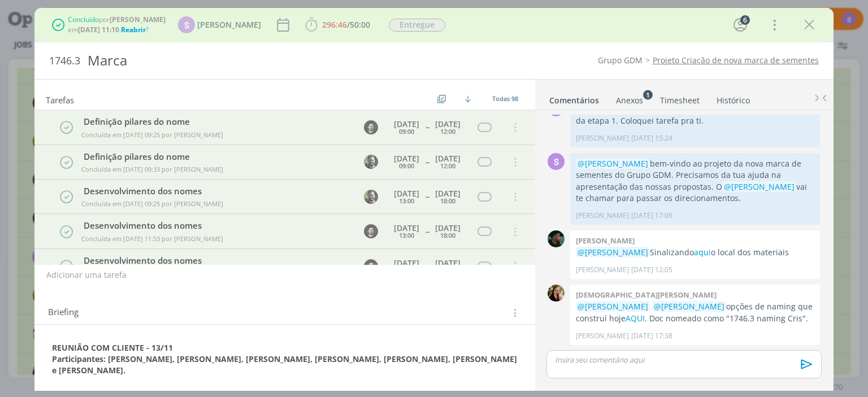
scroll to position [1657, 0]
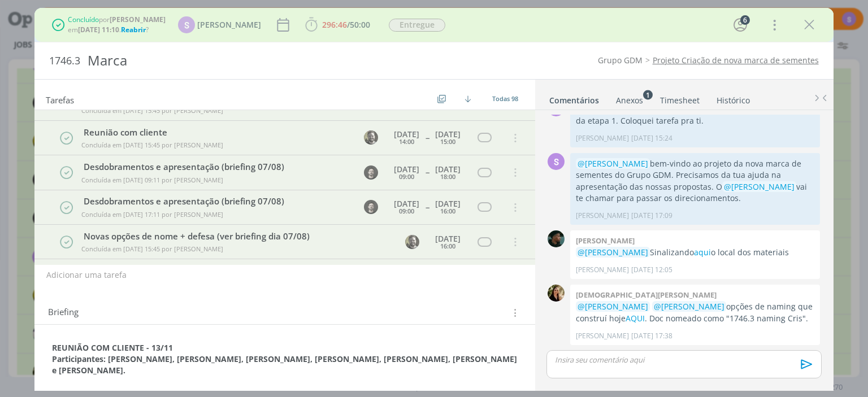
click at [680, 99] on link "Timesheet" at bounding box center [679, 98] width 41 height 16
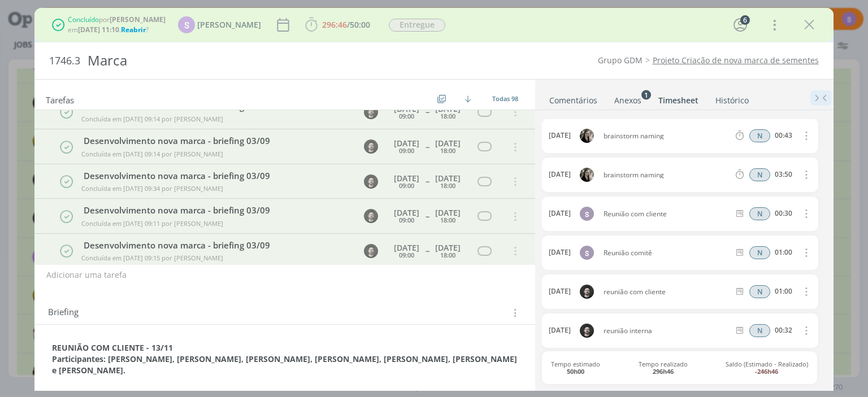
scroll to position [2959, 0]
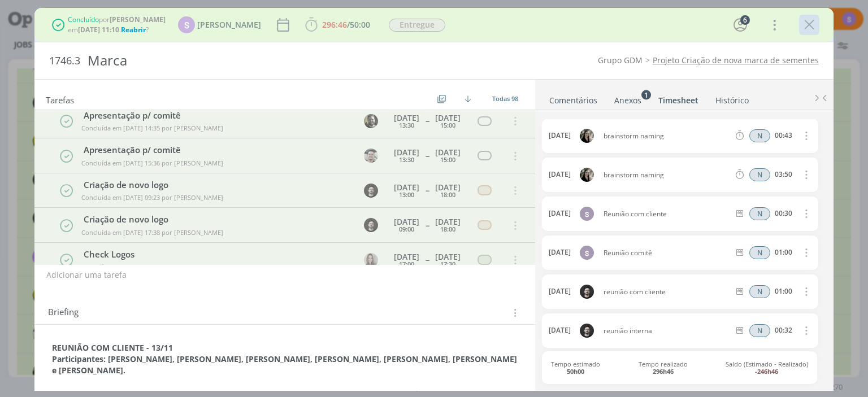
click at [814, 21] on icon "dialog" at bounding box center [809, 24] width 17 height 17
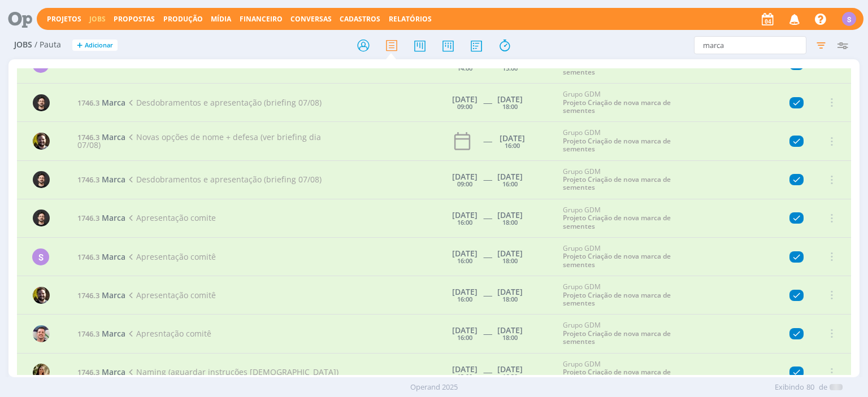
scroll to position [2026, 0]
click at [825, 42] on icon "button" at bounding box center [821, 45] width 20 height 20
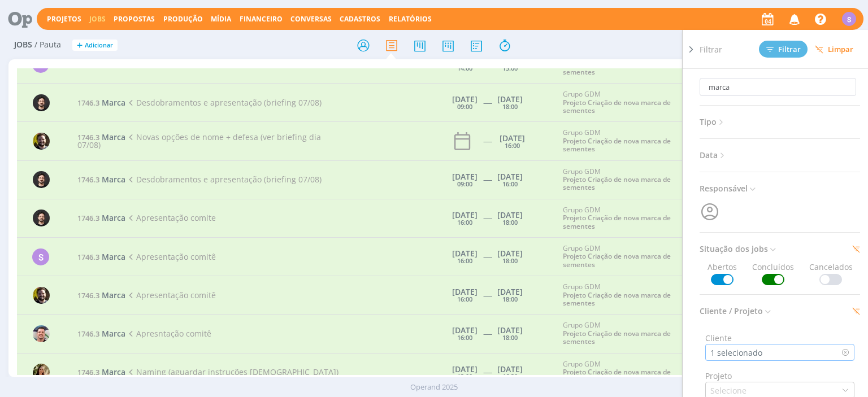
click at [752, 353] on div "1 selecionado" at bounding box center [737, 353] width 54 height 12
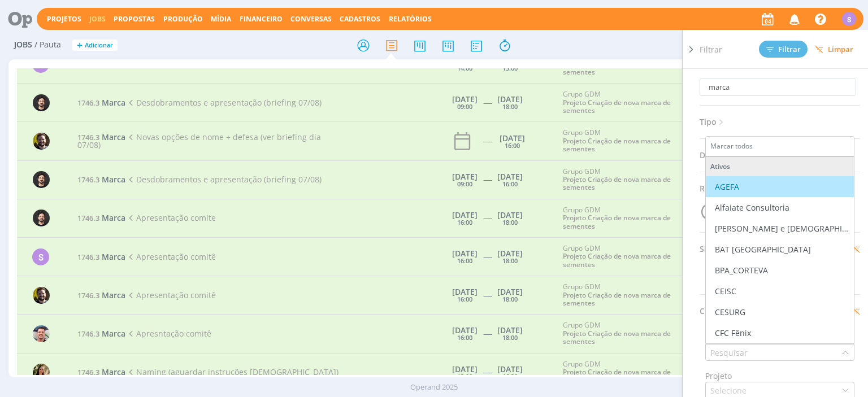
click at [740, 145] on li "Marcar todos" at bounding box center [780, 147] width 148 height 20
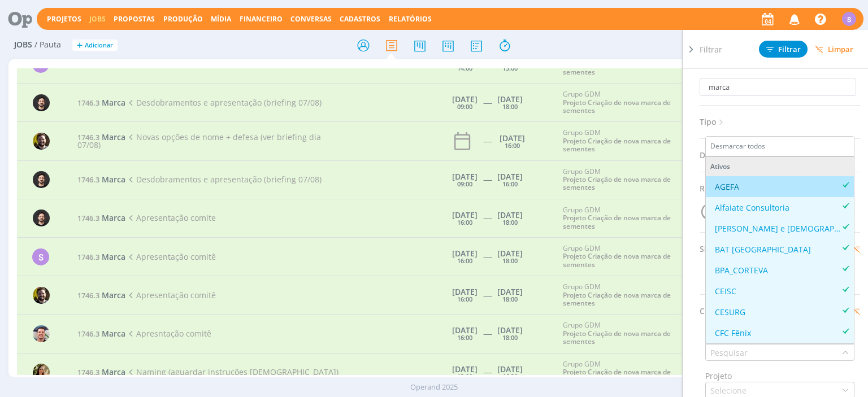
click at [740, 145] on li "Desmarcar todos" at bounding box center [780, 147] width 148 height 20
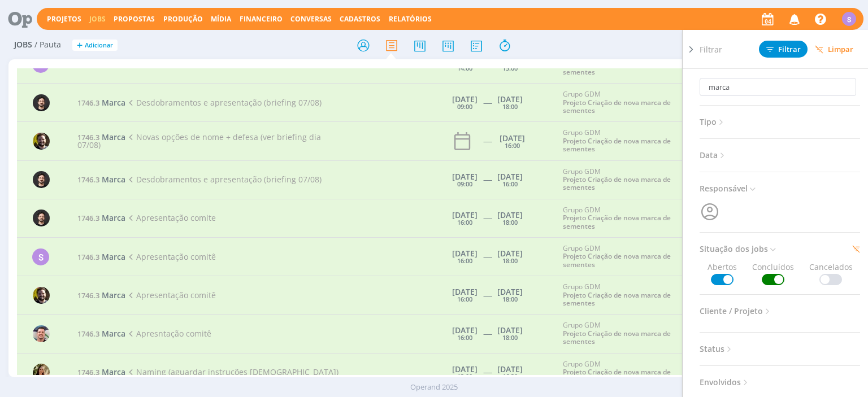
scroll to position [19, 0]
click at [783, 46] on span "Filtrar" at bounding box center [783, 49] width 34 height 7
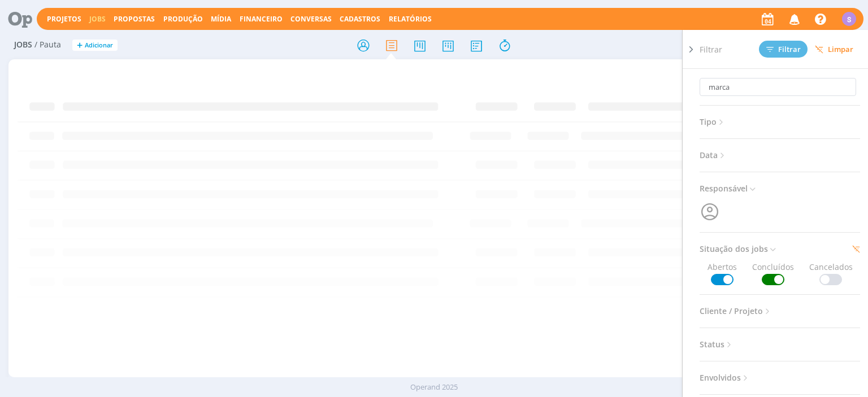
scroll to position [0, 0]
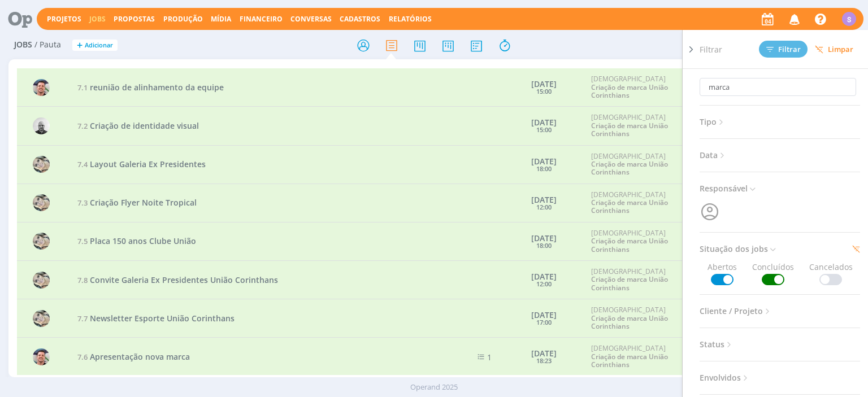
click at [694, 49] on icon at bounding box center [690, 50] width 11 height 12
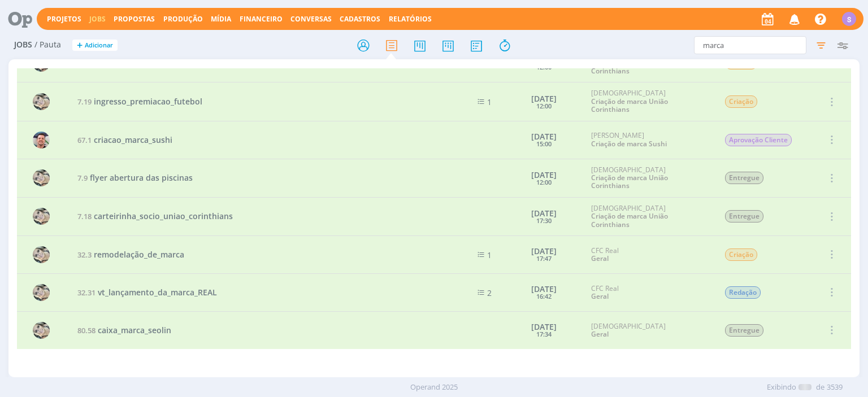
scroll to position [691, 0]
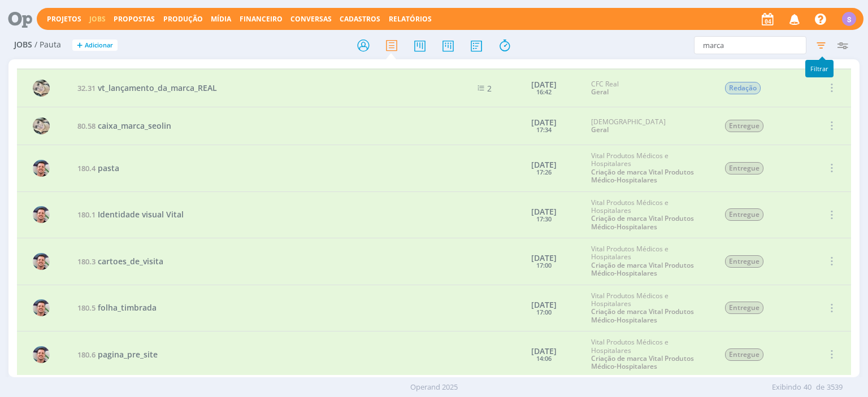
click at [823, 46] on icon "button" at bounding box center [821, 45] width 20 height 20
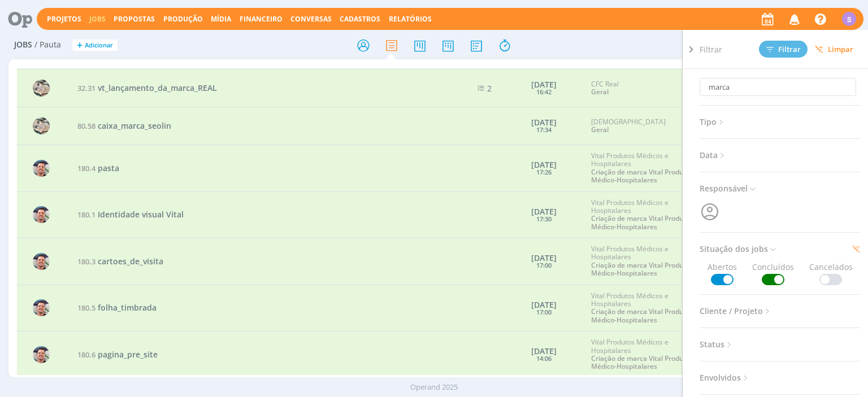
click at [739, 309] on span "Cliente / Projeto" at bounding box center [736, 311] width 73 height 15
click at [741, 345] on div "Selecione" at bounding box center [779, 352] width 149 height 17
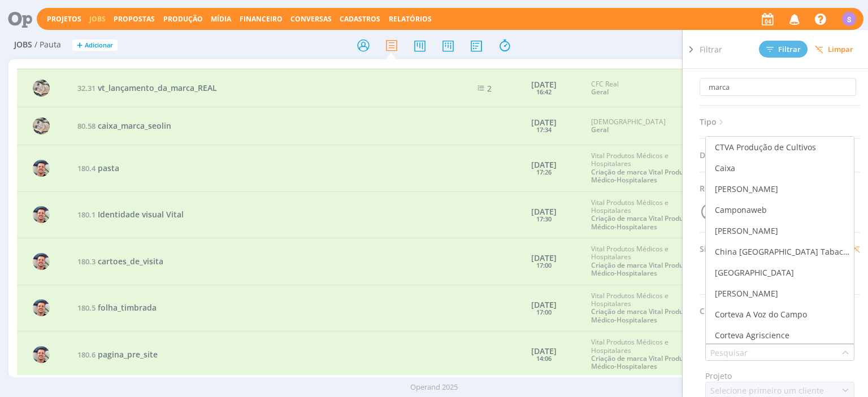
scroll to position [325, 0]
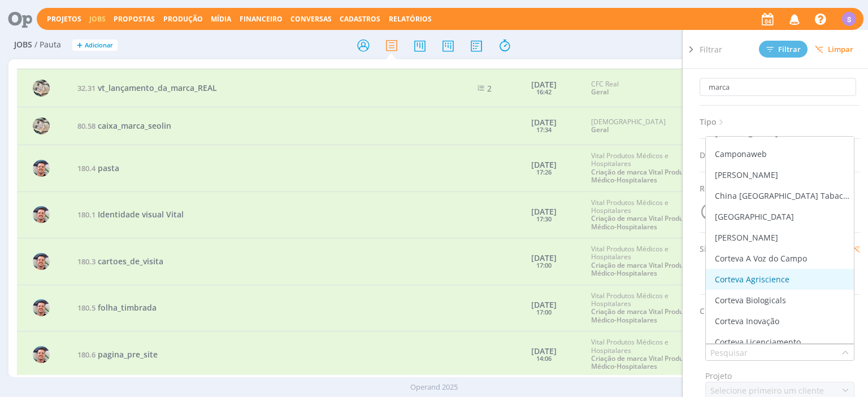
click at [780, 275] on div "Corteva Agriscience" at bounding box center [752, 279] width 75 height 12
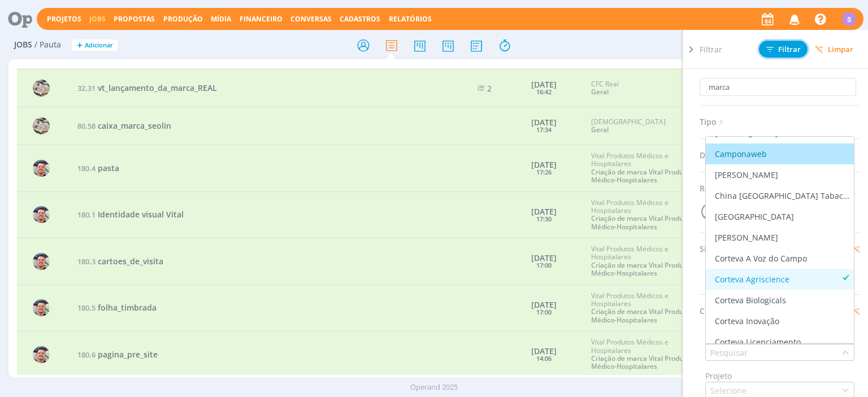
click at [792, 49] on span "Filtrar" at bounding box center [783, 49] width 34 height 7
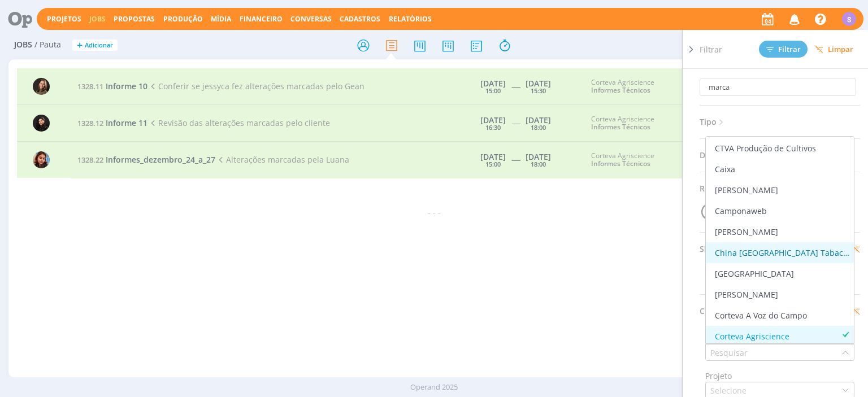
scroll to position [195, 0]
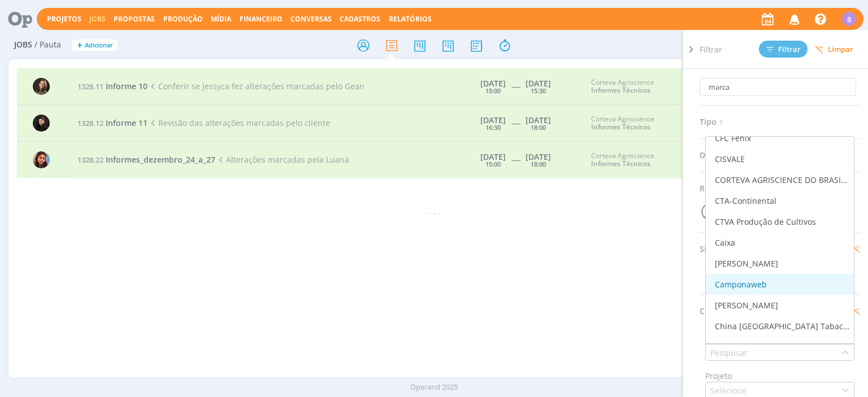
click at [741, 281] on div "Camponaweb" at bounding box center [741, 285] width 52 height 12
click at [782, 40] on div "Filtrar Filtrar Limpar" at bounding box center [785, 49] width 170 height 38
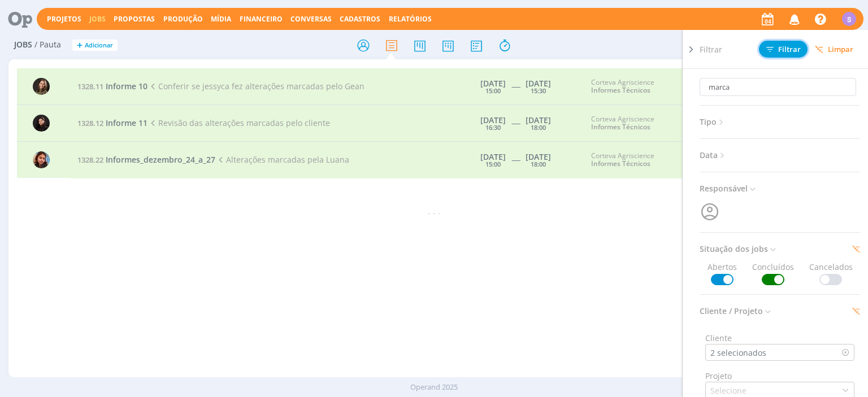
click at [787, 46] on span "Filtrar" at bounding box center [783, 49] width 34 height 7
drag, startPoint x: 747, startPoint y: 86, endPoint x: 581, endPoint y: 72, distance: 166.2
click at [700, 78] on input "marca" at bounding box center [778, 87] width 157 height 18
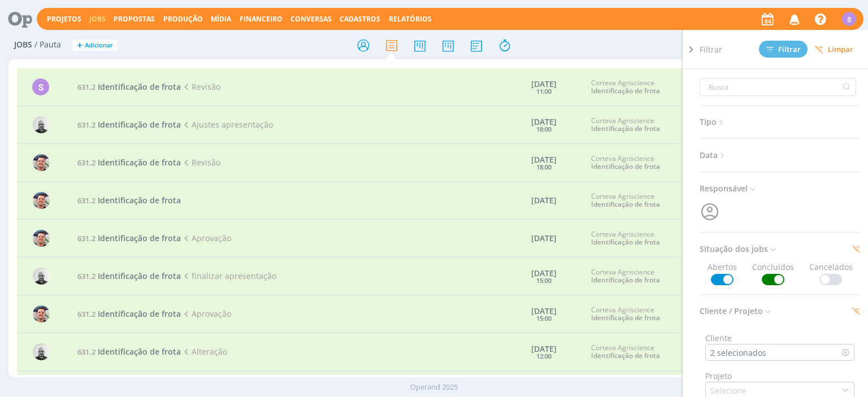
click at [692, 51] on icon at bounding box center [690, 50] width 11 height 12
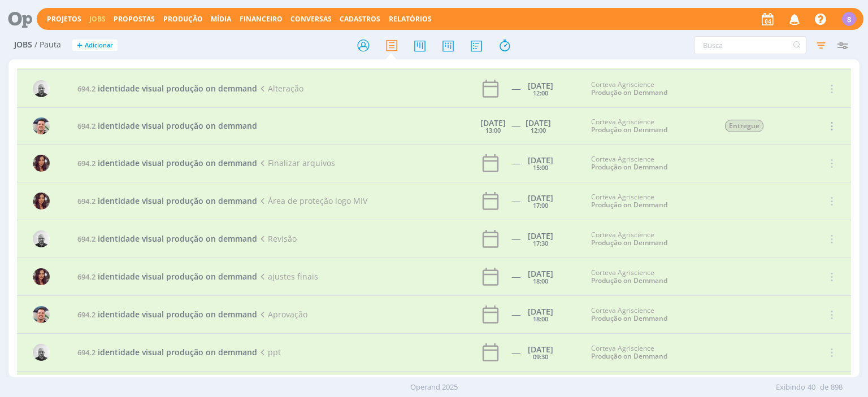
scroll to position [1136, 0]
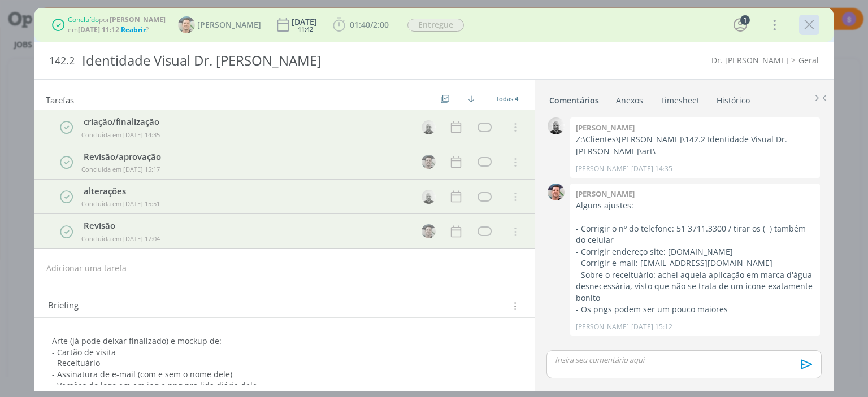
click at [813, 26] on icon "dialog" at bounding box center [809, 24] width 17 height 17
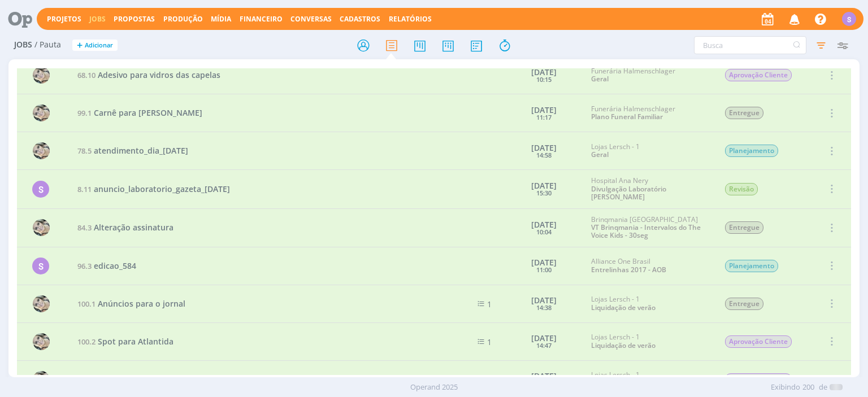
scroll to position [6607, 0]
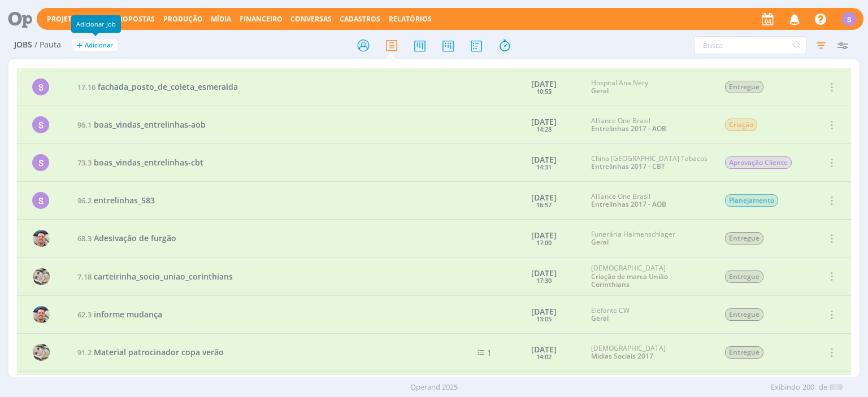
click at [63, 19] on link "Projetos" at bounding box center [64, 19] width 34 height 10
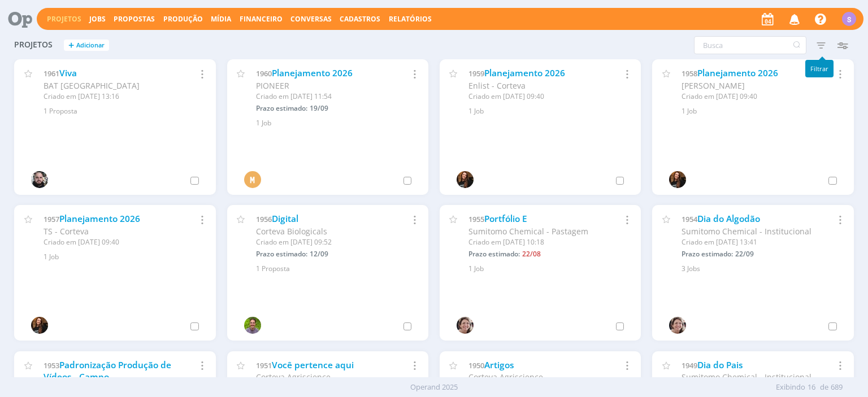
click at [823, 42] on icon "button" at bounding box center [821, 45] width 20 height 20
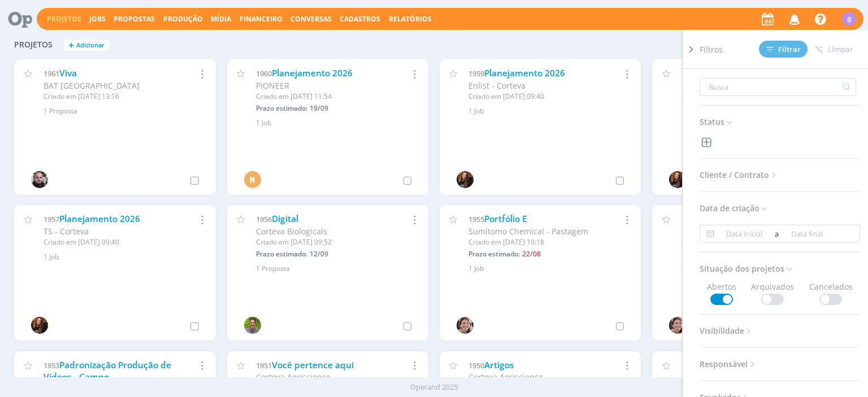
click at [755, 177] on span "Cliente / Contrato" at bounding box center [739, 175] width 79 height 15
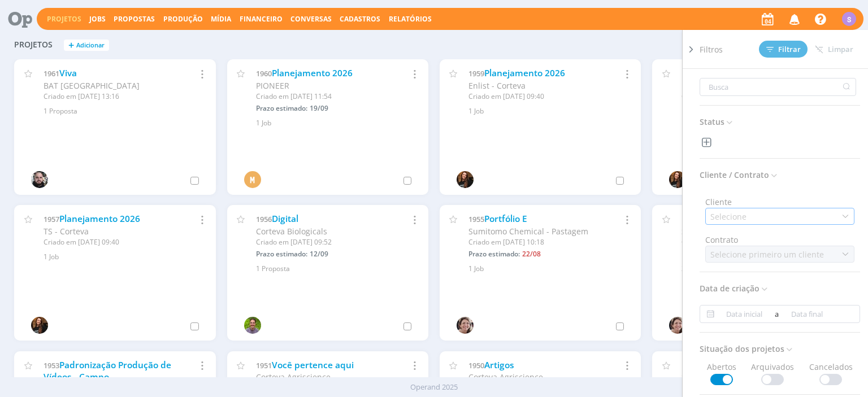
click at [752, 214] on div "Selecione" at bounding box center [779, 216] width 149 height 17
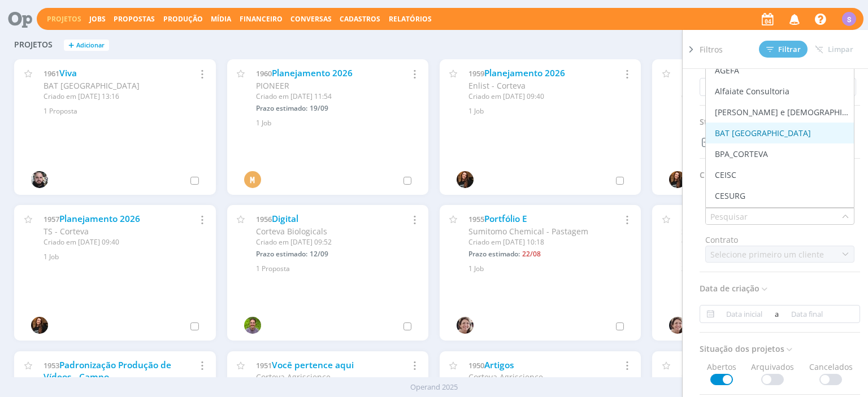
click at [745, 132] on div "BAT Brasil" at bounding box center [763, 133] width 96 height 12
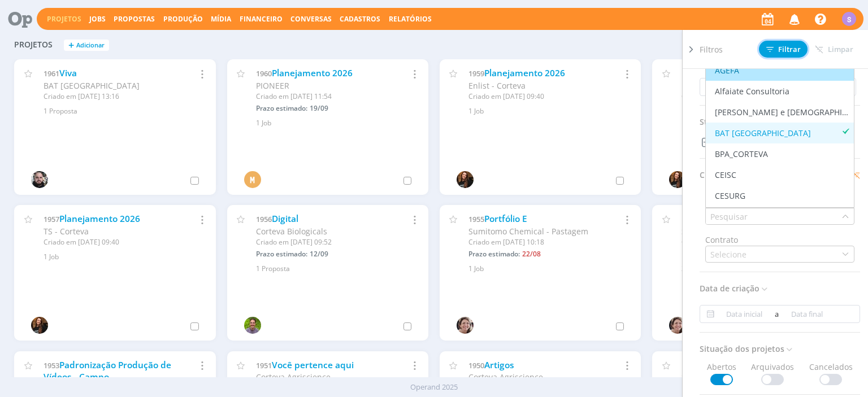
click at [781, 47] on span "Filtrar" at bounding box center [783, 49] width 34 height 7
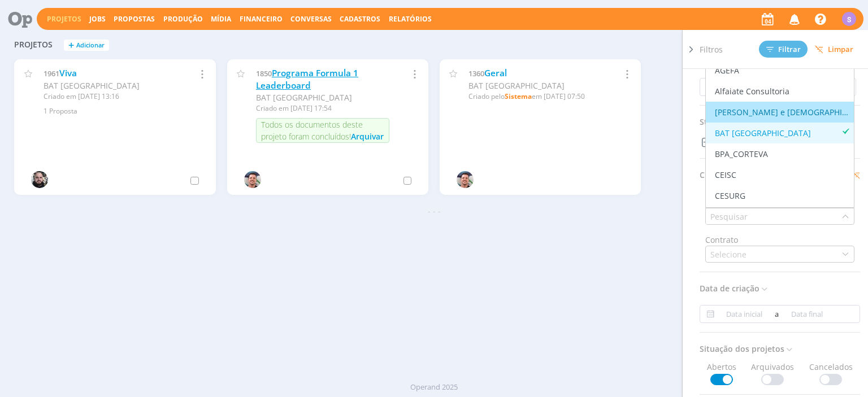
click at [285, 76] on link "Programa Formula 1 Leaderboard" at bounding box center [307, 79] width 102 height 24
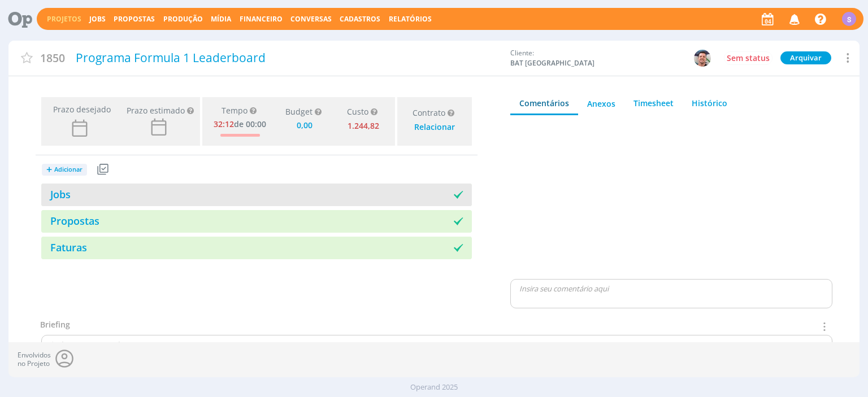
type input "0,00"
click at [60, 199] on link "Jobs" at bounding box center [55, 195] width 29 height 14
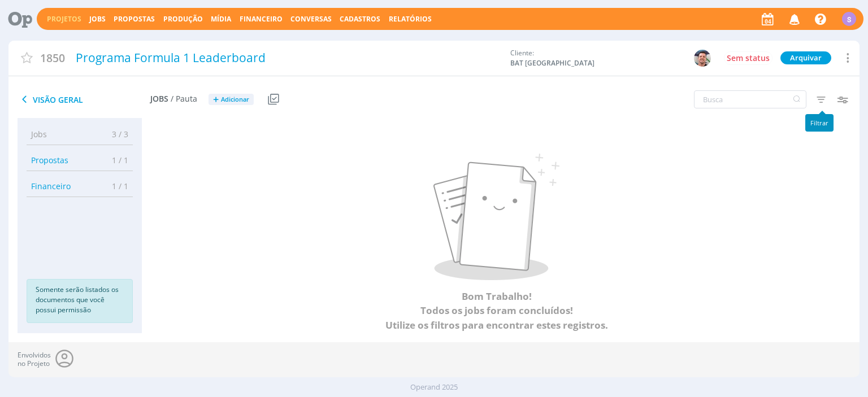
click at [820, 101] on icon "button" at bounding box center [821, 99] width 20 height 20
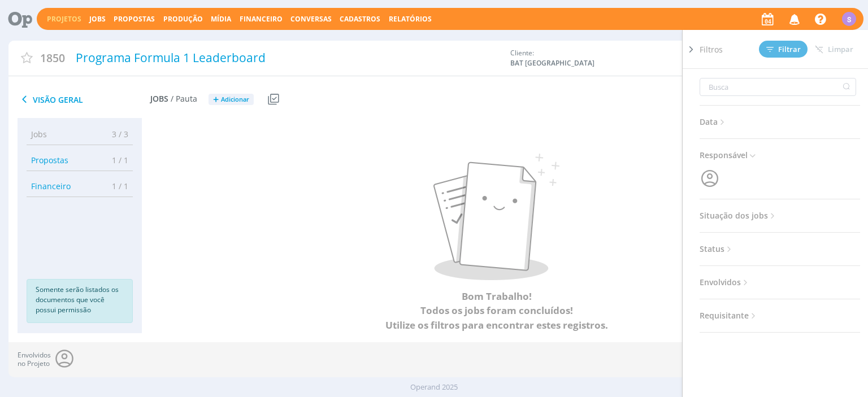
click at [747, 216] on span "Situação dos jobs" at bounding box center [739, 216] width 78 height 15
click at [775, 241] on span at bounding box center [773, 246] width 23 height 11
click at [761, 44] on div "Filtrar Limpar" at bounding box center [810, 49] width 102 height 17
click at [769, 52] on icon at bounding box center [769, 49] width 7 height 7
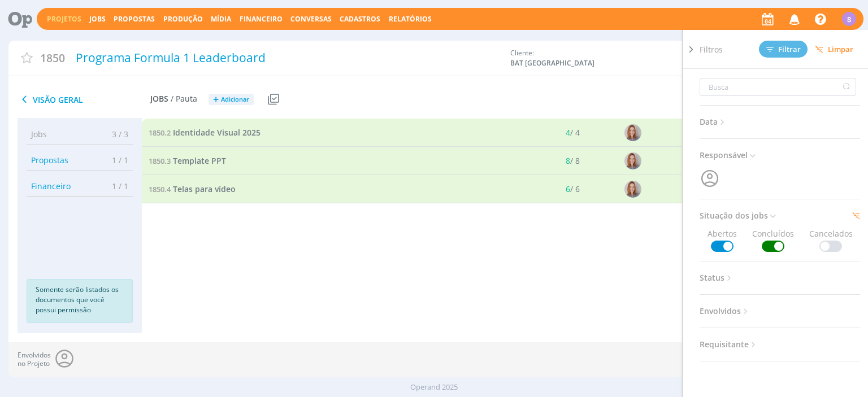
click at [419, 100] on div "Visão Geral Jobs / Pauta + Adicionar Usar Job de template Criar template a part…" at bounding box center [291, 100] width 567 height 28
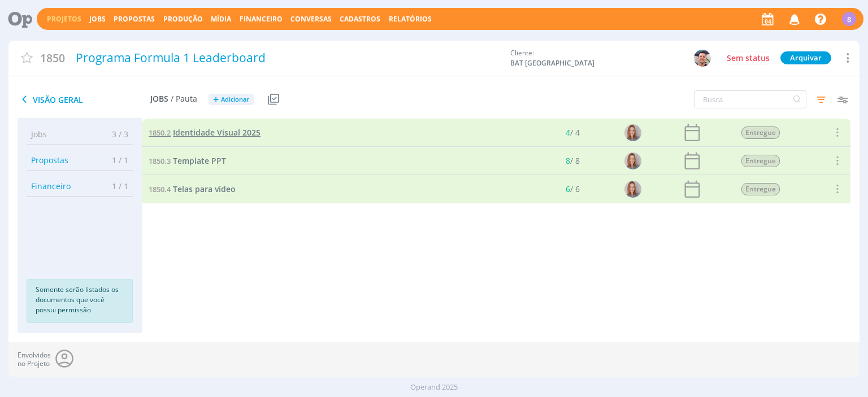
click at [205, 132] on span "Identidade Visual 2025" at bounding box center [217, 132] width 88 height 11
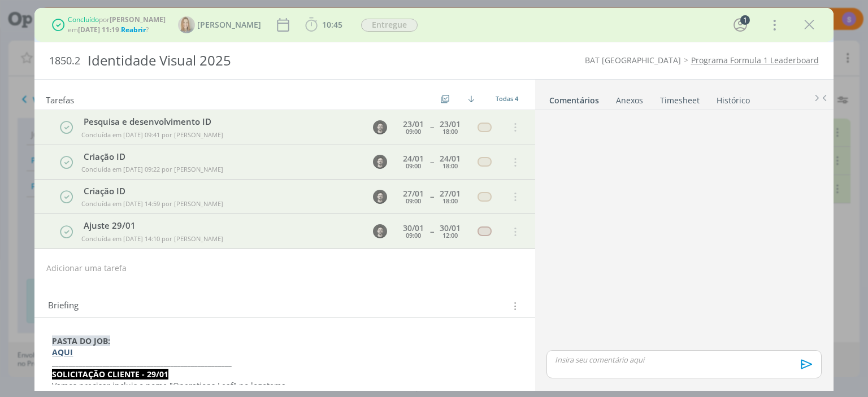
scroll to position [60, 0]
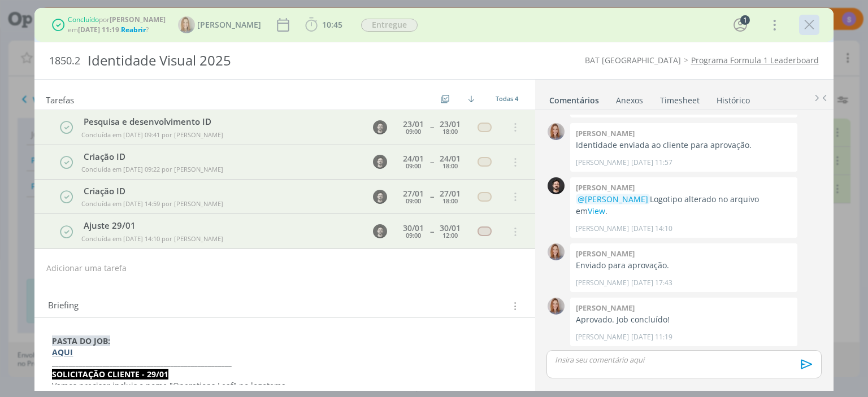
click at [805, 33] on div "dialog" at bounding box center [809, 25] width 20 height 20
click at [804, 27] on icon "dialog" at bounding box center [809, 24] width 17 height 17
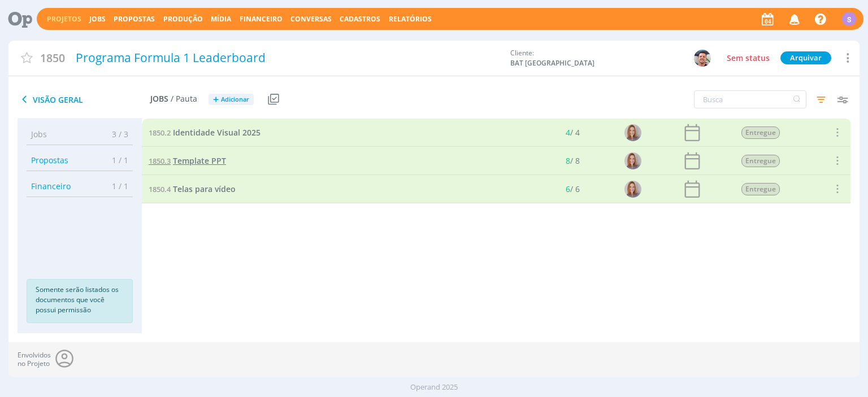
click at [216, 164] on span "Template PPT" at bounding box center [199, 160] width 53 height 11
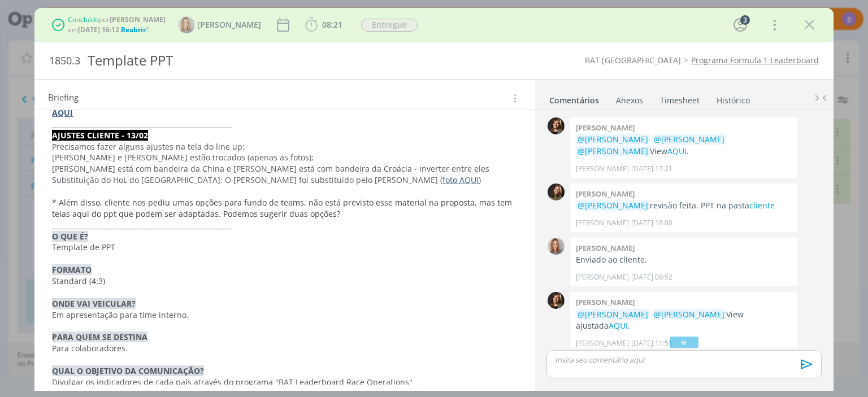
scroll to position [572, 0]
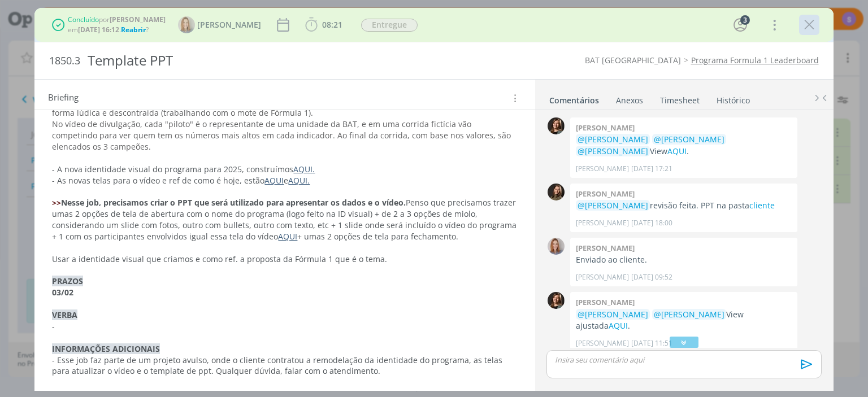
click at [806, 25] on icon "dialog" at bounding box center [809, 24] width 17 height 17
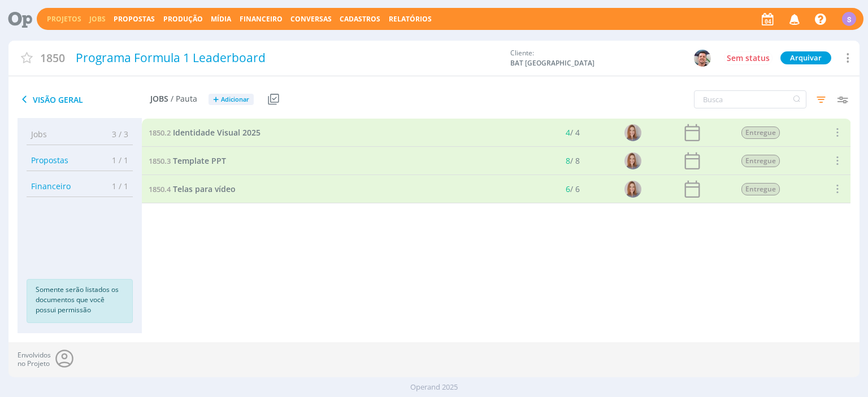
click at [96, 21] on link "Jobs" at bounding box center [97, 19] width 16 height 10
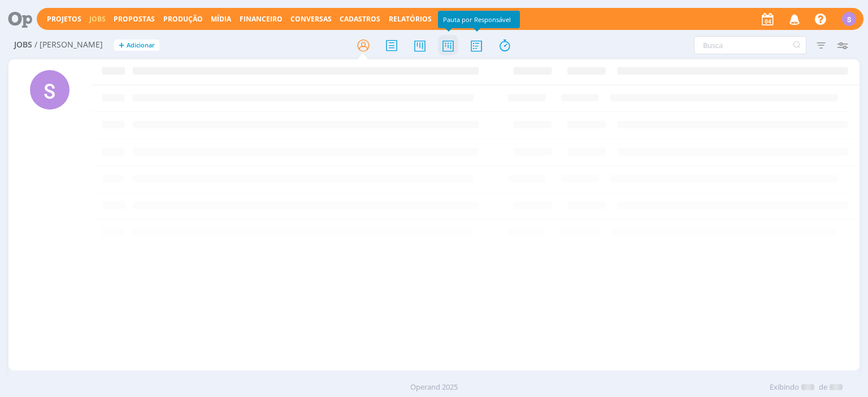
click at [453, 43] on icon at bounding box center [448, 45] width 20 height 22
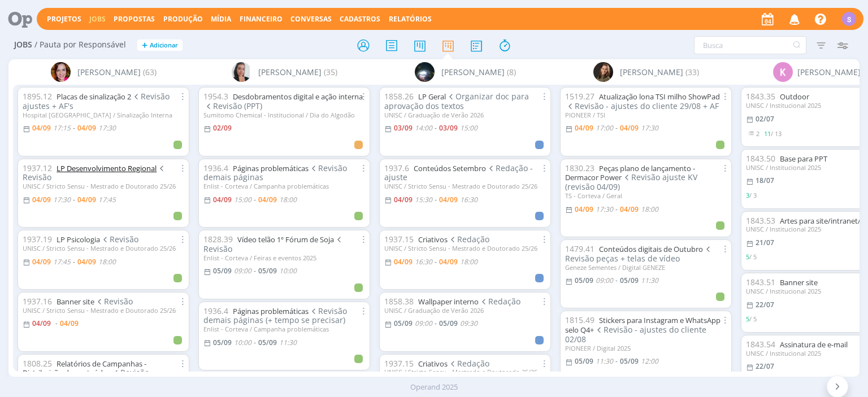
click at [121, 170] on link "LP Desenvolvimento Regional" at bounding box center [107, 168] width 100 height 10
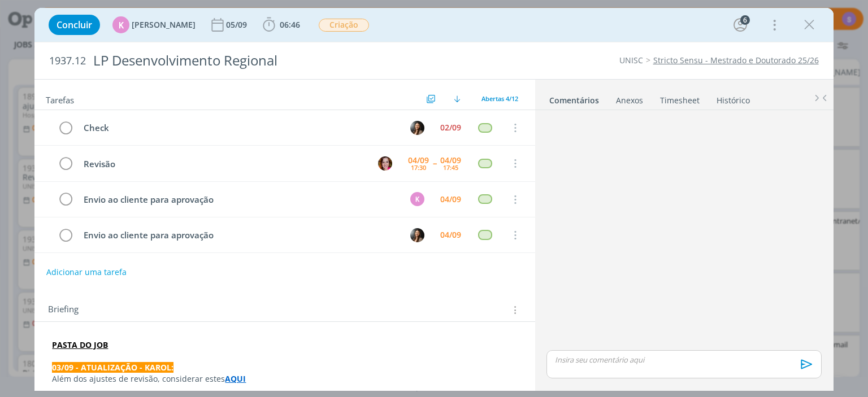
scroll to position [95, 0]
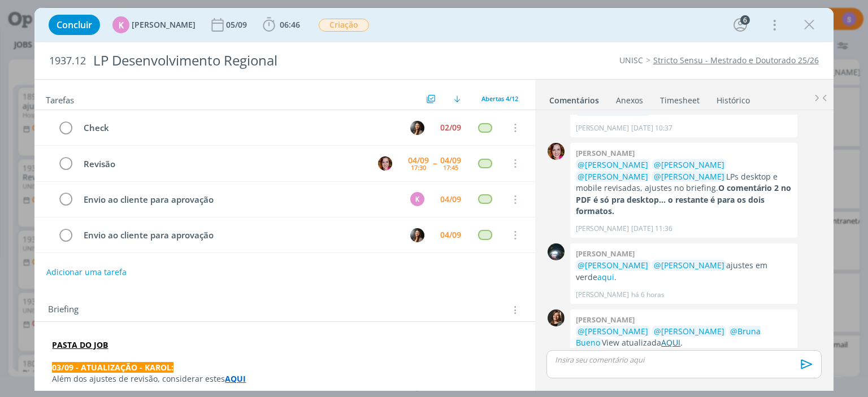
click at [677, 337] on link "AQUI" at bounding box center [670, 342] width 19 height 11
click at [814, 19] on icon "dialog" at bounding box center [809, 24] width 17 height 17
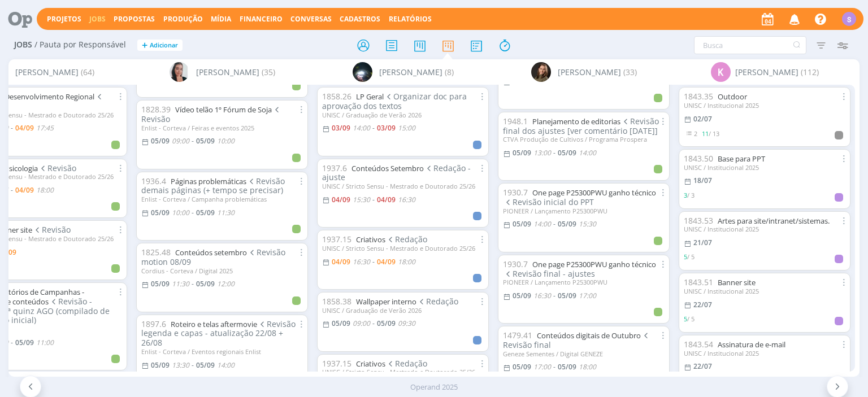
scroll to position [260, 0]
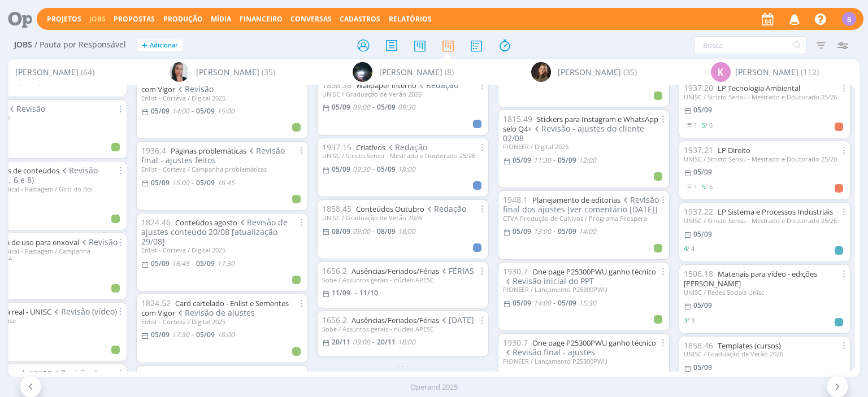
scroll to position [6431, 0]
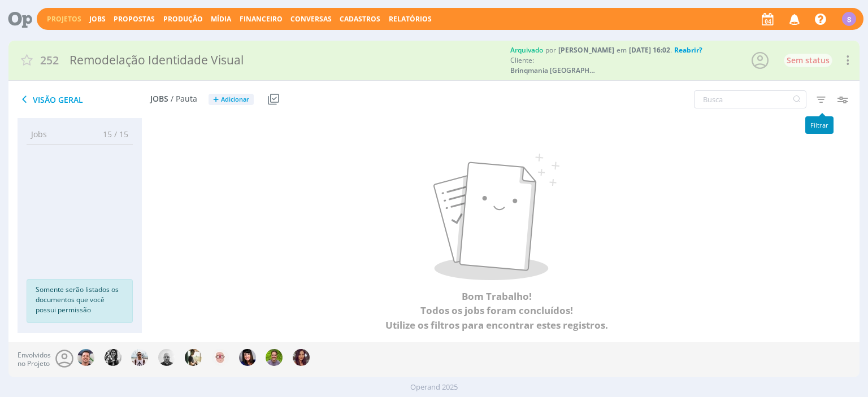
click at [818, 99] on icon "button" at bounding box center [821, 99] width 20 height 20
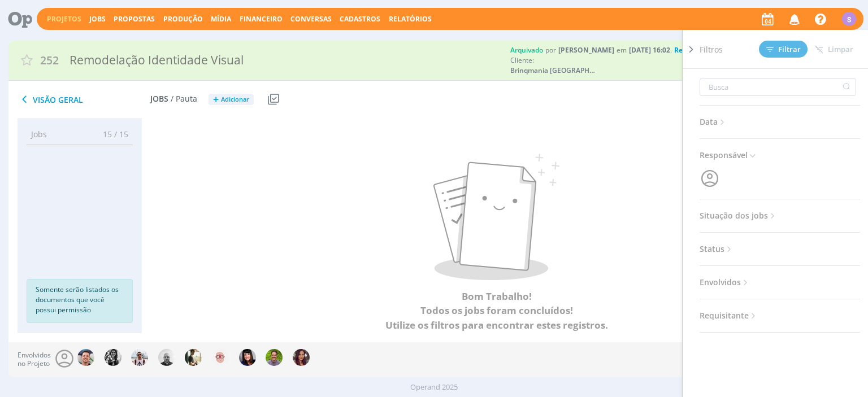
click at [735, 222] on span "Situação dos jobs" at bounding box center [739, 216] width 78 height 15
click at [766, 245] on span at bounding box center [773, 246] width 23 height 11
click at [772, 50] on icon at bounding box center [769, 49] width 7 height 7
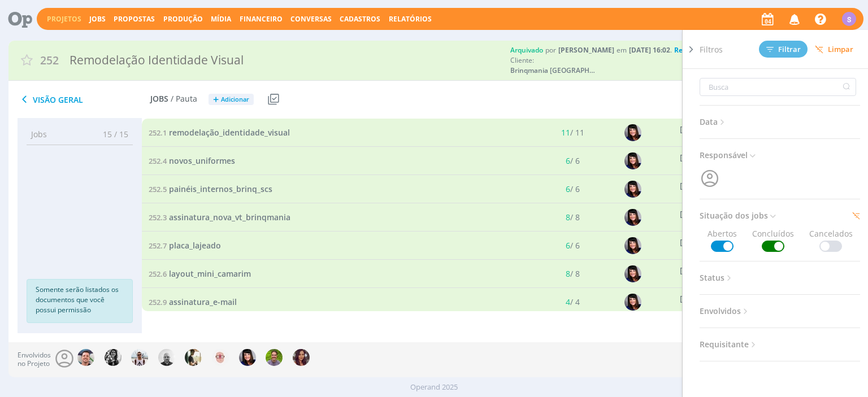
click at [388, 81] on div "252 Remodelação Identidade Visual Arquivado por [PERSON_NAME] em [DATE] 16:02 .…" at bounding box center [433, 61] width 850 height 40
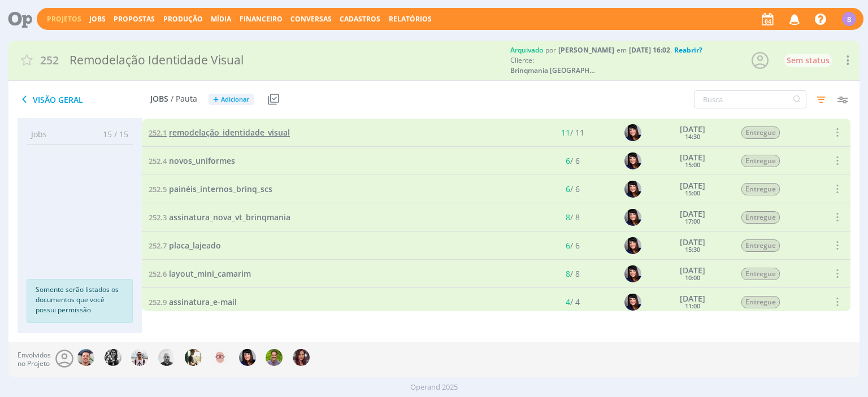
click at [205, 132] on span "remodelação_identidade_visual" at bounding box center [229, 132] width 121 height 11
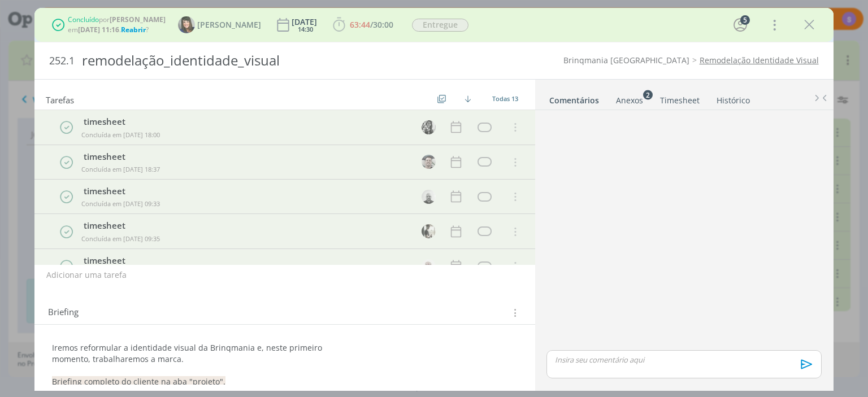
scroll to position [6, 0]
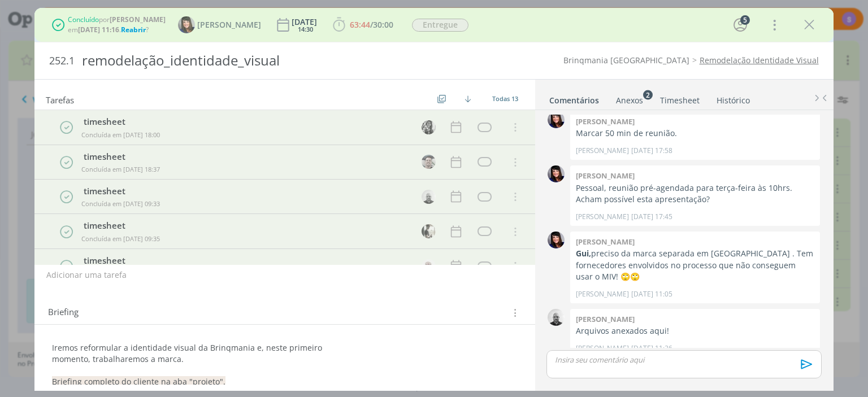
click at [675, 103] on link "Timesheet" at bounding box center [679, 98] width 41 height 16
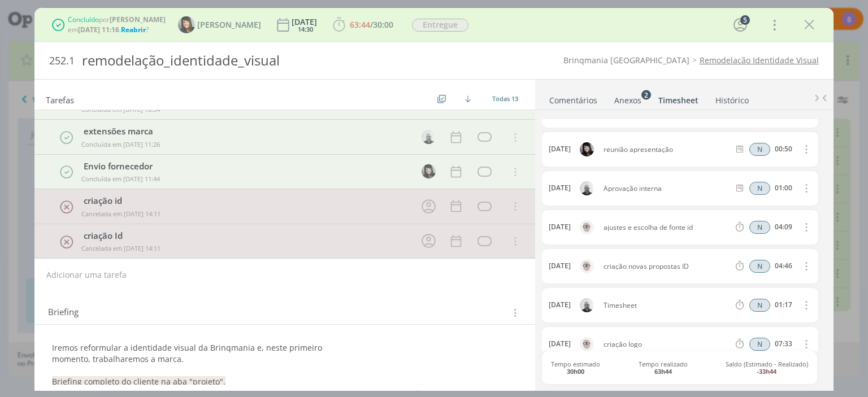
scroll to position [167, 0]
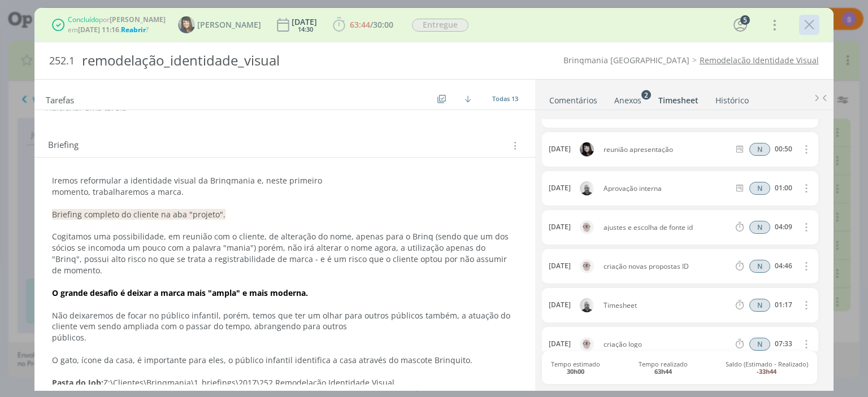
click at [806, 17] on icon "dialog" at bounding box center [809, 24] width 17 height 17
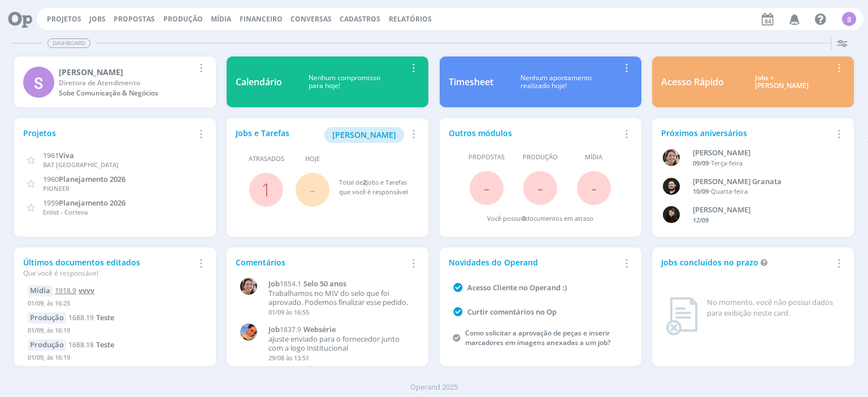
click at [83, 287] on span "vvvv" at bounding box center [87, 290] width 16 height 10
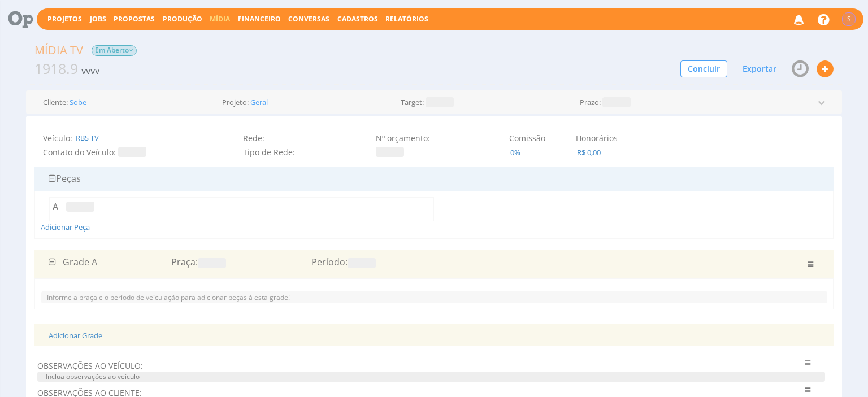
click at [829, 66] on button at bounding box center [825, 68] width 17 height 17
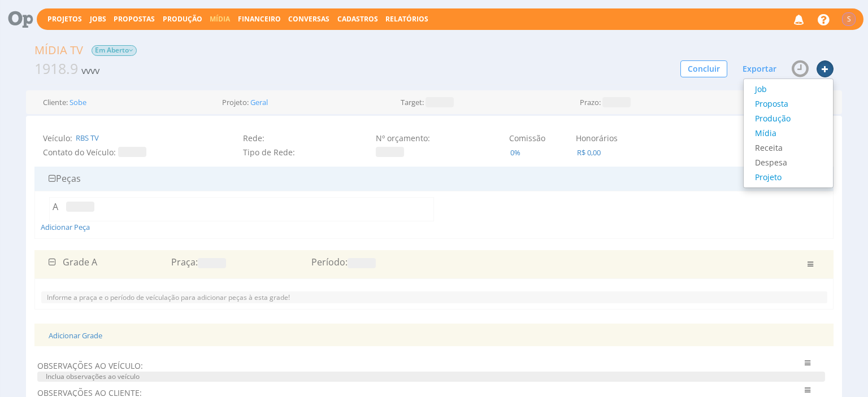
click at [196, 62] on div "1918.9 vvvv" at bounding box center [298, 69] width 544 height 20
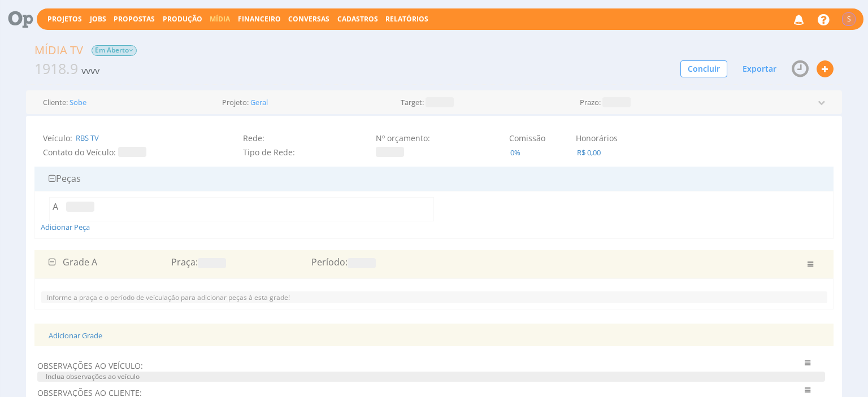
click at [165, 15] on button "Produção" at bounding box center [182, 19] width 46 height 11
click at [170, 16] on link "Produção" at bounding box center [183, 19] width 40 height 10
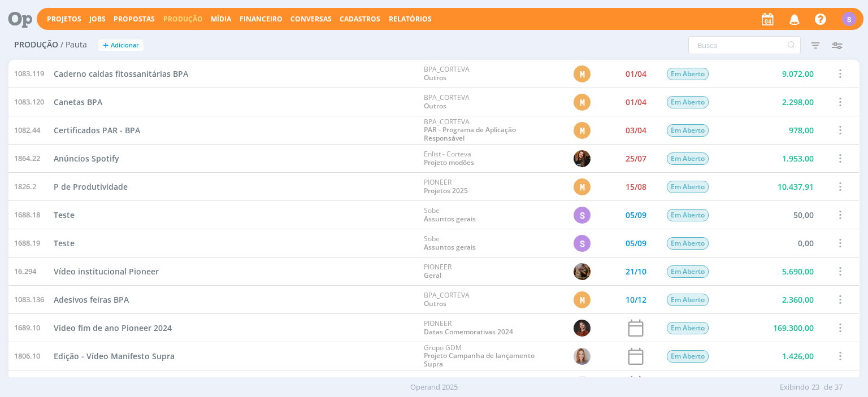
click at [837, 212] on span at bounding box center [839, 214] width 12 height 15
click at [765, 180] on div "Concluir" at bounding box center [809, 176] width 112 height 16
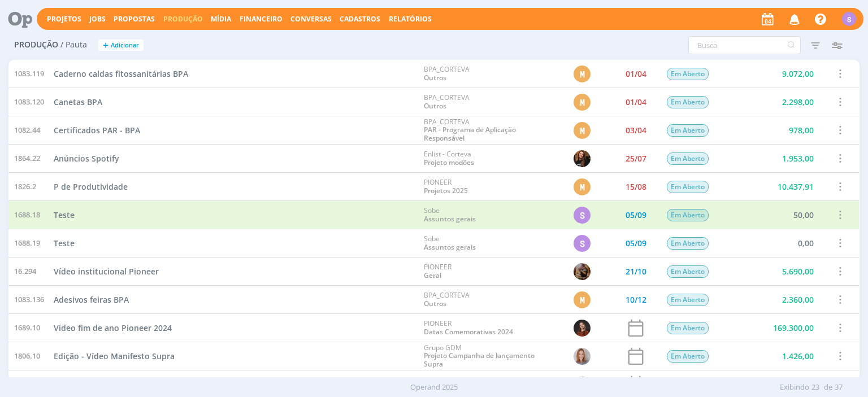
click at [836, 246] on span at bounding box center [839, 243] width 12 height 15
click at [835, 224] on div "Cancelar" at bounding box center [809, 220] width 112 height 16
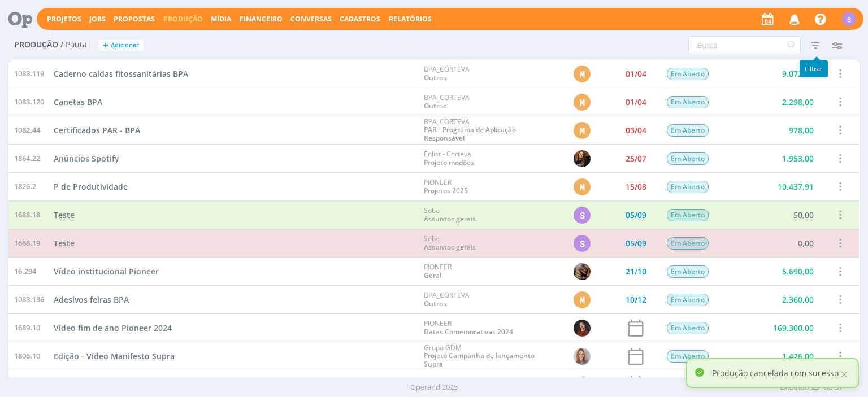
click at [818, 44] on icon "button" at bounding box center [815, 45] width 20 height 20
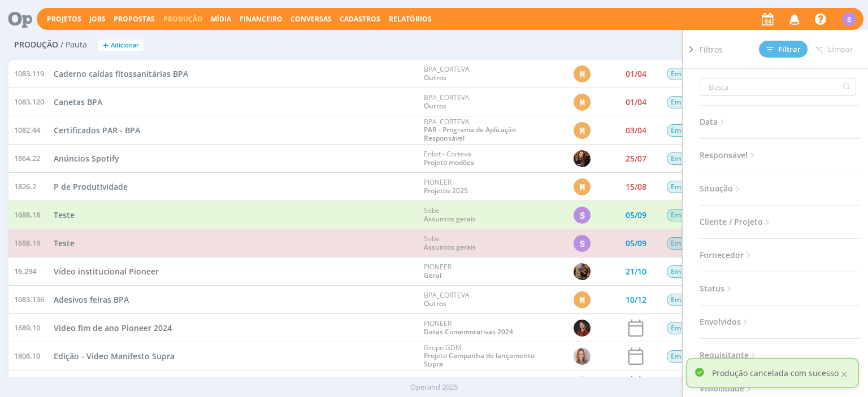
click at [758, 223] on span "Cliente / Projeto" at bounding box center [736, 222] width 73 height 15
click at [823, 220] on h3 "Cliente / Projeto" at bounding box center [780, 222] width 160 height 15
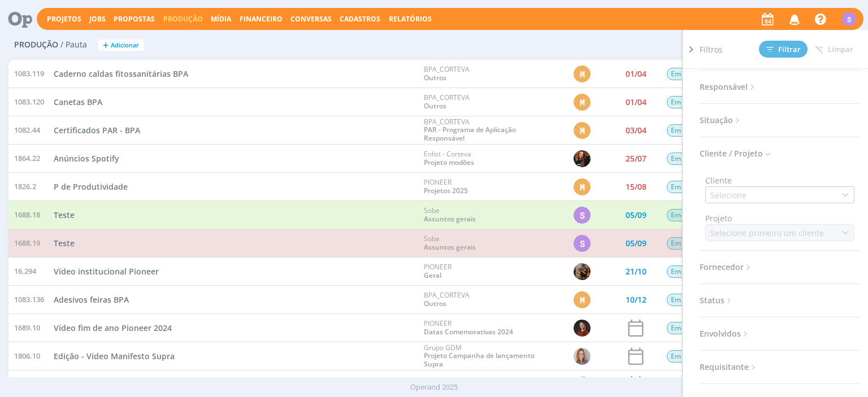
scroll to position [130, 0]
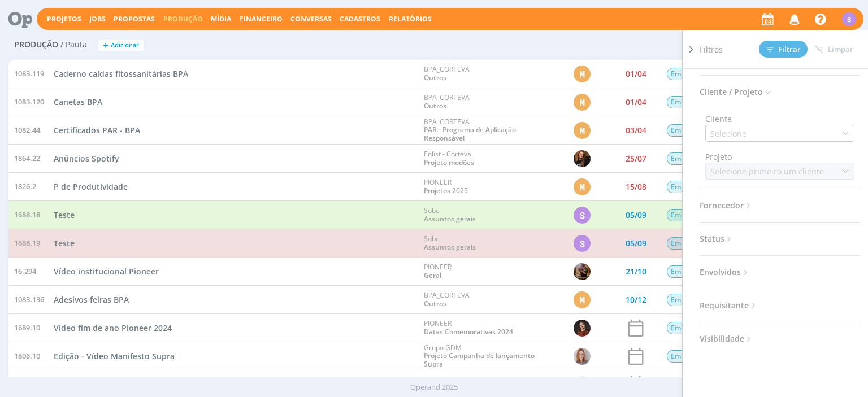
click at [732, 239] on icon at bounding box center [729, 240] width 10 height 10
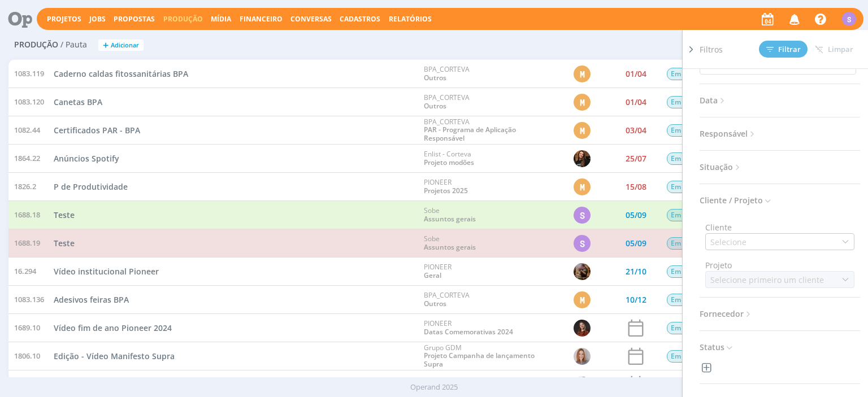
scroll to position [0, 0]
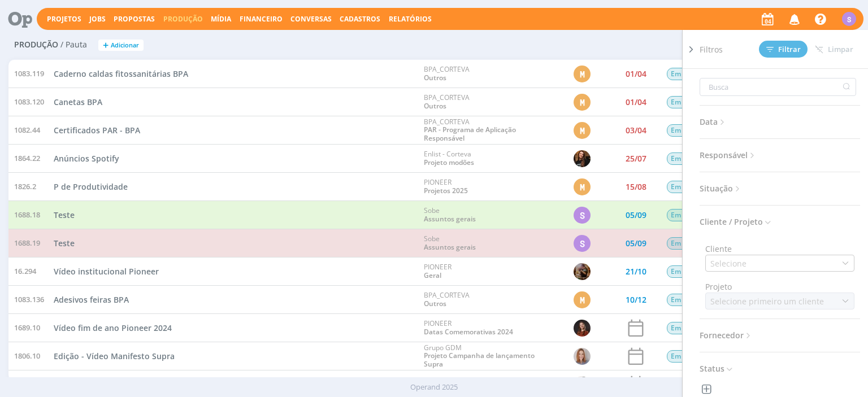
click at [737, 189] on icon at bounding box center [738, 189] width 10 height 10
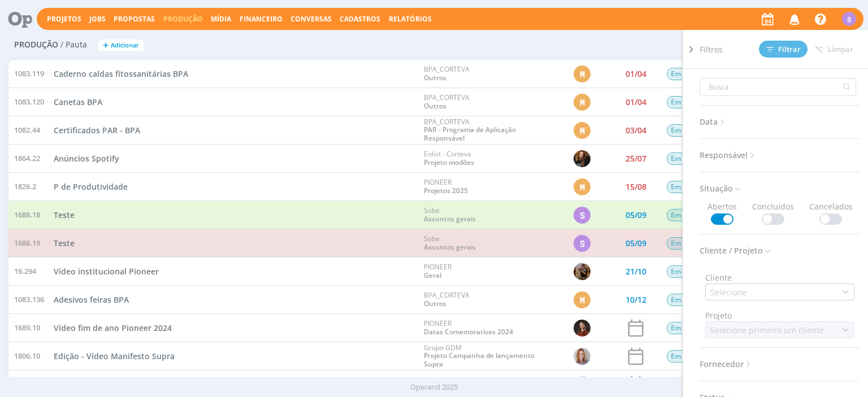
click at [770, 215] on span at bounding box center [773, 219] width 23 height 11
click at [730, 218] on span at bounding box center [722, 219] width 23 height 11
click at [774, 51] on span "Filtrar" at bounding box center [783, 49] width 34 height 7
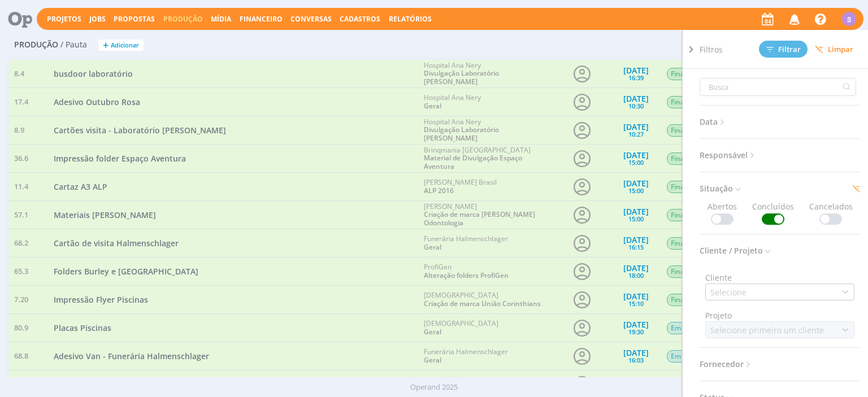
click at [285, 44] on h2 "Produção / Pauta + Adicionar" at bounding box center [150, 44] width 272 height 24
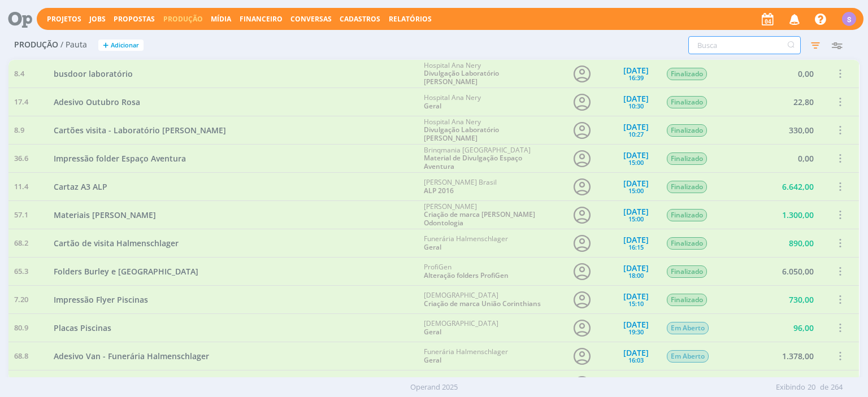
click at [708, 51] on input "text" at bounding box center [744, 45] width 112 height 18
type input "teste"
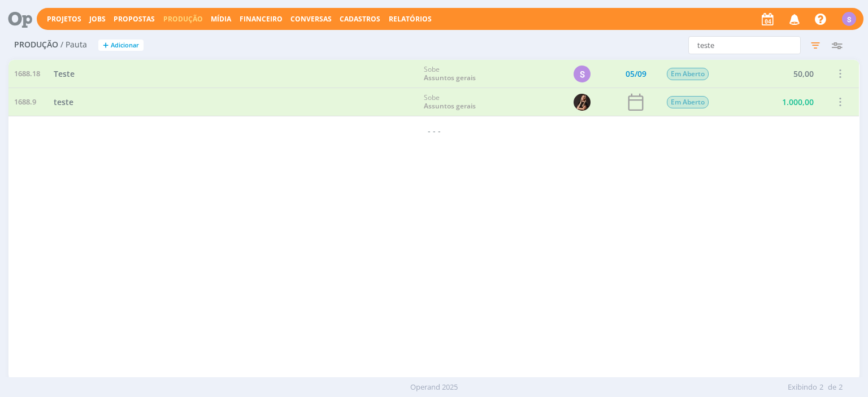
click at [840, 74] on span at bounding box center [839, 73] width 12 height 15
click at [790, 57] on div "Reabrir" at bounding box center [809, 51] width 112 height 16
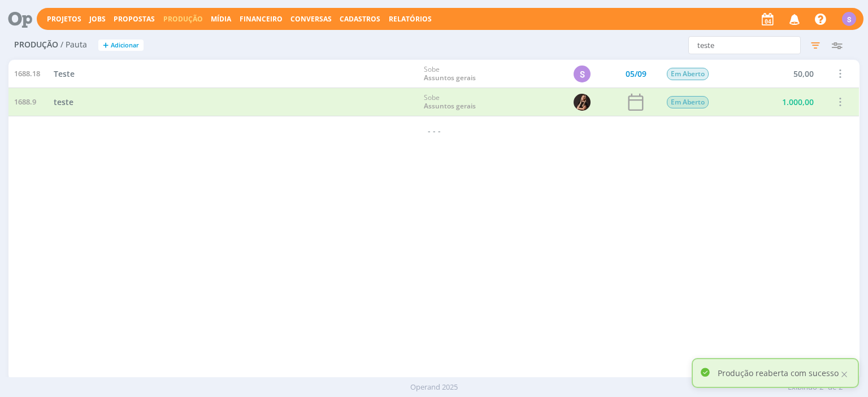
click at [841, 73] on span at bounding box center [839, 73] width 12 height 15
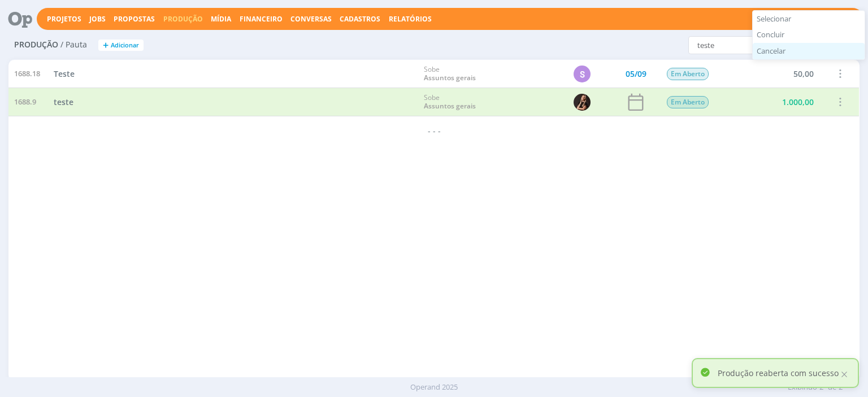
click at [797, 54] on div "Cancelar" at bounding box center [809, 51] width 112 height 16
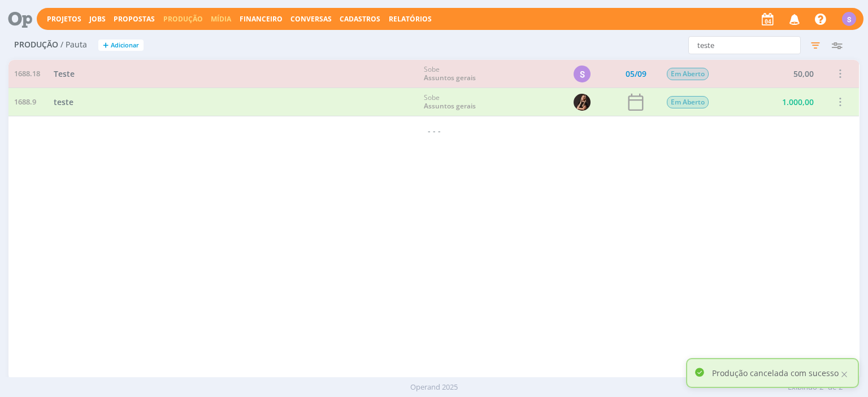
click at [211, 18] on link "Mídia" at bounding box center [221, 19] width 20 height 10
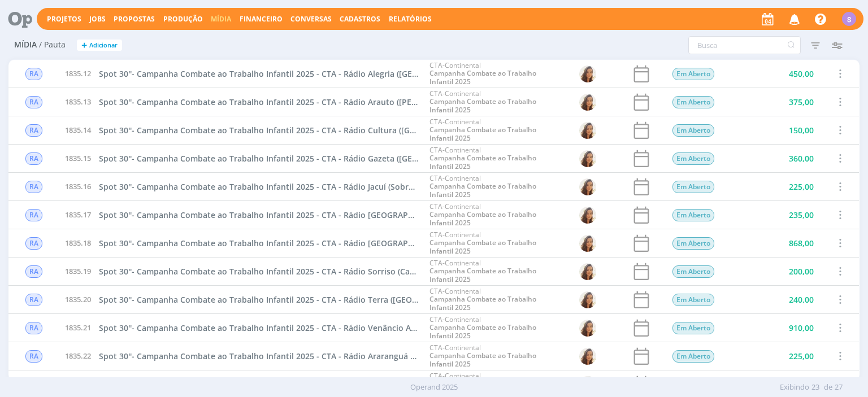
scroll to position [260, 0]
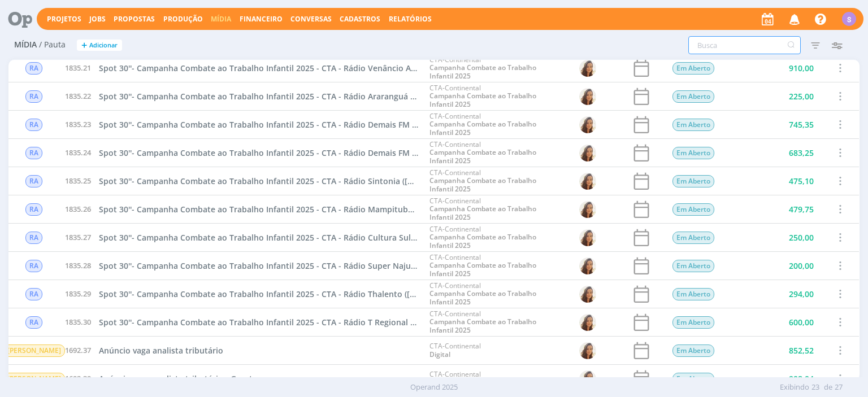
click at [739, 49] on input "text" at bounding box center [744, 45] width 112 height 18
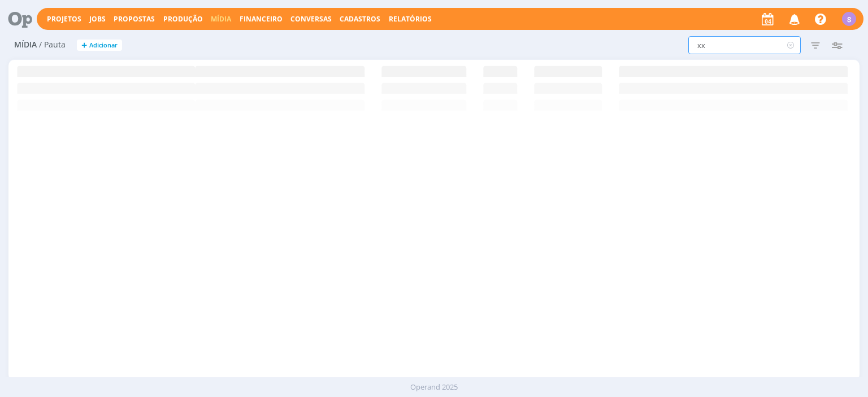
scroll to position [0, 0]
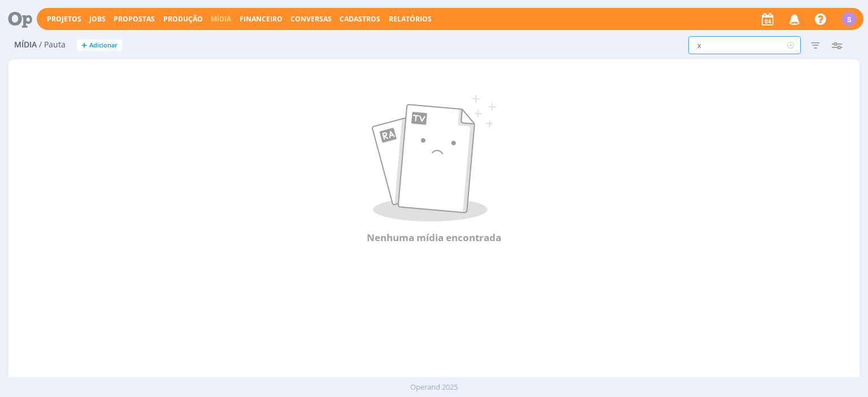
type input "x"
click at [813, 40] on icon "button" at bounding box center [815, 45] width 20 height 20
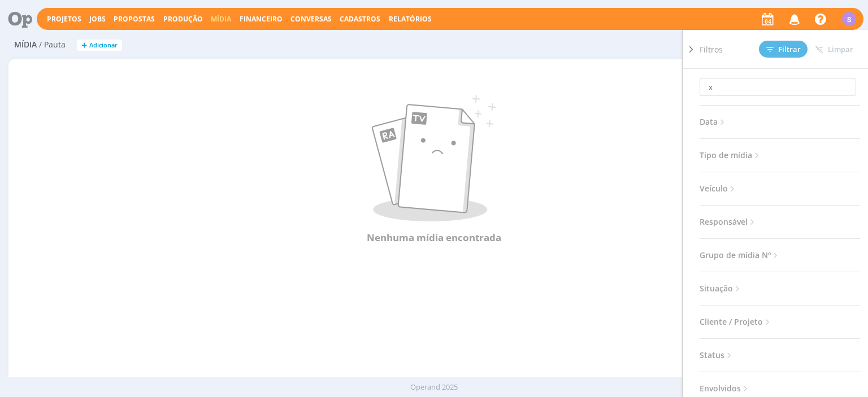
click at [723, 285] on span "Situação" at bounding box center [721, 288] width 43 height 15
click at [613, 172] on p at bounding box center [434, 158] width 802 height 127
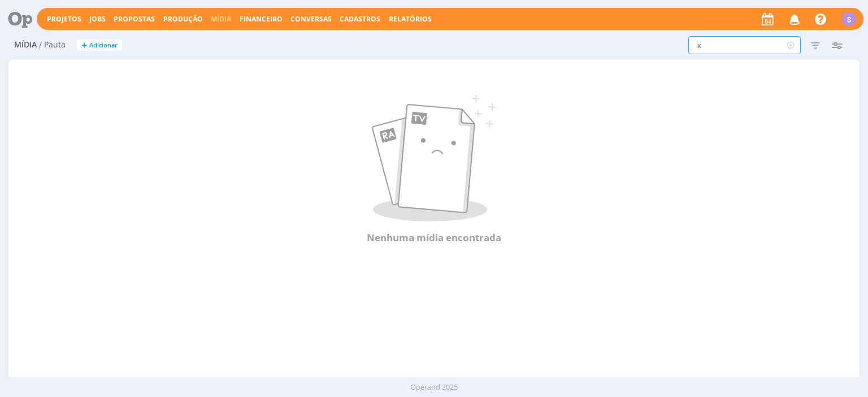
click at [713, 46] on input "x" at bounding box center [744, 45] width 112 height 18
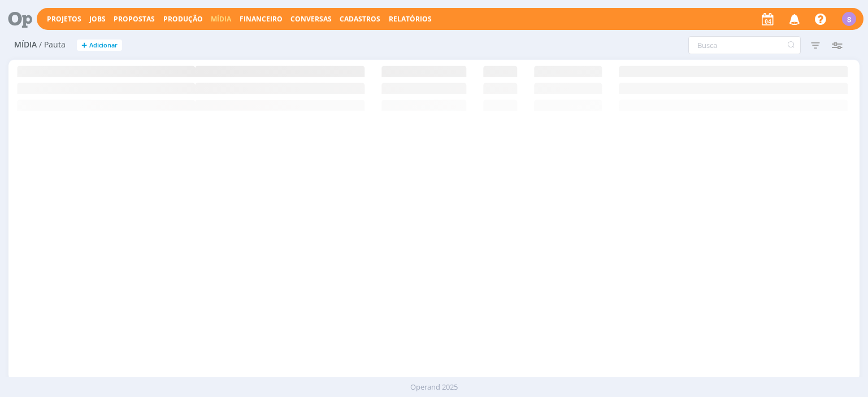
click at [211, 19] on link "Mídia" at bounding box center [221, 19] width 20 height 10
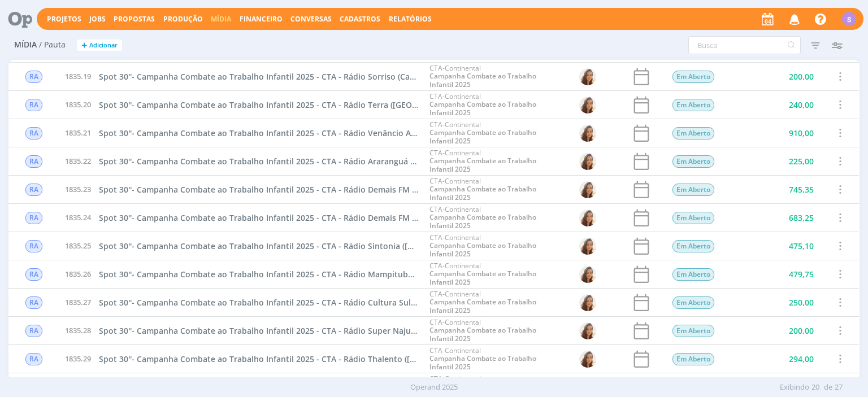
scroll to position [244, 0]
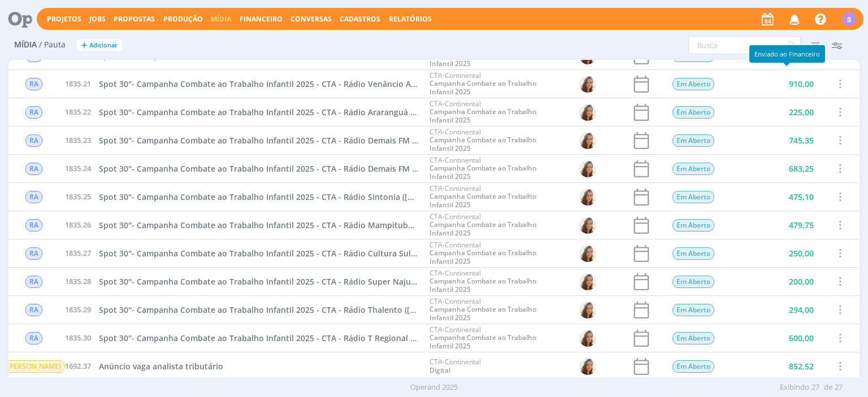
click at [816, 44] on icon "button" at bounding box center [815, 45] width 20 height 20
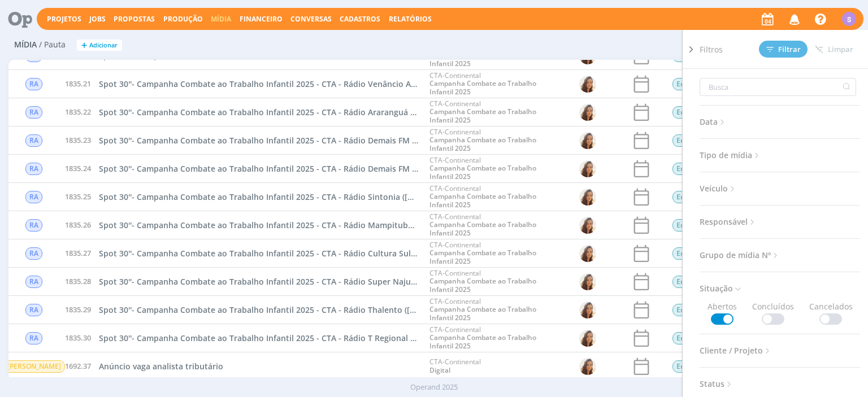
click at [771, 316] on span at bounding box center [773, 319] width 23 height 11
click at [775, 52] on span "Filtrar" at bounding box center [783, 49] width 34 height 7
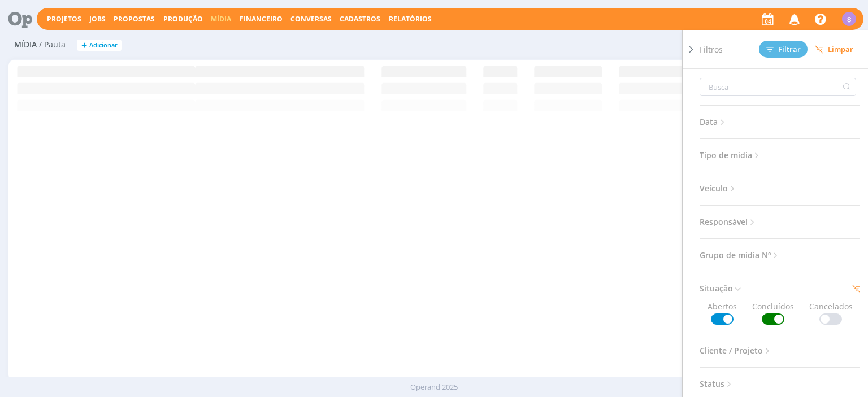
scroll to position [0, 0]
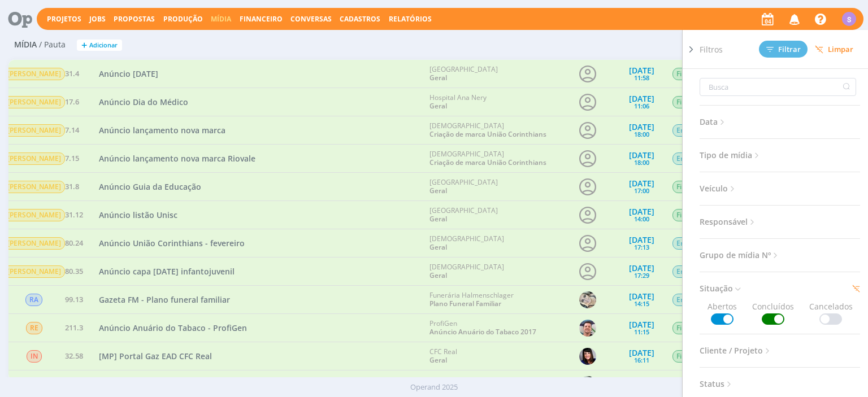
click at [271, 51] on h2 "Mídia / Pauta + Adicionar" at bounding box center [150, 44] width 272 height 24
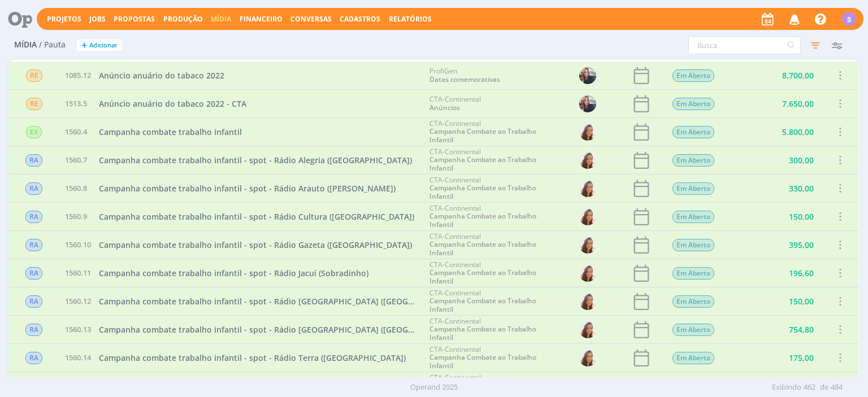
scroll to position [12049, 0]
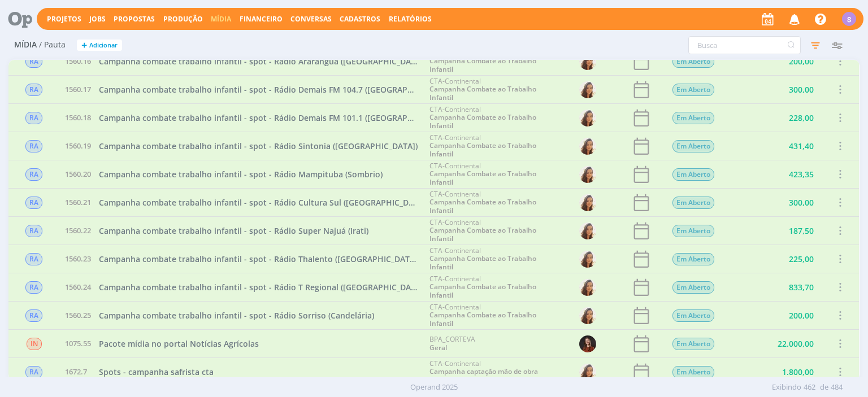
click at [212, 19] on link "Mídia" at bounding box center [221, 19] width 20 height 10
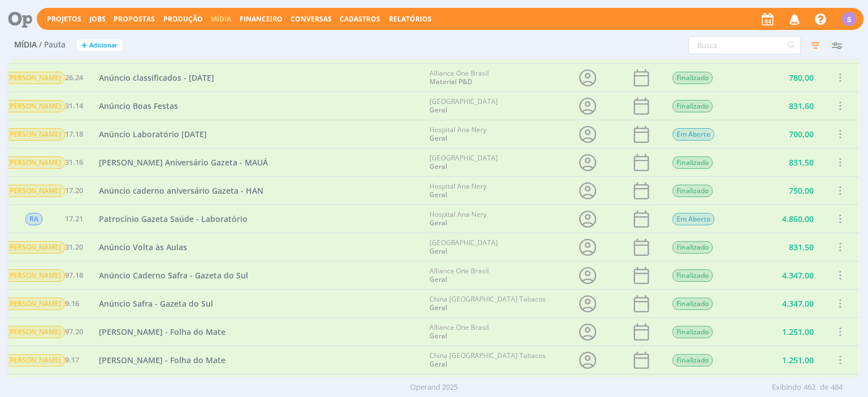
scroll to position [0, 0]
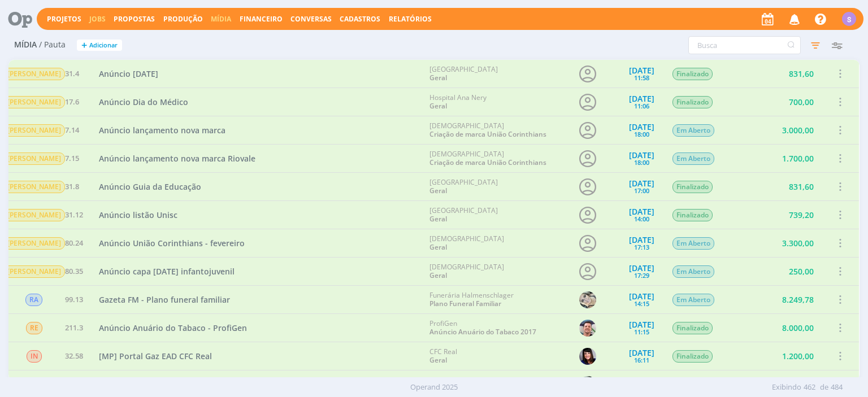
click at [99, 18] on link "Jobs" at bounding box center [97, 19] width 16 height 10
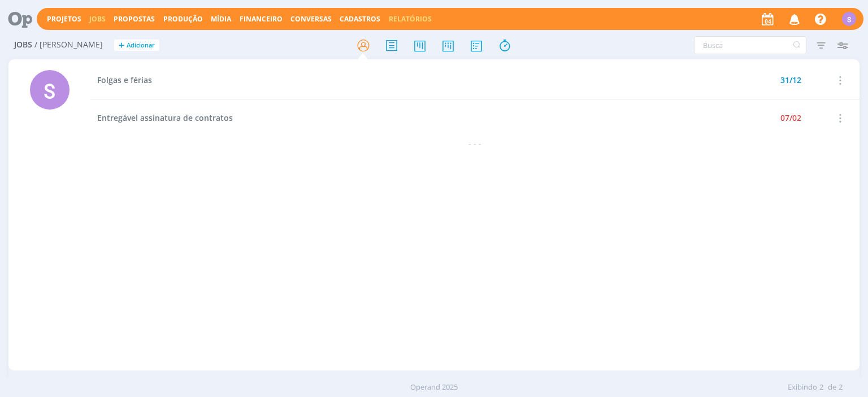
click at [389, 19] on link "Relatórios" at bounding box center [410, 19] width 43 height 10
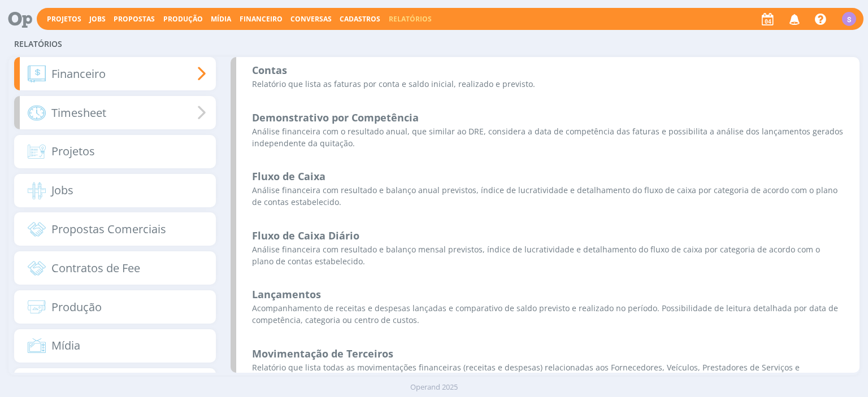
click at [92, 116] on span "Timesheet" at bounding box center [78, 113] width 55 height 17
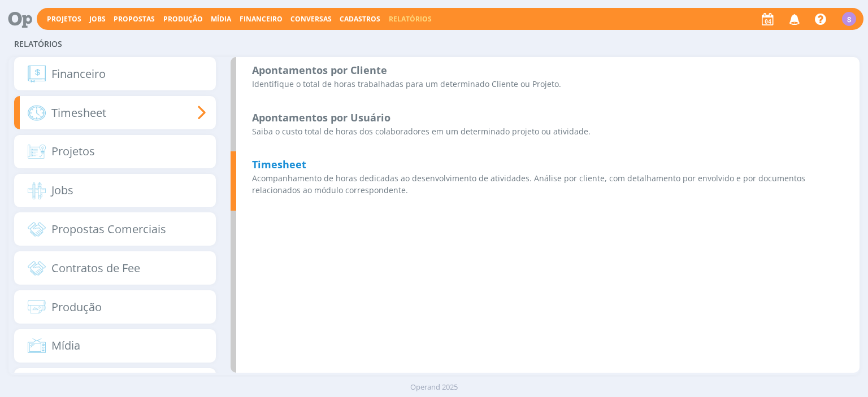
click at [296, 183] on p "Acompanhamento de horas dedicadas ao desenvolvimento de atividades. Análise por…" at bounding box center [548, 184] width 592 height 24
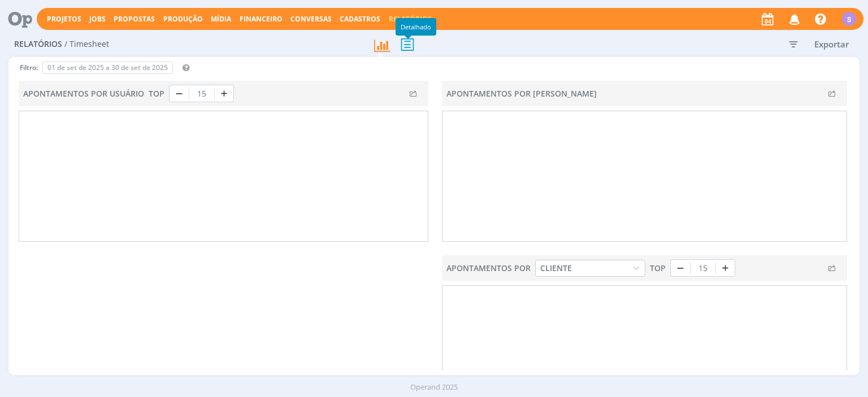
click at [410, 43] on icon at bounding box center [408, 44] width 24 height 23
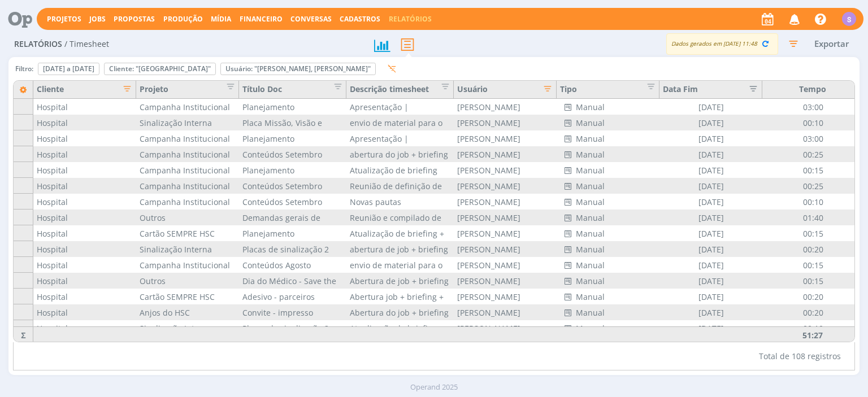
click at [127, 88] on icon "button" at bounding box center [123, 87] width 11 height 11
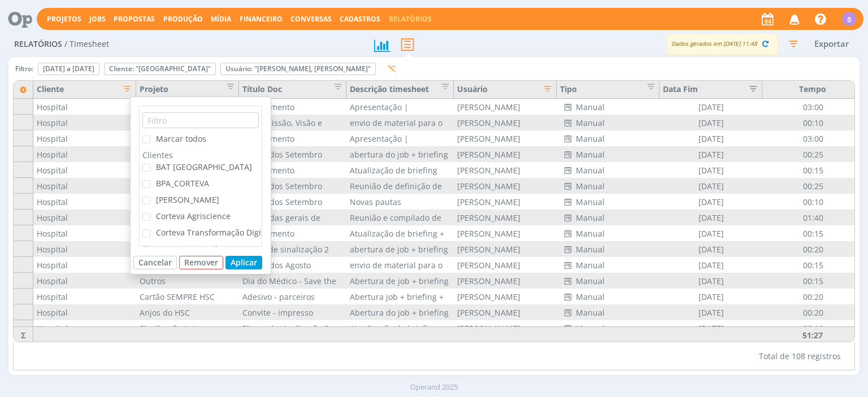
click at [186, 129] on div "Marcar todos Clientes BAT Brasil BPA_CORTEVA Cordius - Corteva Corteva Agriscie…" at bounding box center [200, 176] width 123 height 141
click at [189, 139] on span "Marcar todos" at bounding box center [181, 138] width 50 height 11
click at [150, 136] on input "Marcar todos" at bounding box center [150, 136] width 0 height 0
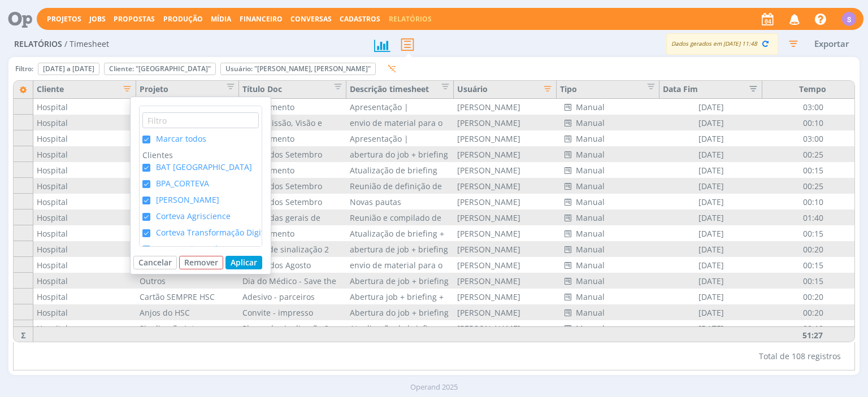
click at [189, 139] on span "Marcar todos" at bounding box center [181, 138] width 50 height 11
click at [150, 136] on input "Marcar todos" at bounding box center [150, 136] width 0 height 0
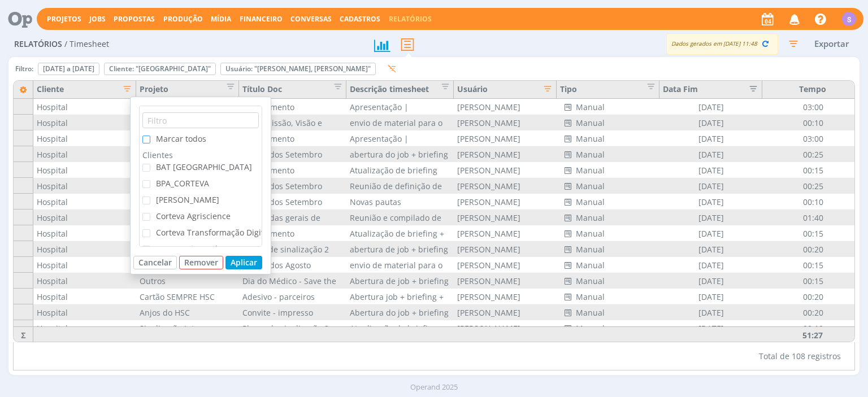
scroll to position [260, 0]
click at [196, 185] on span "Sumitomo Chemical - Institucional" at bounding box center [221, 185] width 130 height 11
click at [150, 183] on input "Sumitomo Chemical - Institucional" at bounding box center [150, 183] width 0 height 0
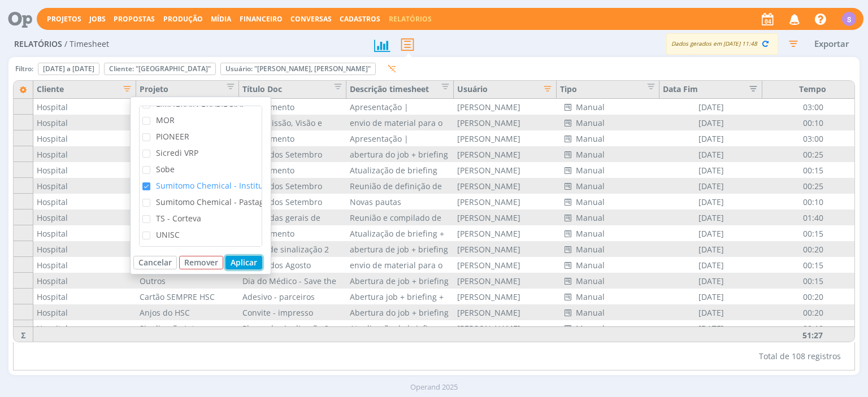
click at [243, 262] on button "Aplicar" at bounding box center [243, 263] width 37 height 14
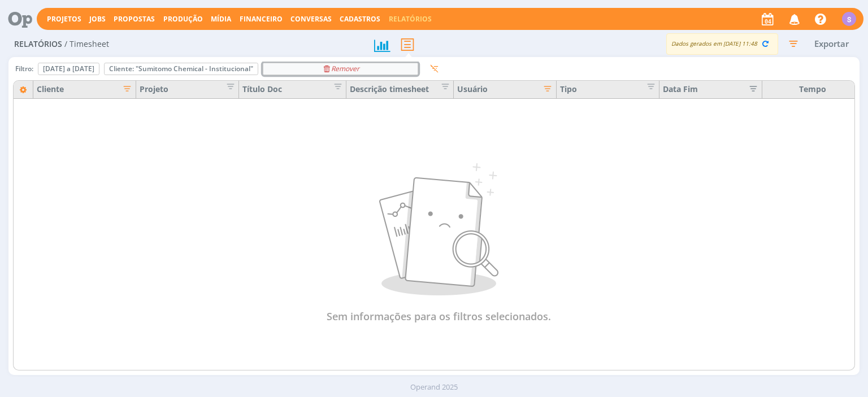
click at [418, 71] on div "Remover" at bounding box center [340, 68] width 154 height 11
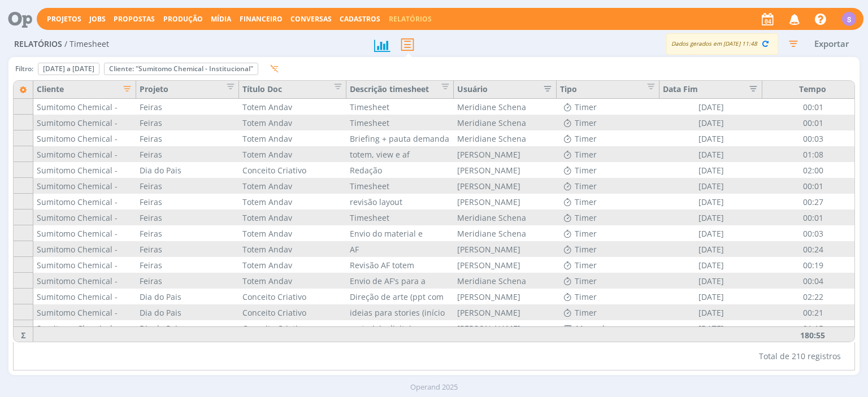
click at [541, 90] on icon "button" at bounding box center [544, 87] width 11 height 11
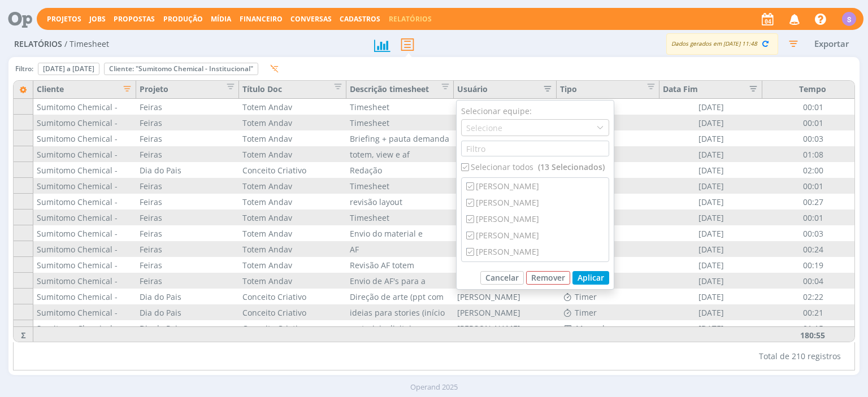
click at [510, 168] on div "Selecionar todos (13 Selecionados)" at bounding box center [535, 167] width 148 height 12
checkbox input "false"
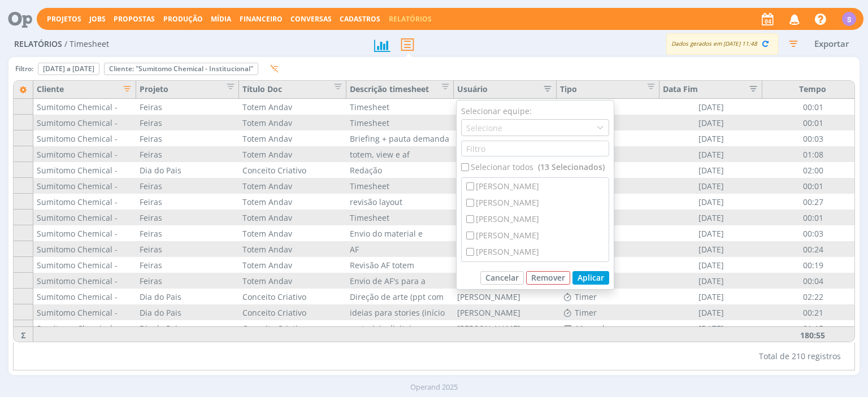
checkbox input "false"
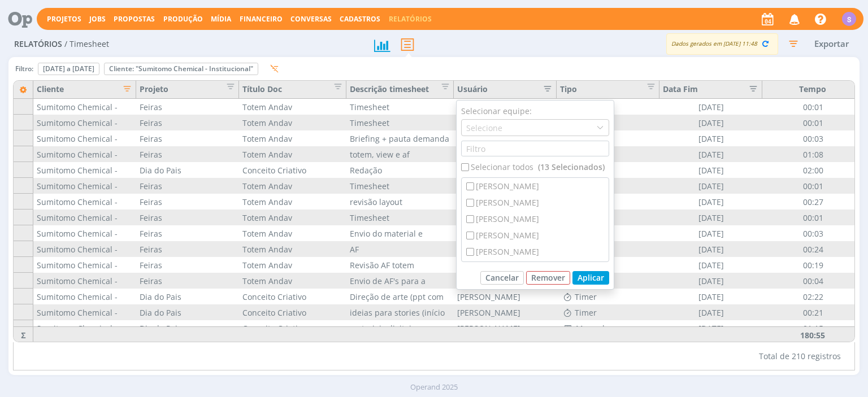
checkbox input "false"
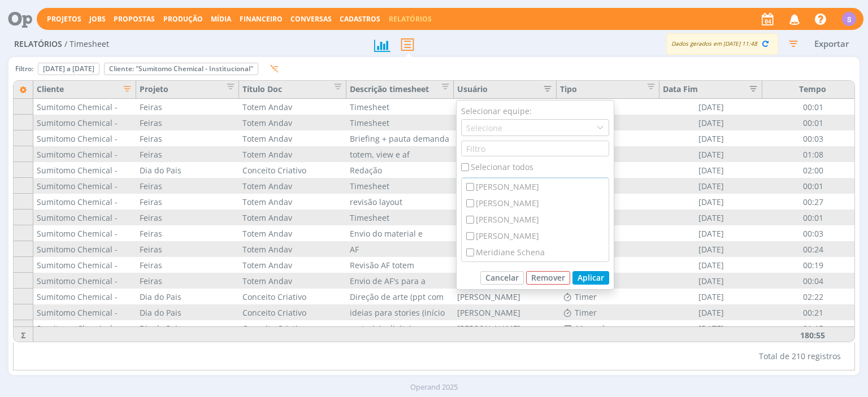
scroll to position [0, 0]
click at [509, 190] on div "[PERSON_NAME]" at bounding box center [535, 186] width 147 height 16
checkbox input "true"
click at [512, 182] on div "Meridiane Schena" at bounding box center [535, 188] width 147 height 16
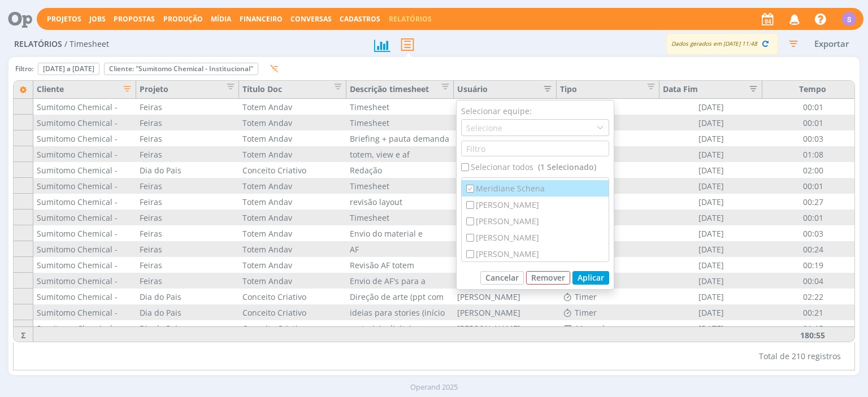
checkbox input "true"
click at [591, 276] on button "Aplicar" at bounding box center [590, 278] width 37 height 14
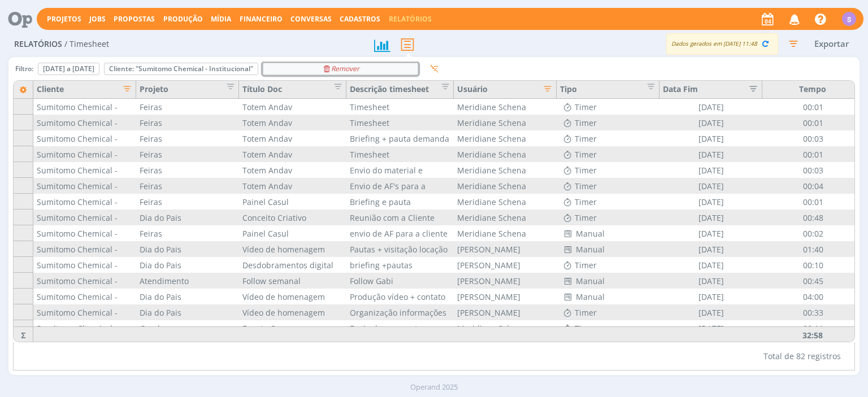
click at [418, 67] on div "Remover" at bounding box center [340, 68] width 154 height 11
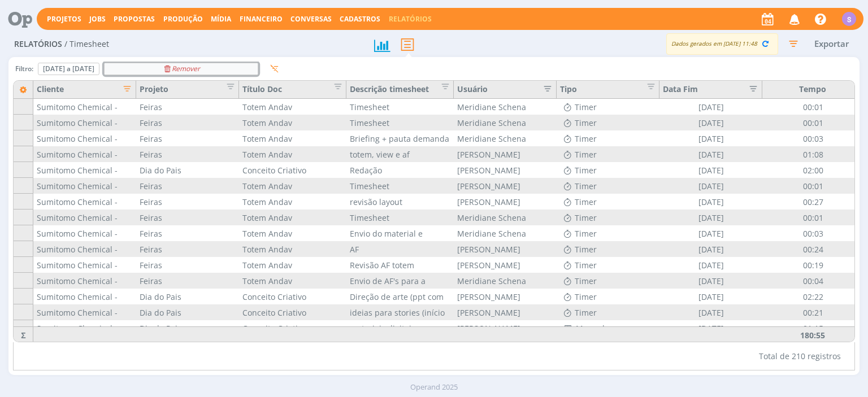
click at [258, 63] on button "Cliente: "Sumitomo Chemical - Institucional" Remover" at bounding box center [181, 69] width 154 height 12
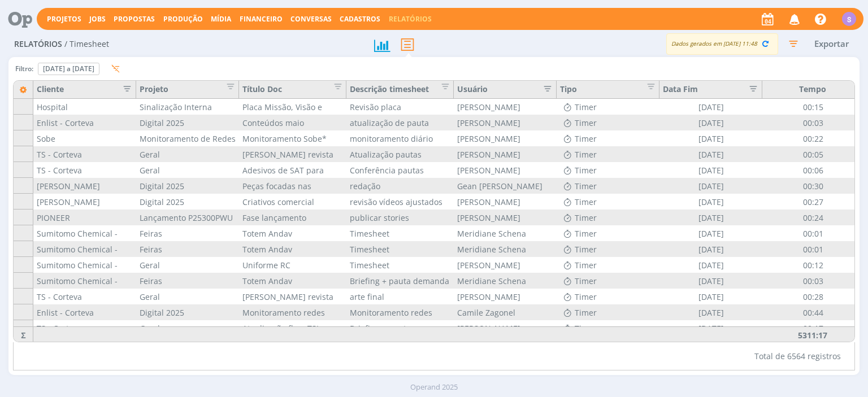
click at [119, 89] on icon "button" at bounding box center [123, 87] width 11 height 11
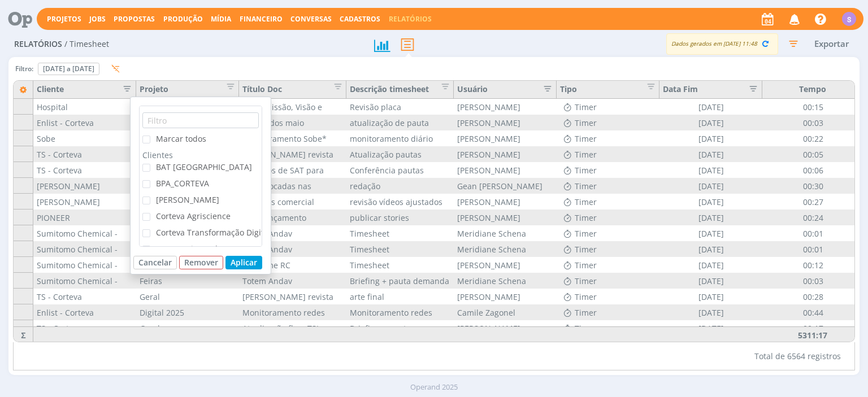
scroll to position [260, 0]
click at [214, 198] on span "Sumitomo Chemical - Pastagem" at bounding box center [216, 202] width 120 height 11
click at [150, 199] on input "Sumitomo Chemical - Pastagem" at bounding box center [150, 199] width 0 height 0
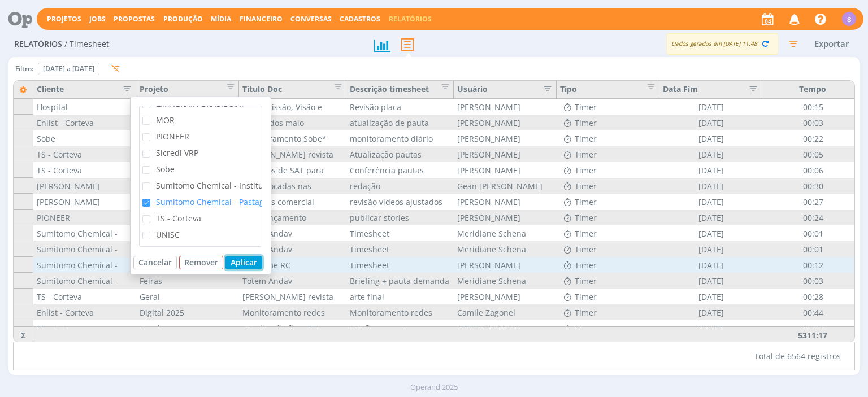
click at [239, 262] on button "Aplicar" at bounding box center [243, 263] width 37 height 14
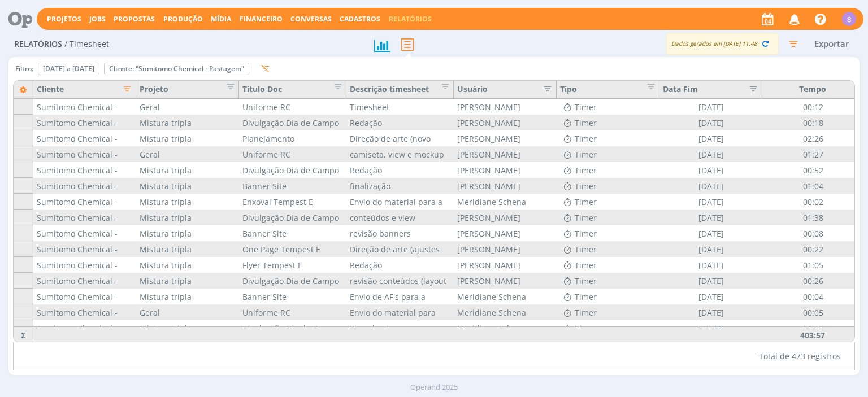
click at [548, 87] on icon "button" at bounding box center [544, 87] width 11 height 11
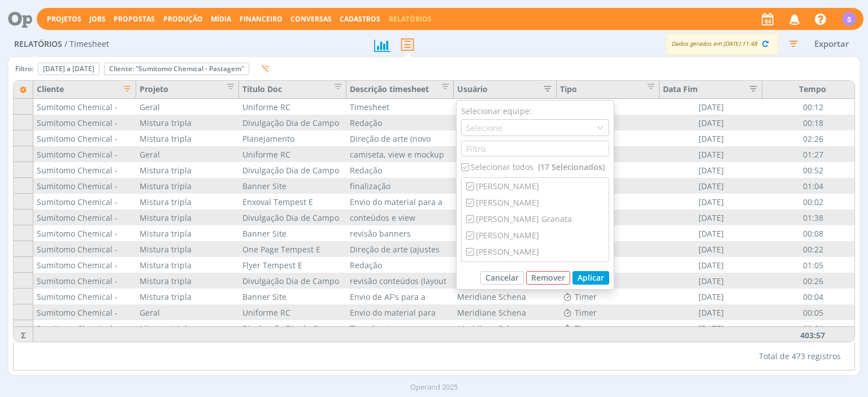
click at [537, 172] on div "Selecionar todos (17 Selecionados)" at bounding box center [535, 167] width 148 height 12
checkbox input "false"
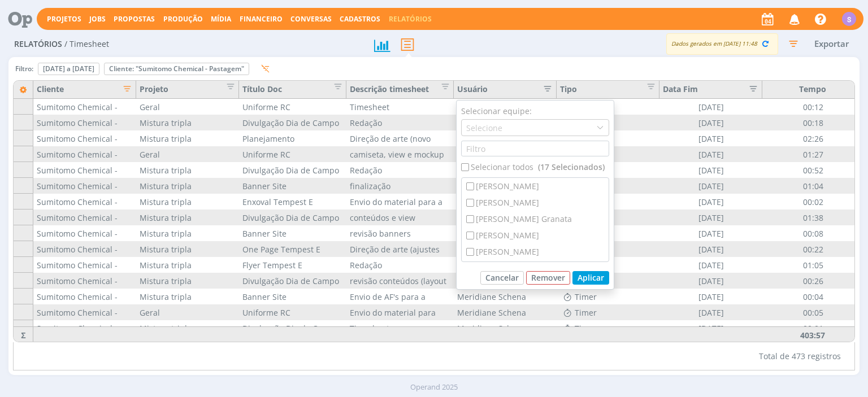
checkbox input "false"
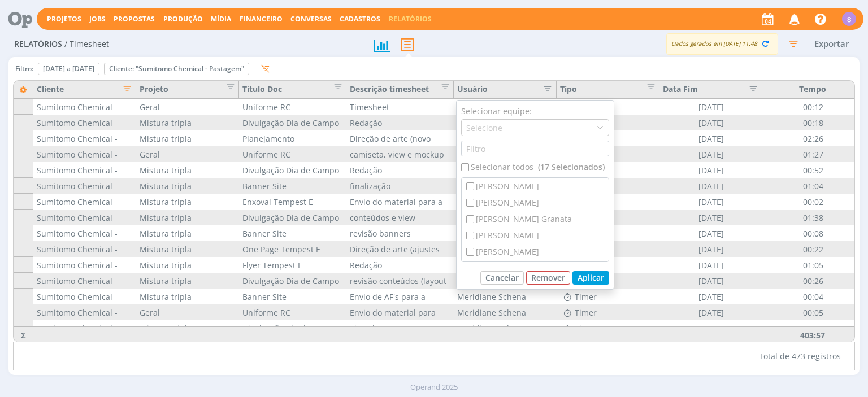
checkbox input "false"
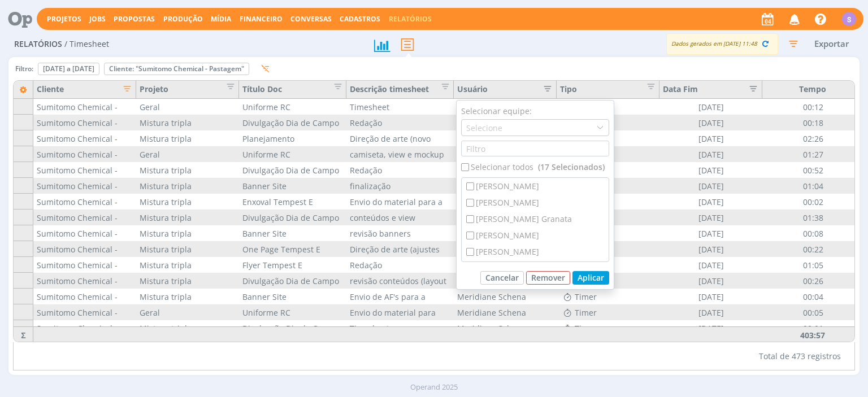
checkbox input "false"
click at [530, 193] on div "[PERSON_NAME]" at bounding box center [535, 186] width 147 height 16
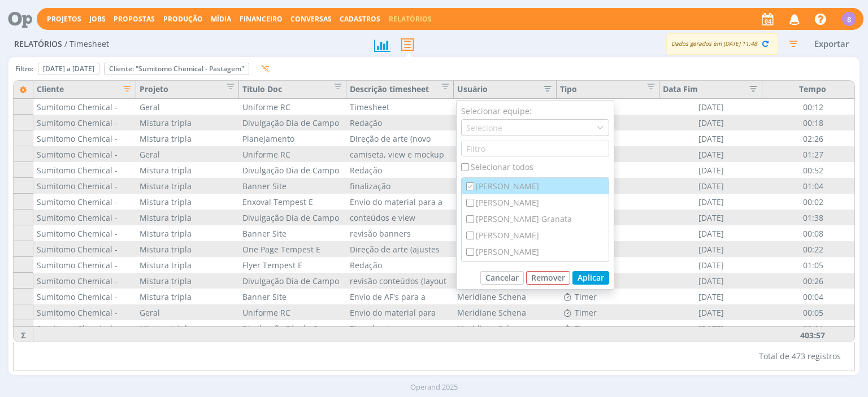
checkbox input "true"
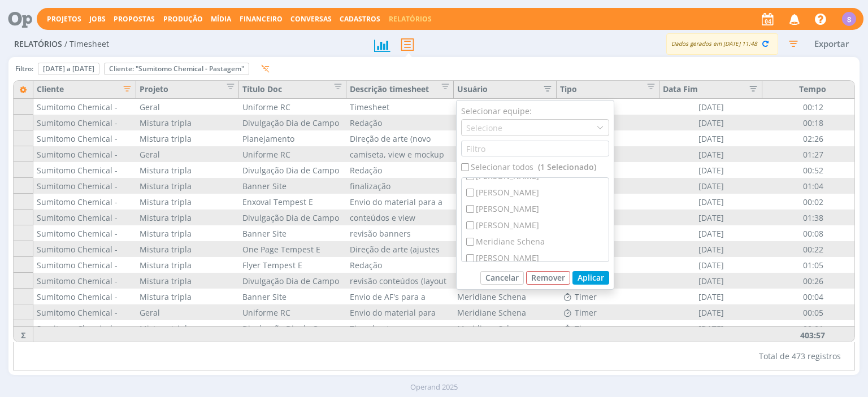
scroll to position [130, 0]
click at [541, 227] on div "Meridiane Schena" at bounding box center [535, 220] width 147 height 16
checkbox input "true"
click at [583, 279] on button "Aplicar" at bounding box center [590, 278] width 37 height 14
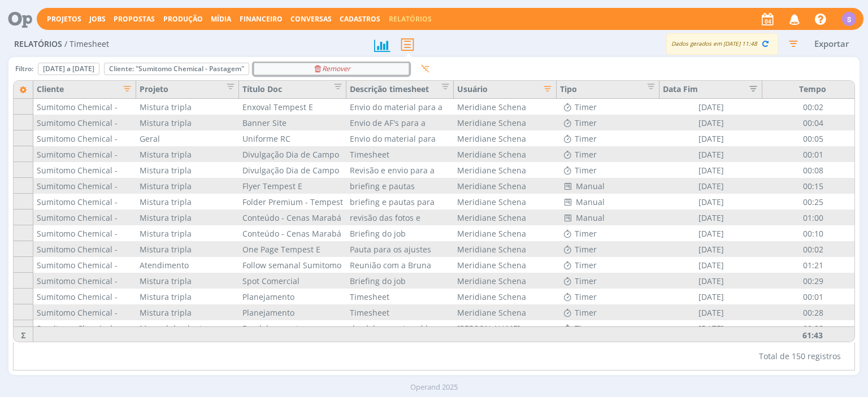
click at [409, 71] on div "Remover" at bounding box center [331, 68] width 154 height 11
